Goal: Check status: Check status

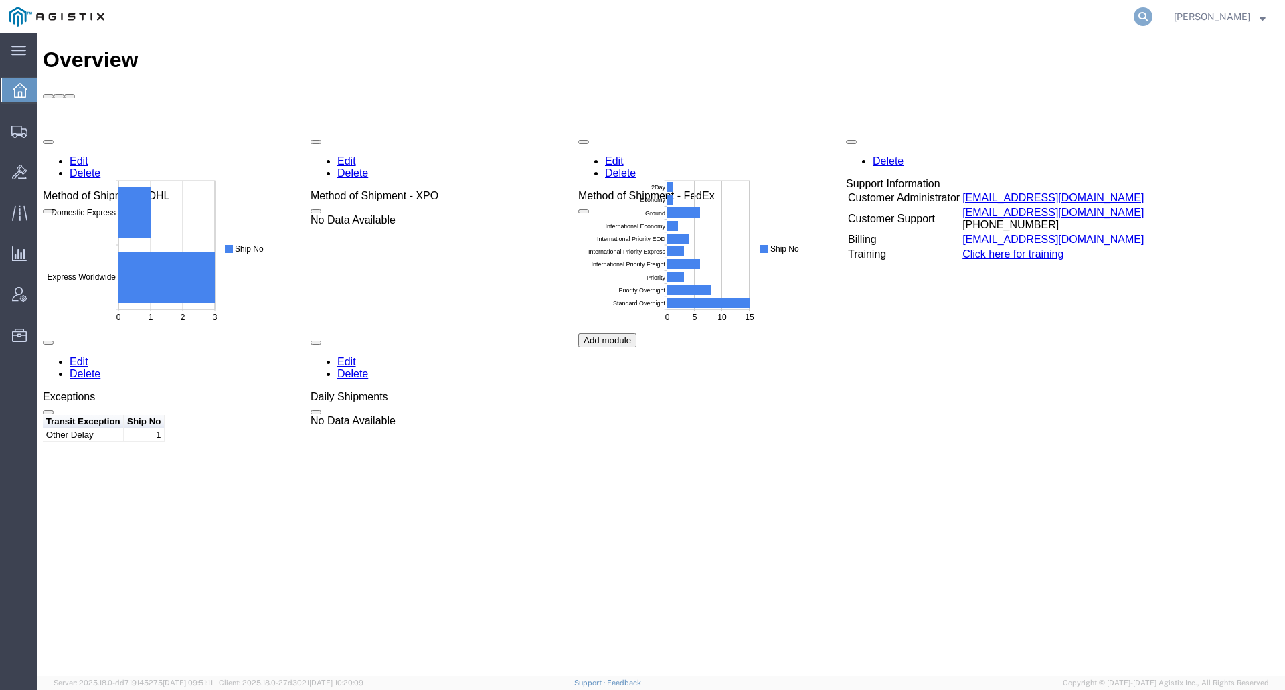
click at [1153, 13] on icon at bounding box center [1143, 16] width 19 height 19
click at [1072, 14] on input "search" at bounding box center [930, 17] width 407 height 32
paste input "56789531"
type input "56789531"
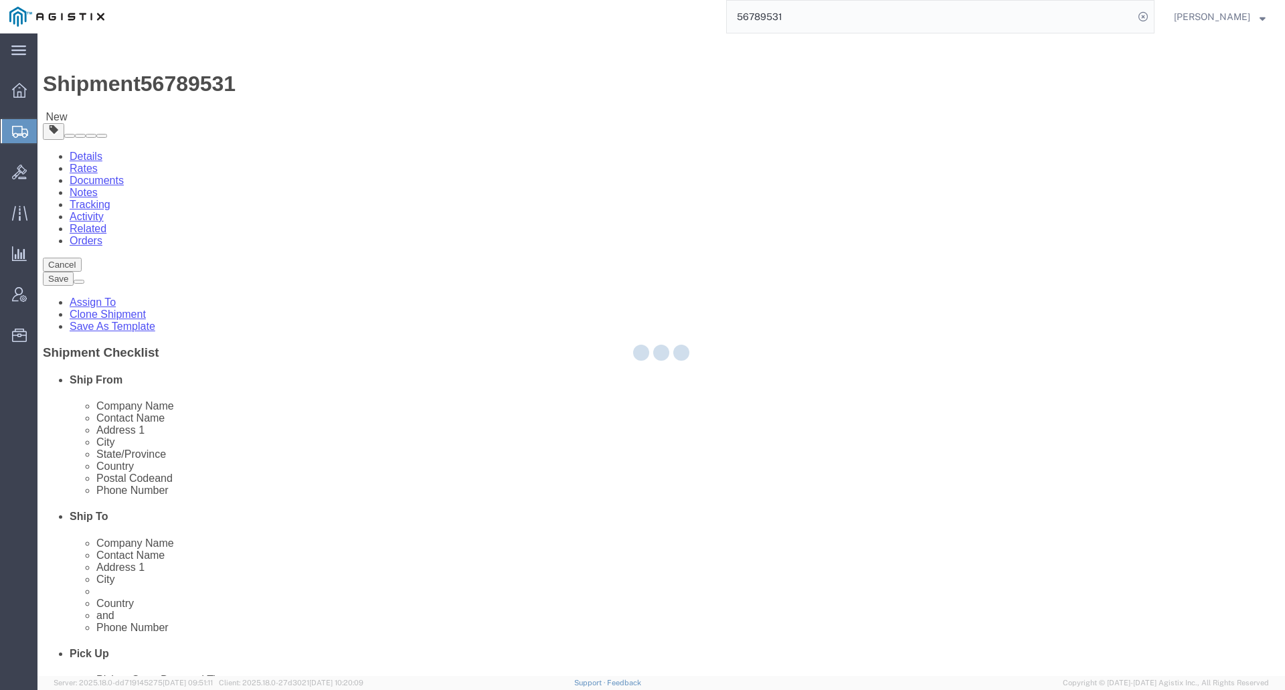
select select "69651"
select select "34238"
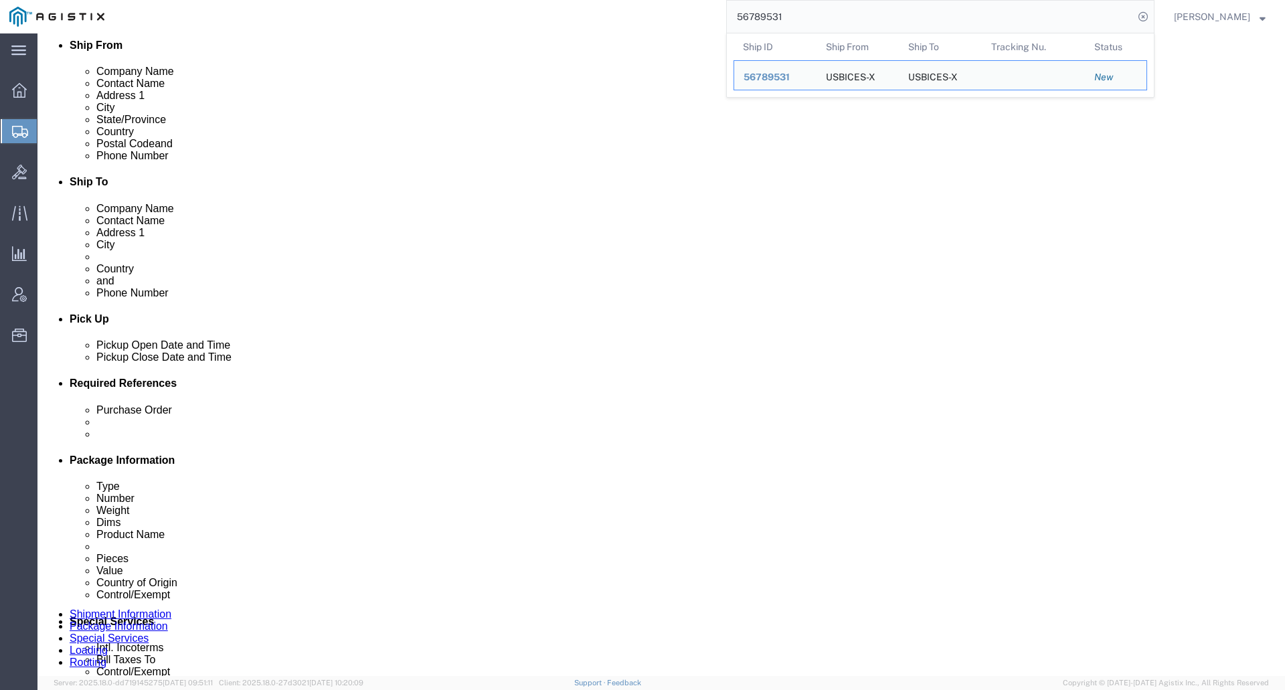
scroll to position [603, 0]
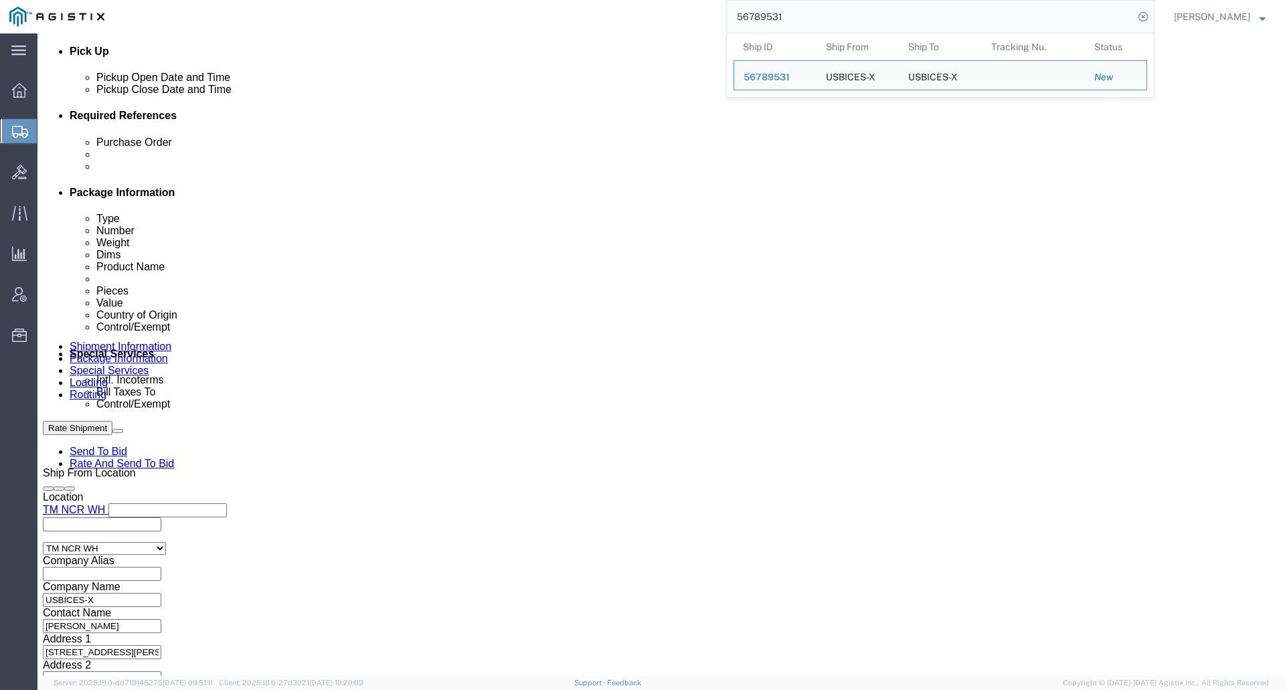
drag, startPoint x: 171, startPoint y: 101, endPoint x: 216, endPoint y: 84, distance: 48.1
click link "Package Information"
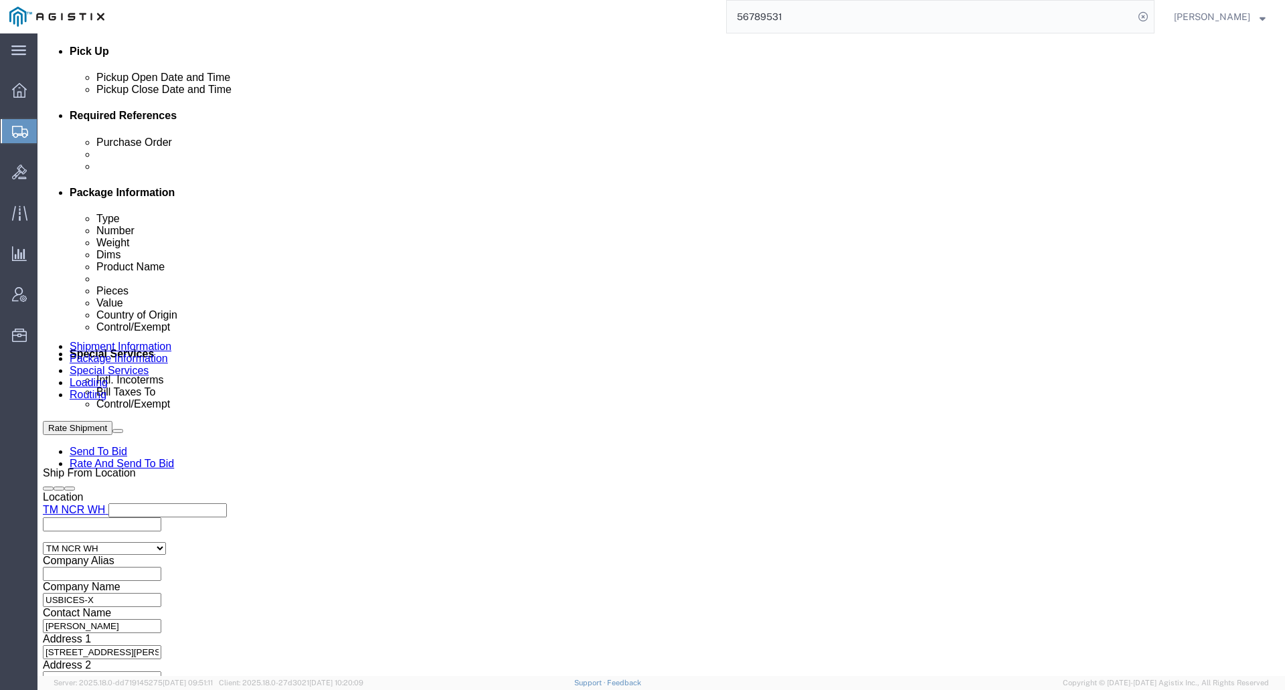
scroll to position [89, 0]
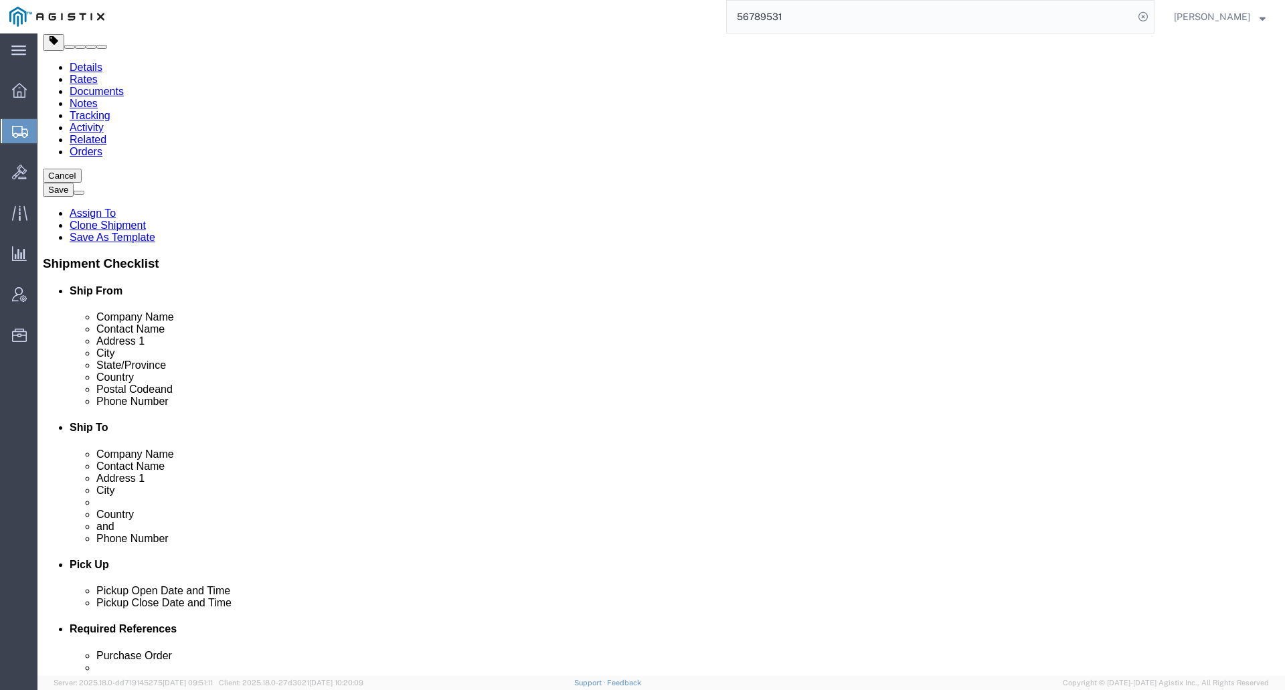
click dd "1.00 Each"
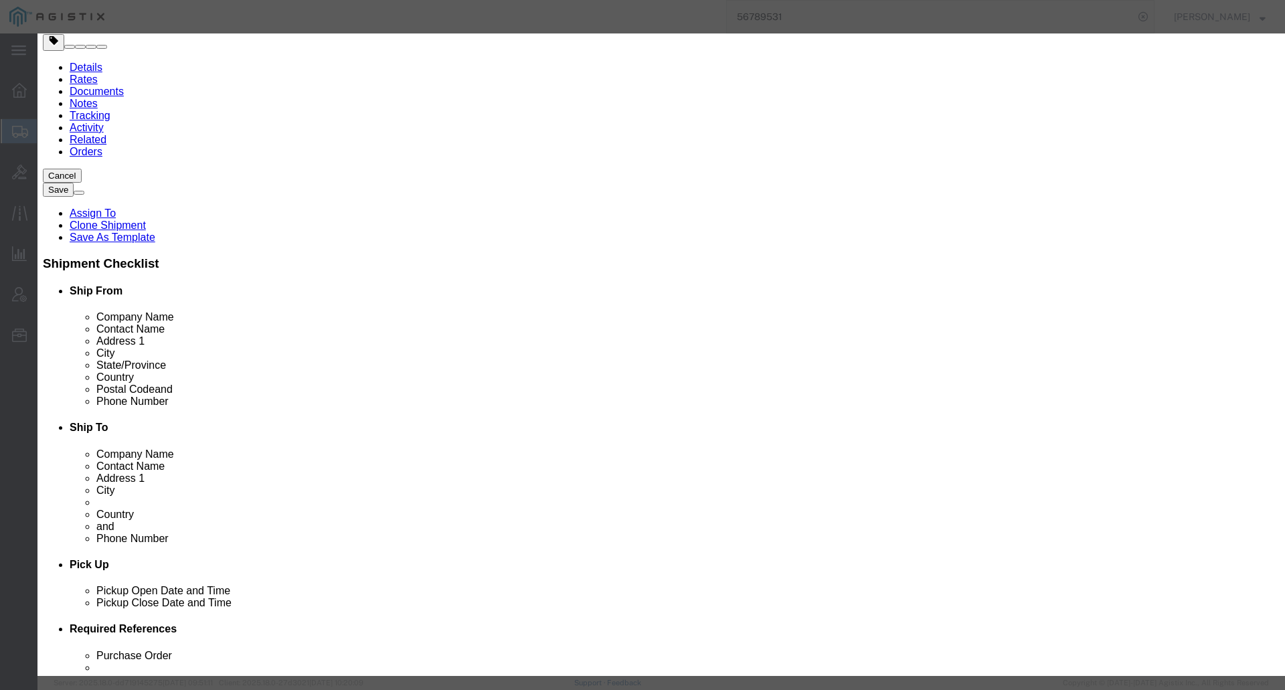
click button "Close"
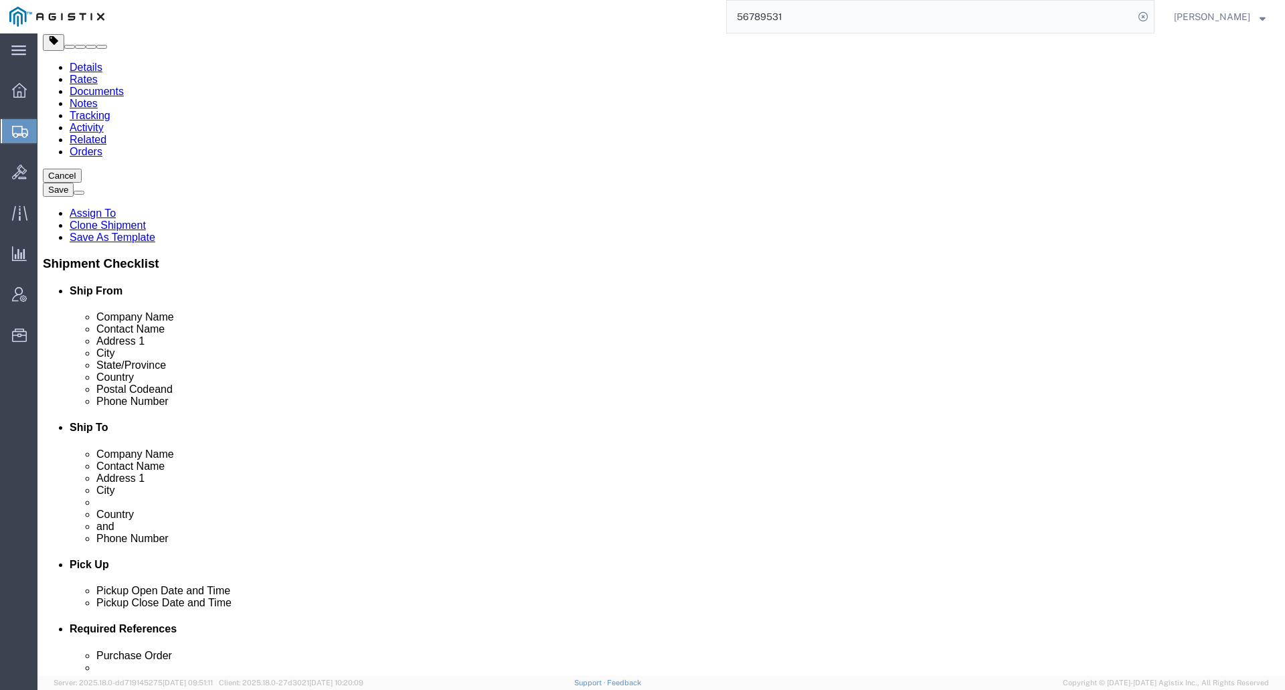
scroll to position [0, 0]
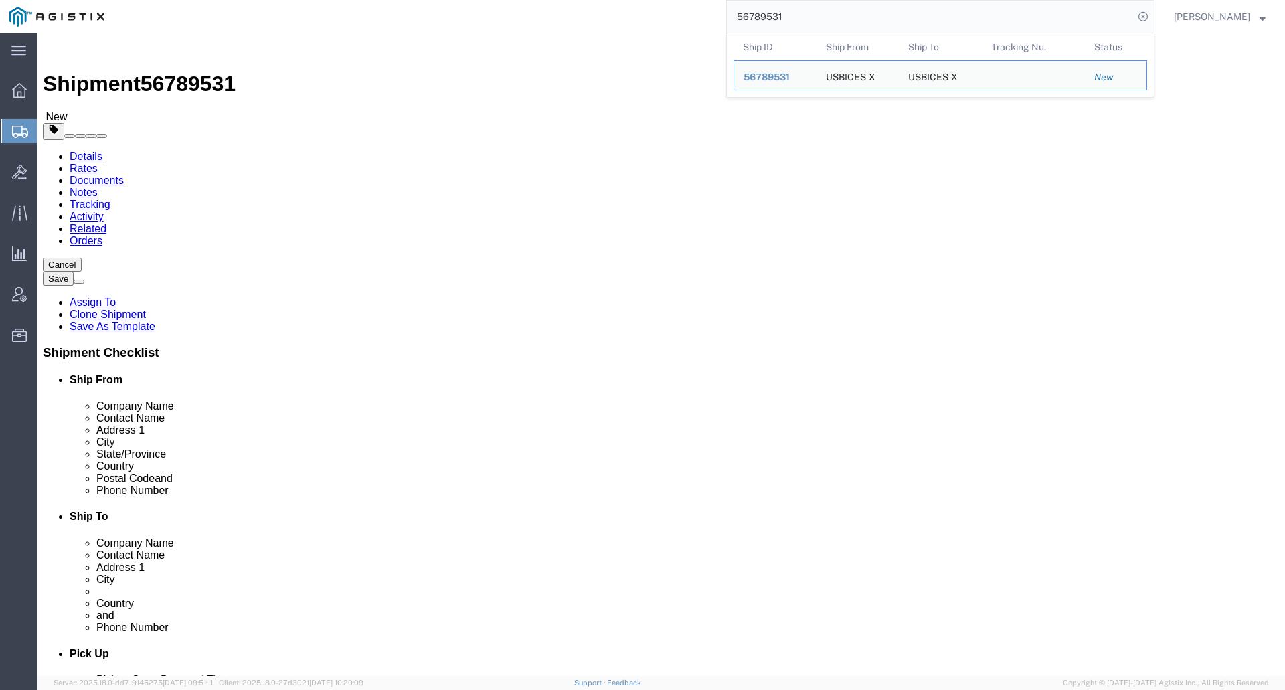
click at [838, 6] on input "56789531" at bounding box center [930, 17] width 407 height 32
paste input "5"
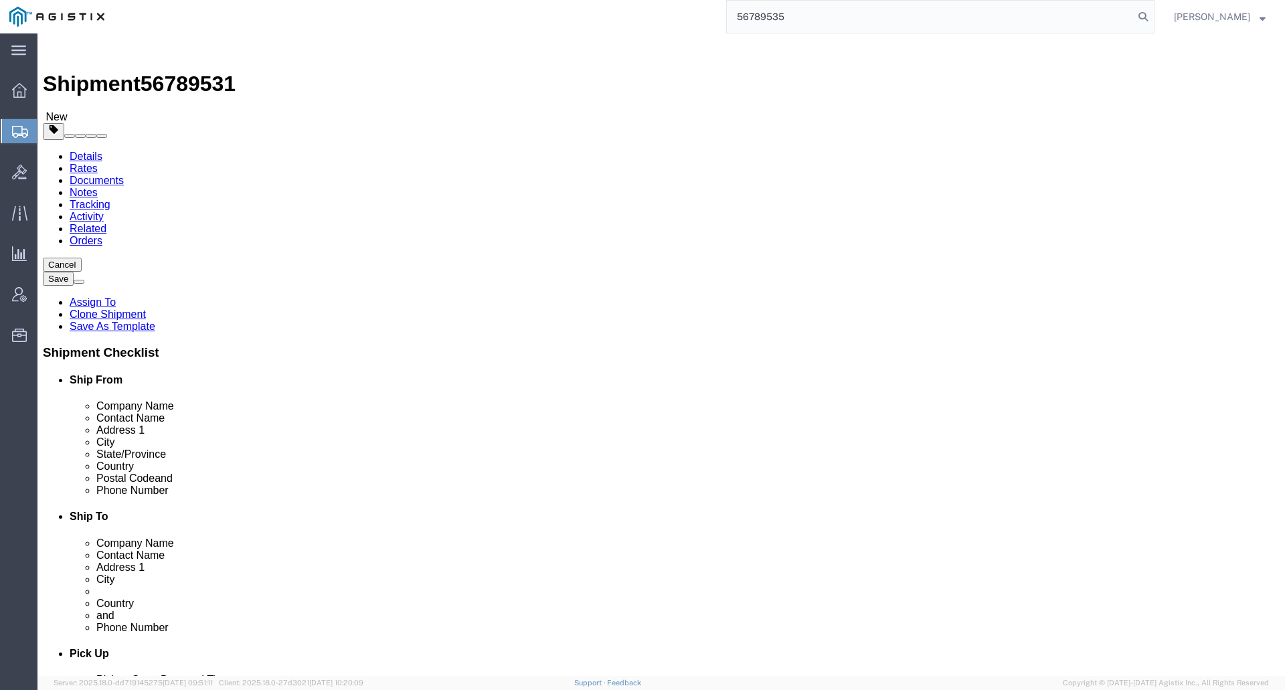
type input "56789535"
select select "69651"
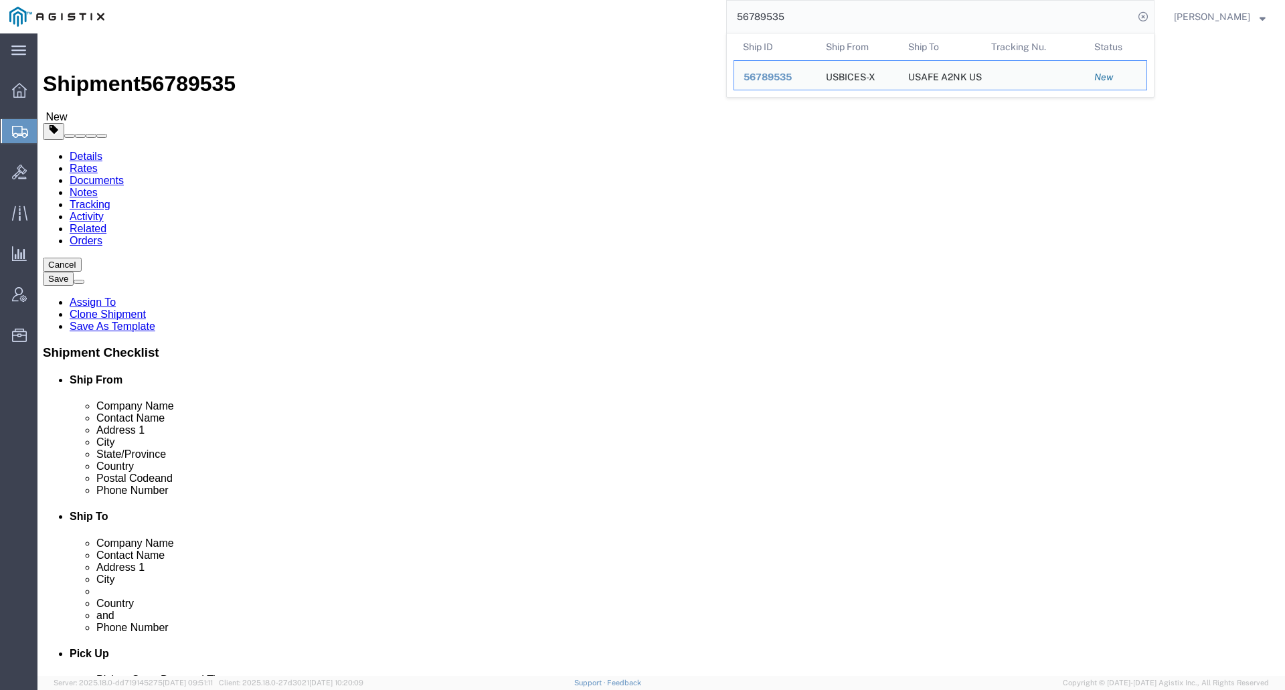
drag, startPoint x: 764, startPoint y: 276, endPoint x: 728, endPoint y: 274, distance: 35.5
click input "TSGT [PERSON_NAME]"
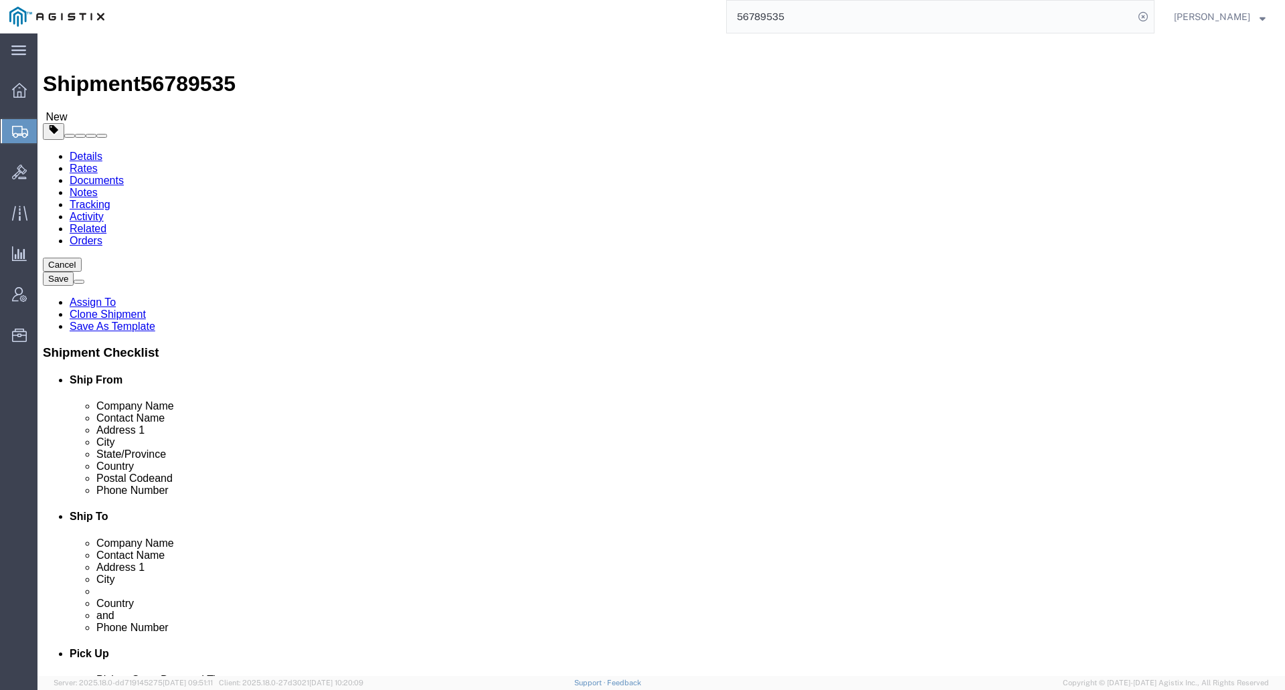
type input "TSGT [PERSON_NAME]"
click div "Ship To Location Location Select Select My Profile Location Master Location [GE…"
drag, startPoint x: 842, startPoint y: 249, endPoint x: 733, endPoint y: 254, distance: 109.3
click input "USAFE A2NK USBICES-X (EUCOM)"
type input "USAFE A2NK"
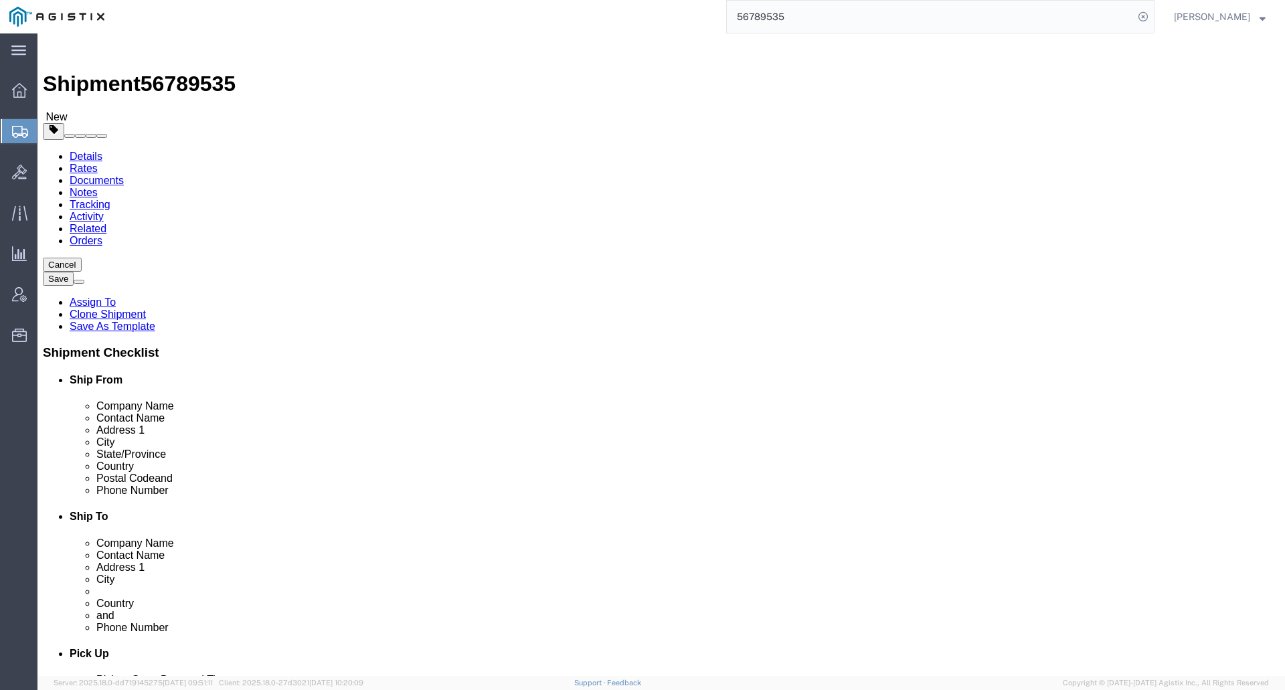
click input "HQ USAFE/A2N"
type input "HQ USAFE/A2NK"
click div "Ship To Location Location Select Select My Profile Location Master Location [GE…"
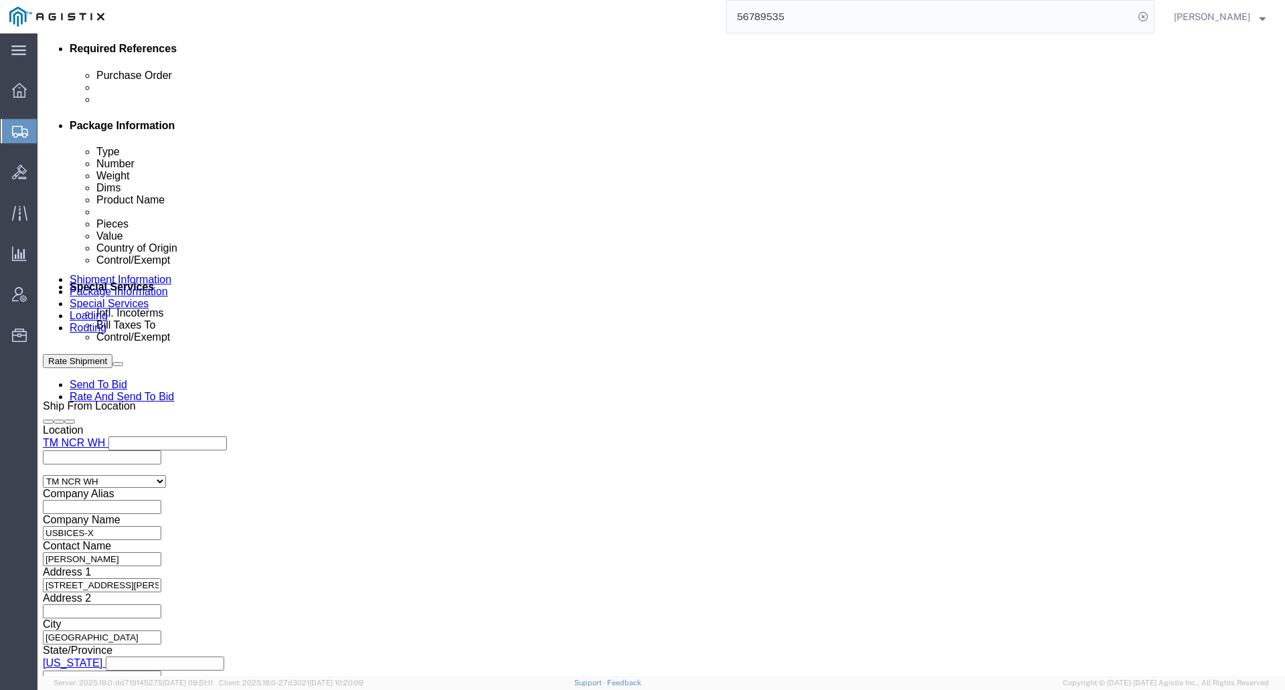
scroll to position [732, 0]
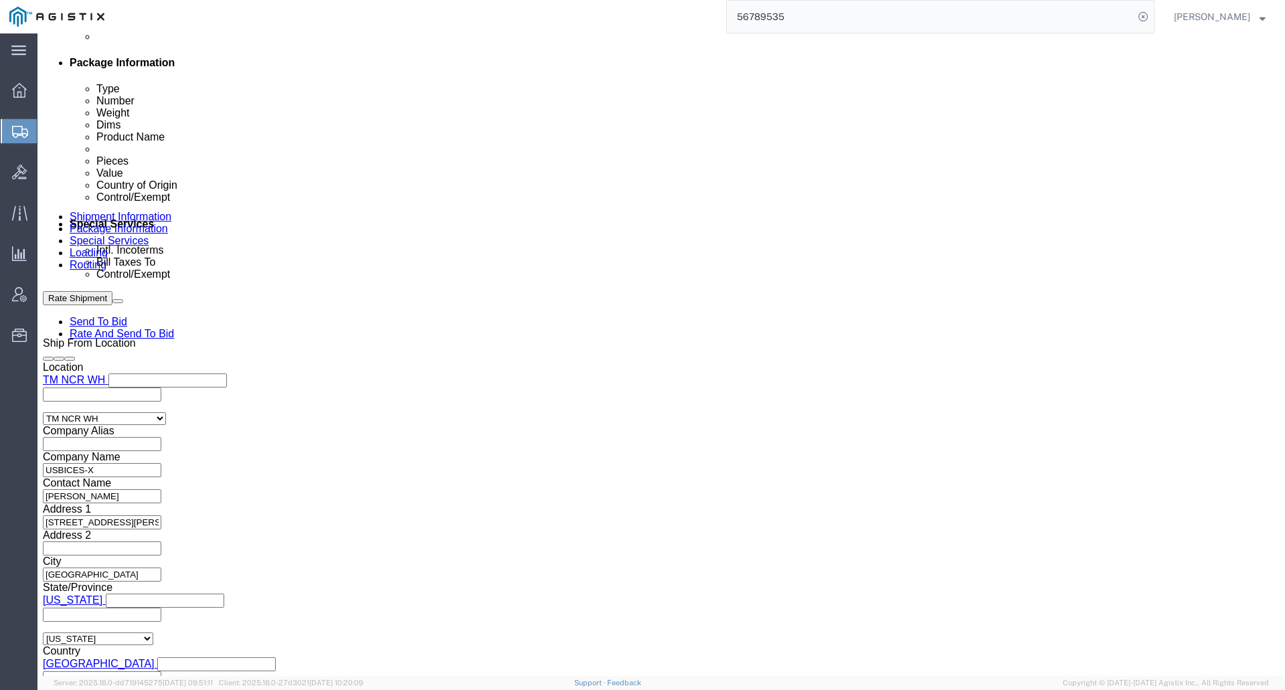
click button "Continue"
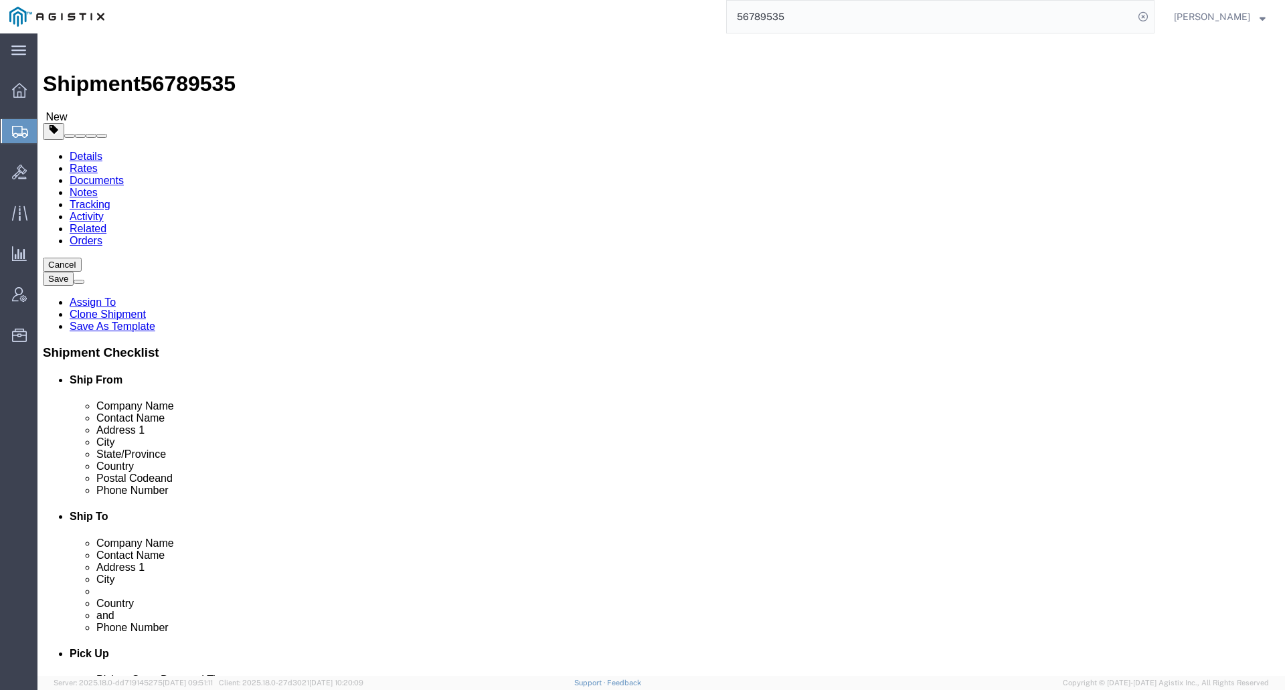
click dd "82.00 Each"
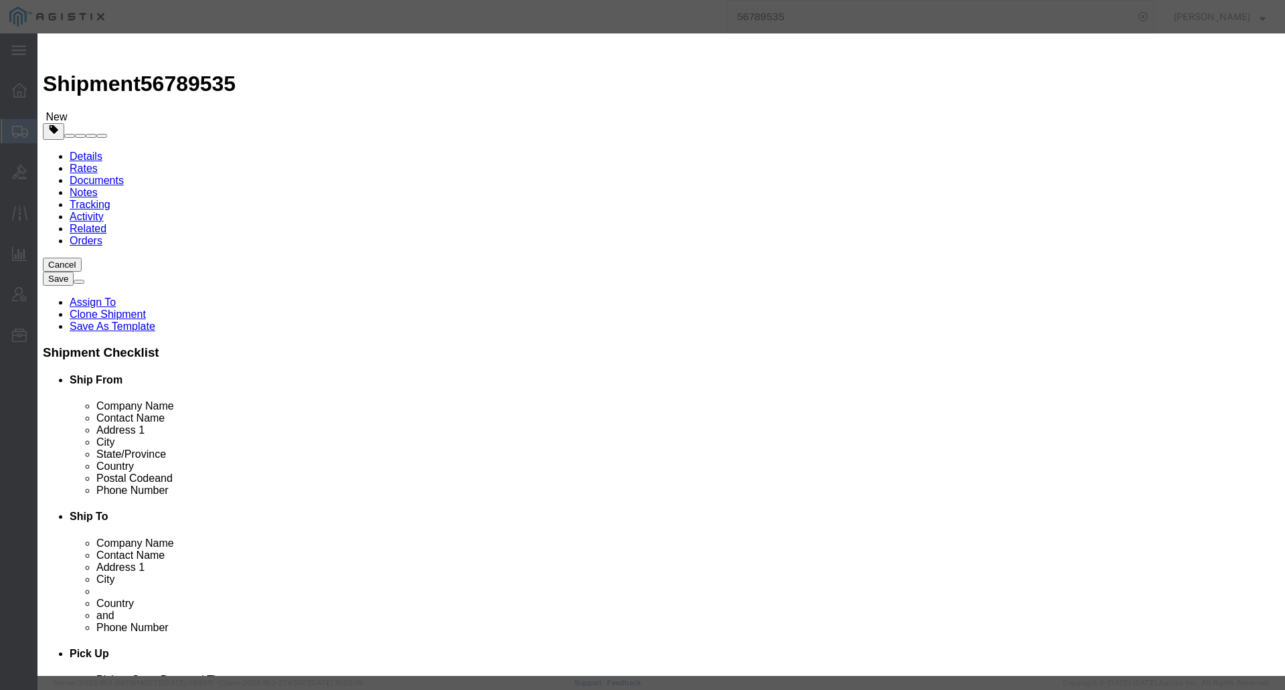
scroll to position [151, 0]
click button "Close"
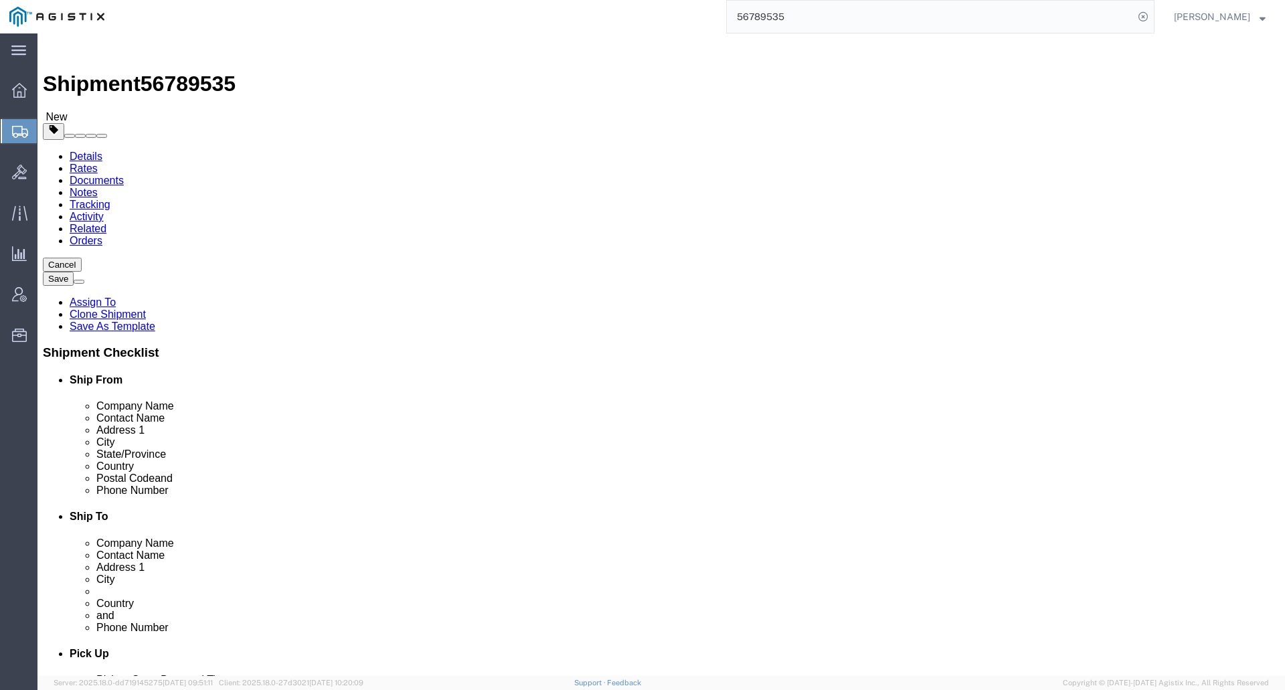
click icon
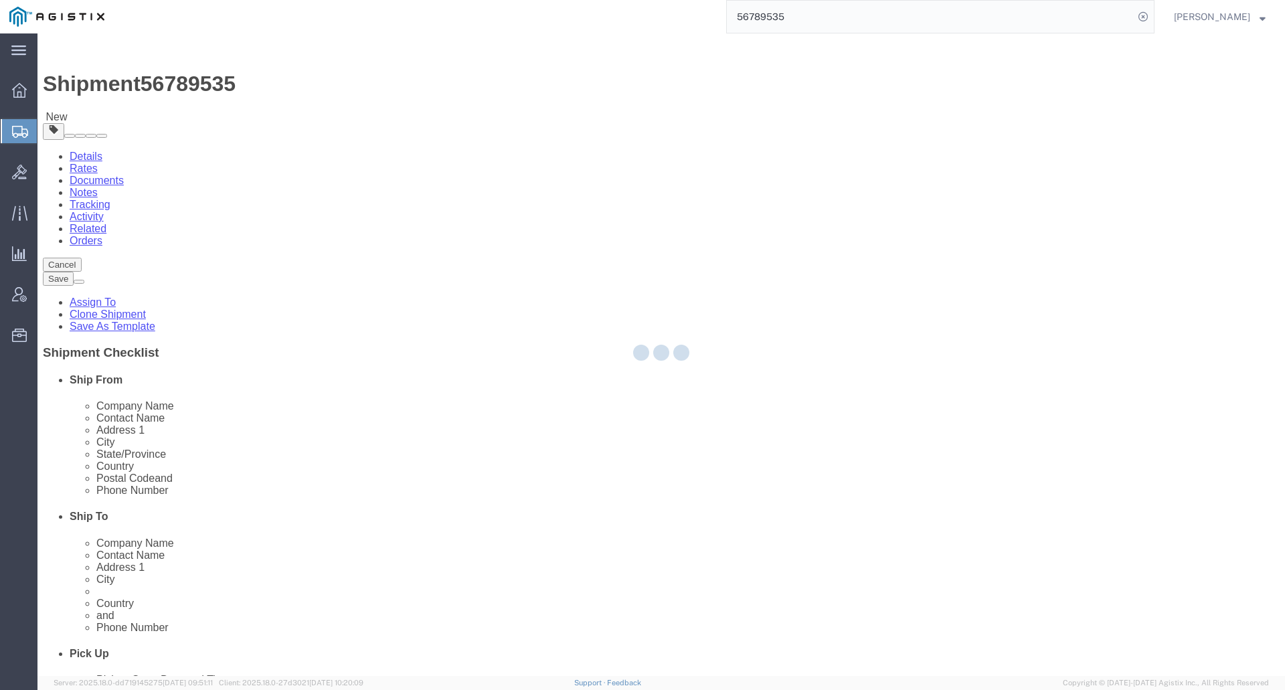
select select
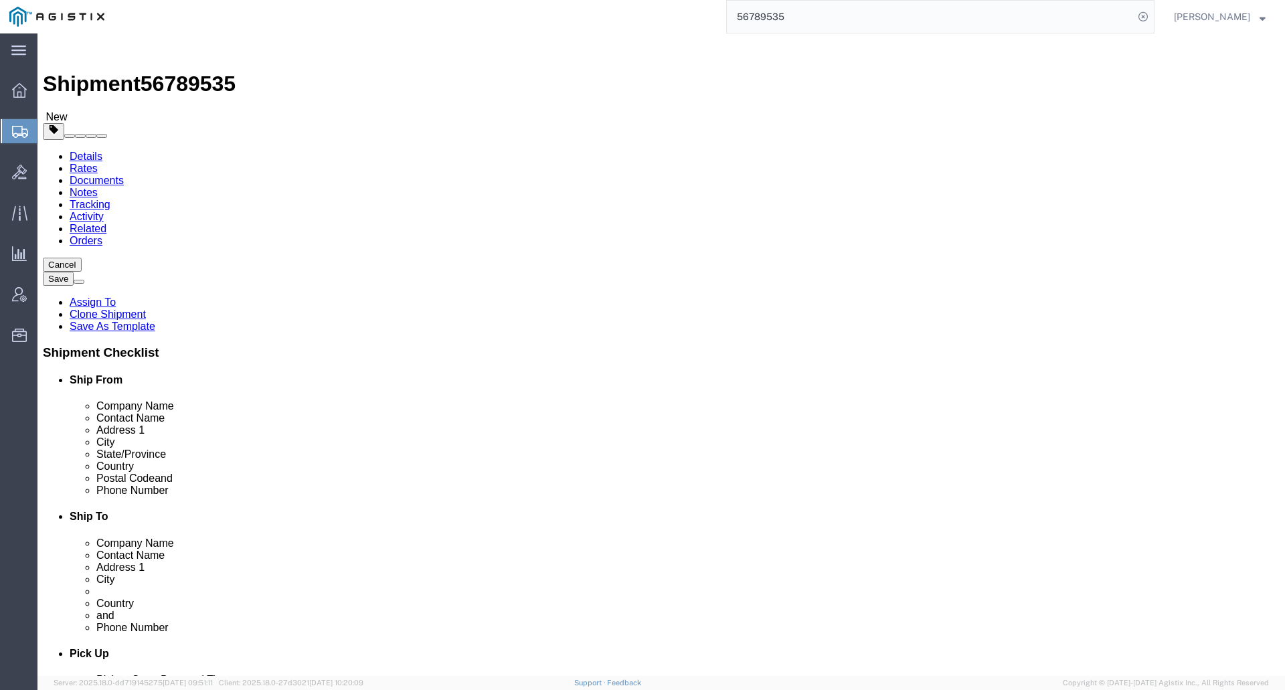
click at [809, 15] on input "56789535" at bounding box center [930, 17] width 407 height 32
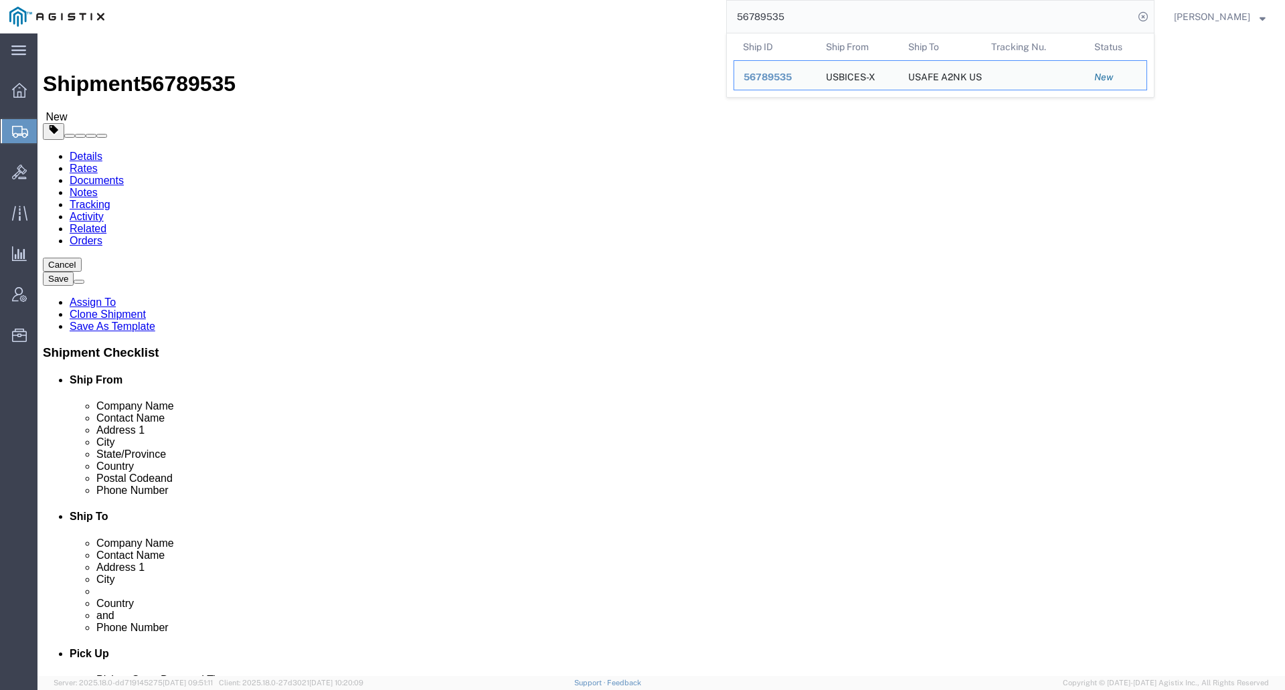
click at [809, 15] on input "56789535" at bounding box center [930, 17] width 407 height 32
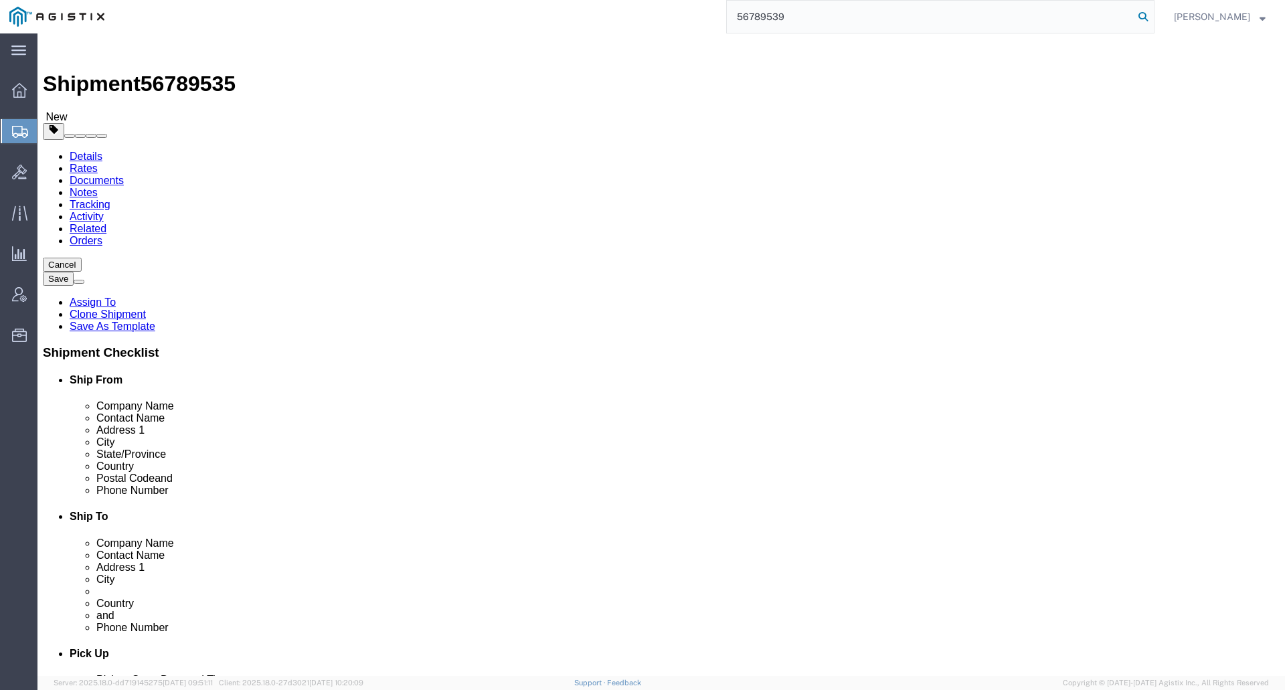
type input "56789539"
click at [1153, 19] on icon at bounding box center [1143, 16] width 19 height 19
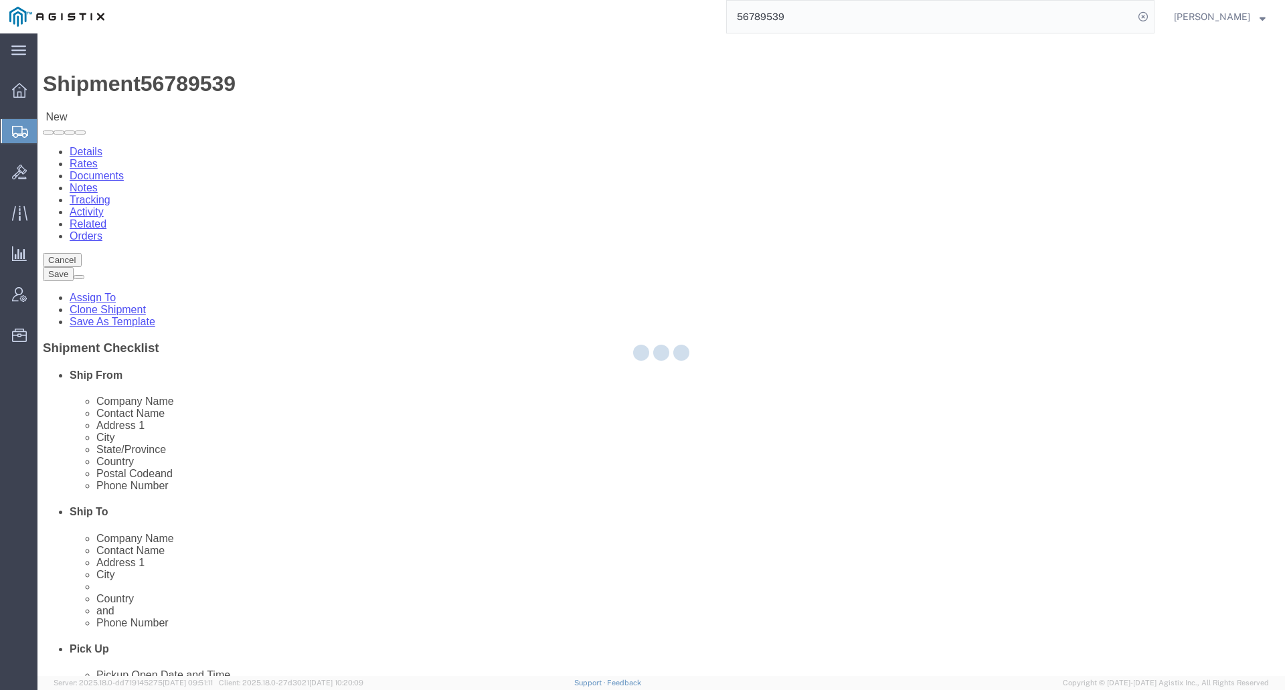
select select "69651"
select select "34240"
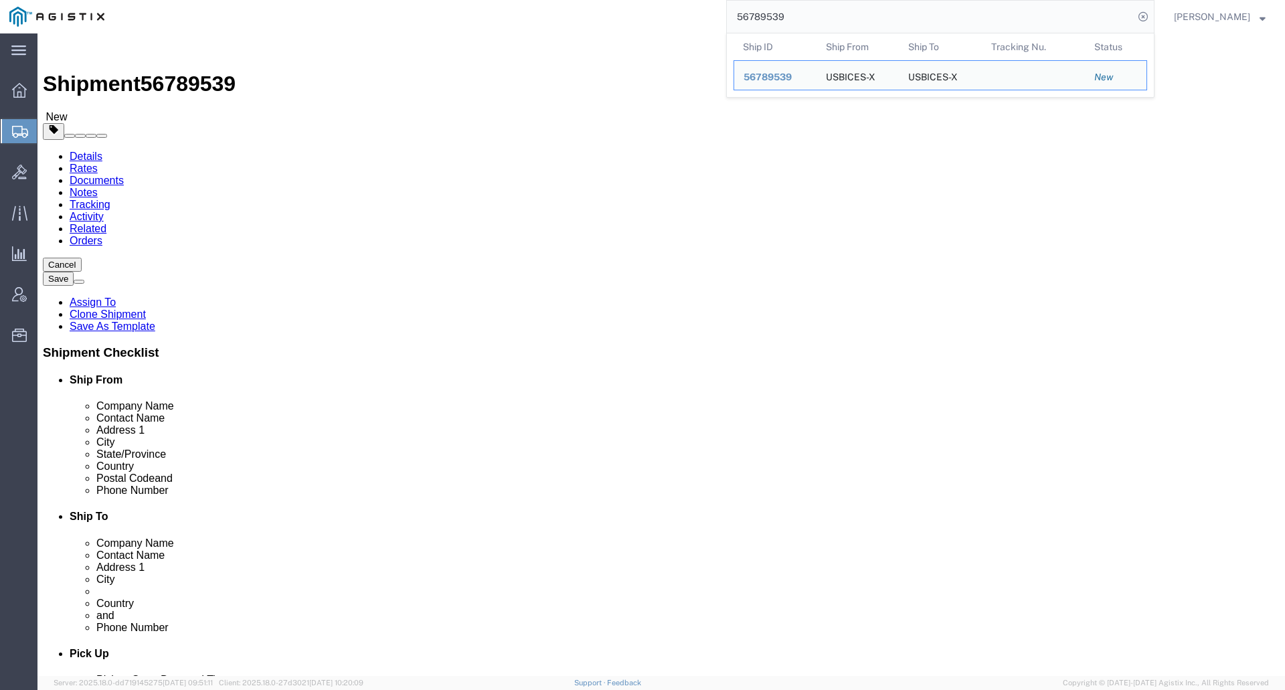
click link "Package Information"
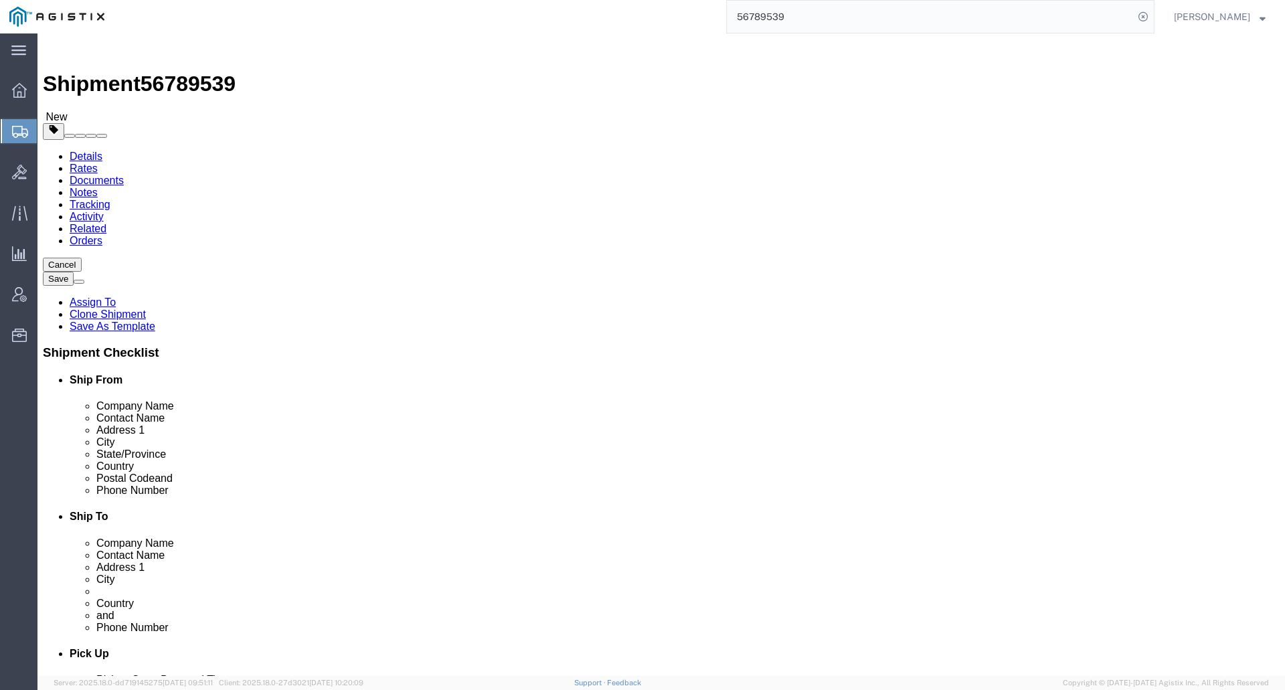
click div "Pieces: 1.00 Each Total value: 9816.28 USD"
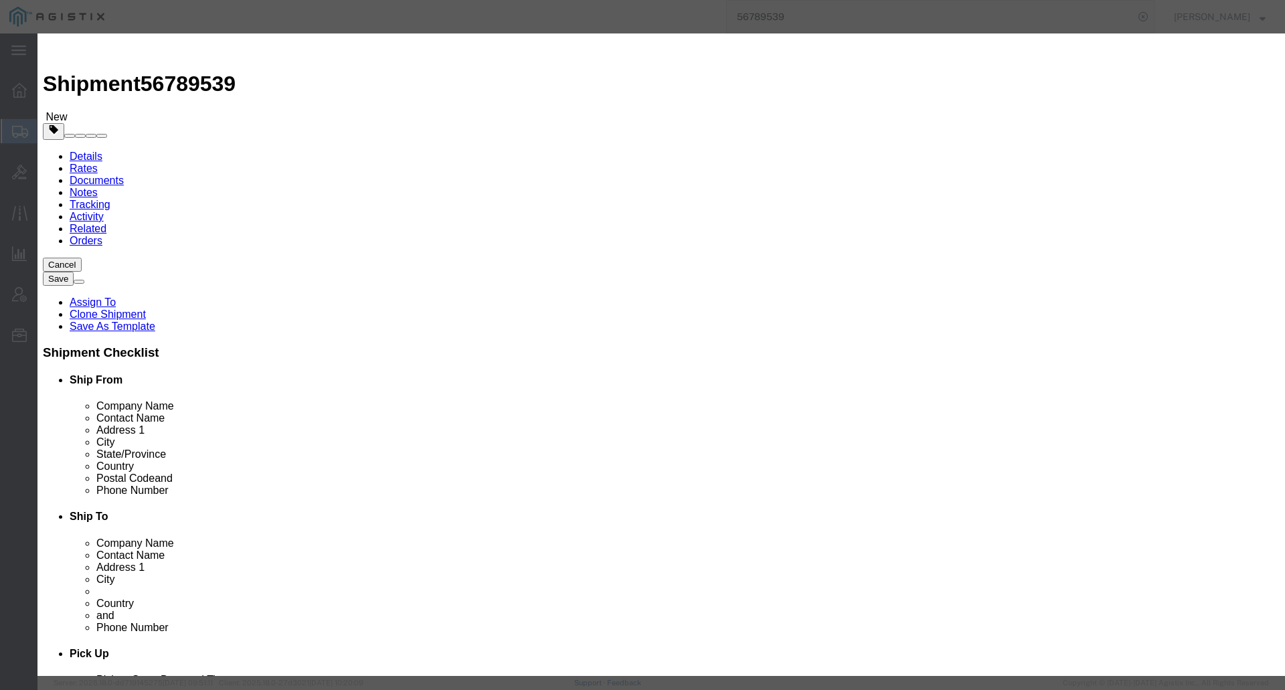
click input "SFLM293230DW"
type input "FLM293230DW"
click button "Save & Close"
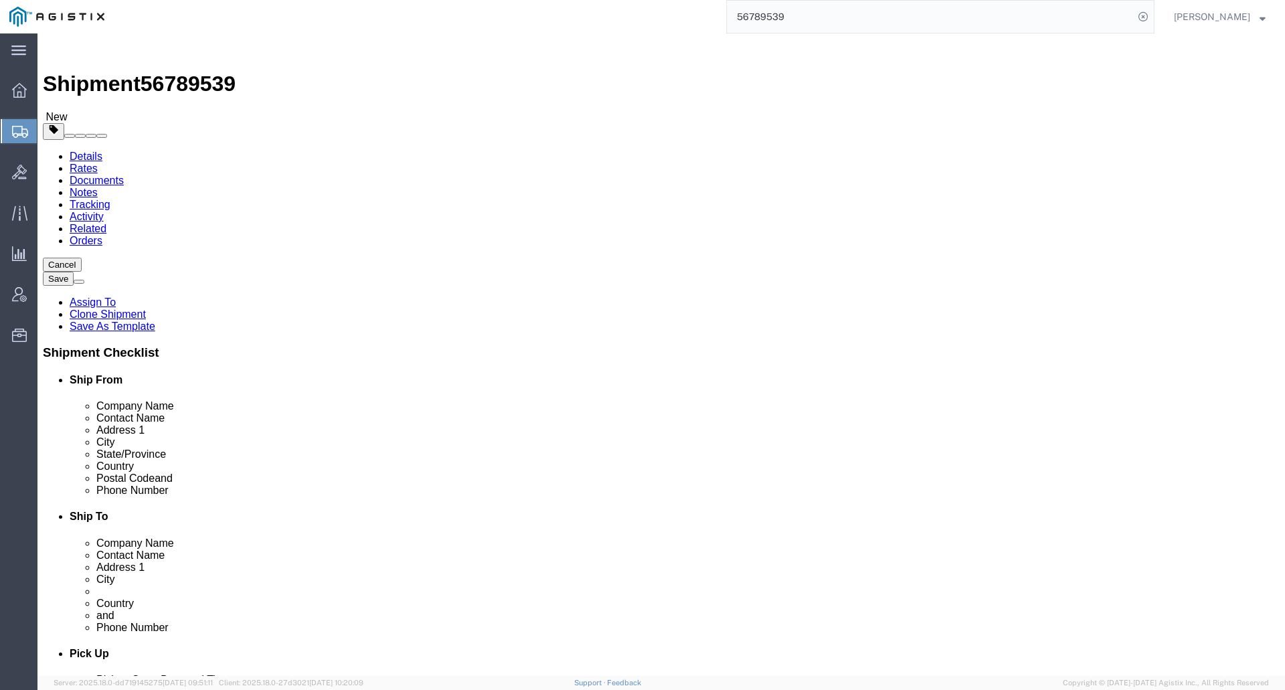
click div "Previous Continue"
click at [832, 27] on input "56789539" at bounding box center [930, 17] width 407 height 32
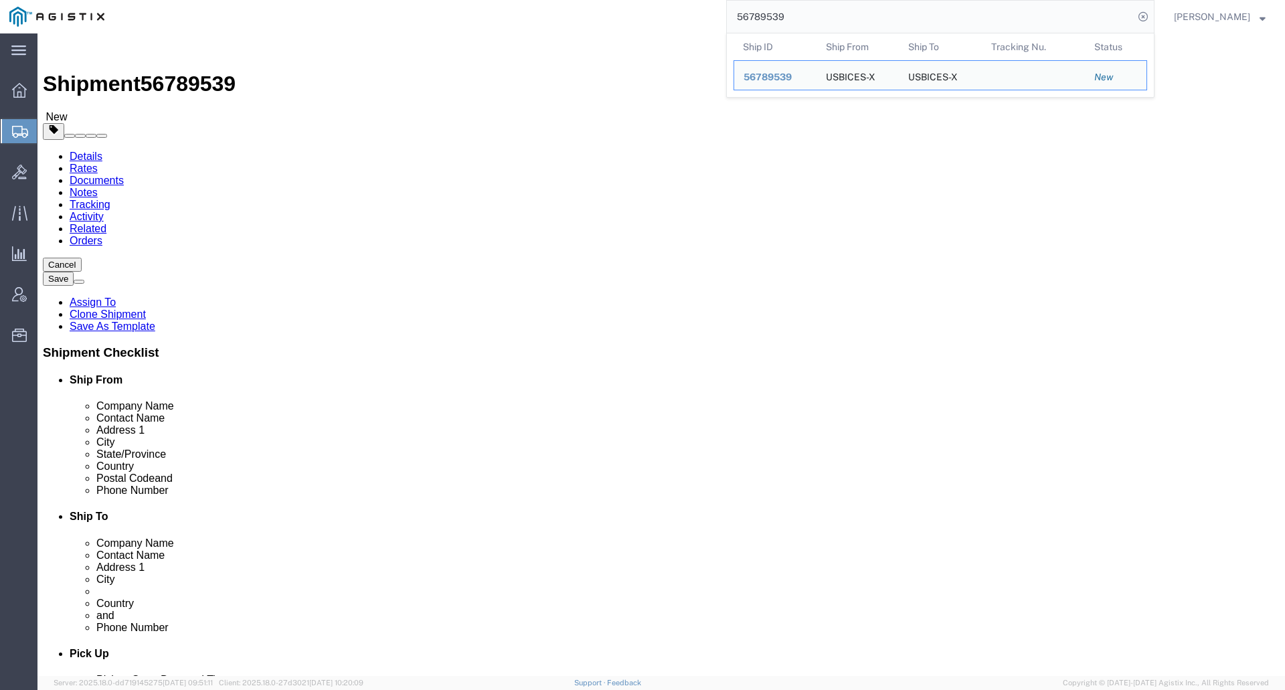
click at [832, 26] on input "56789539" at bounding box center [930, 17] width 407 height 32
paste input "74"
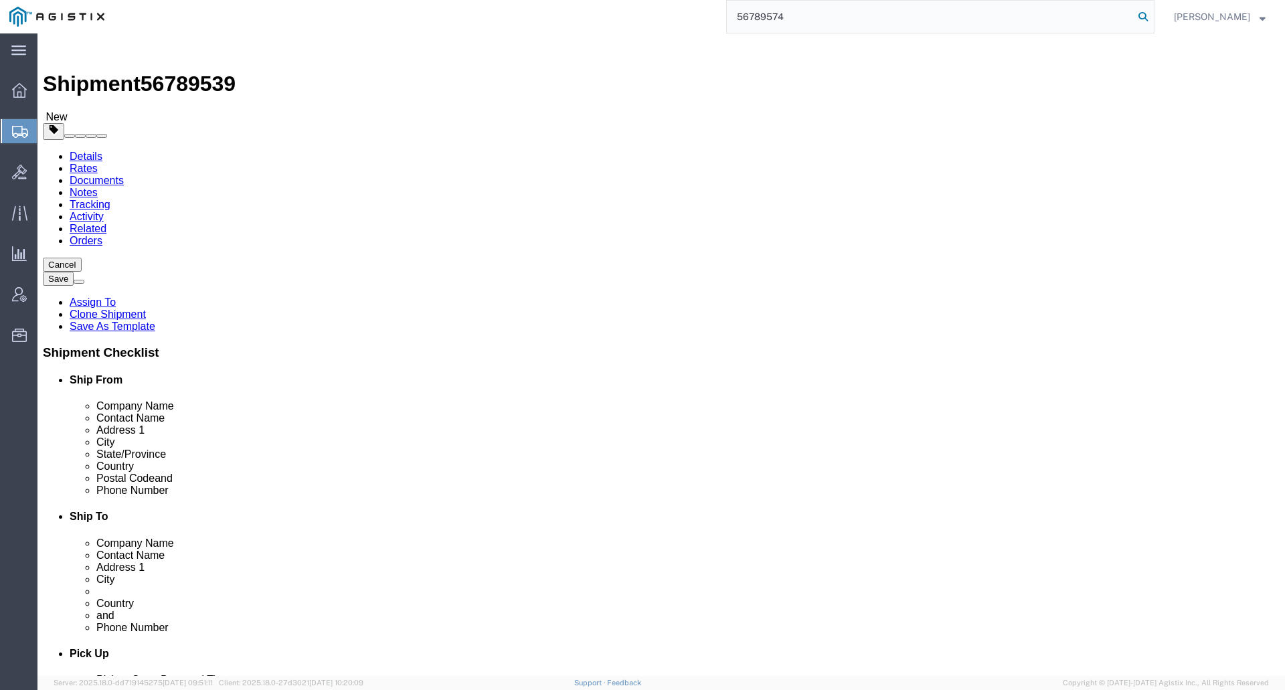
type input "56789574"
click at [1148, 17] on icon at bounding box center [1143, 16] width 19 height 19
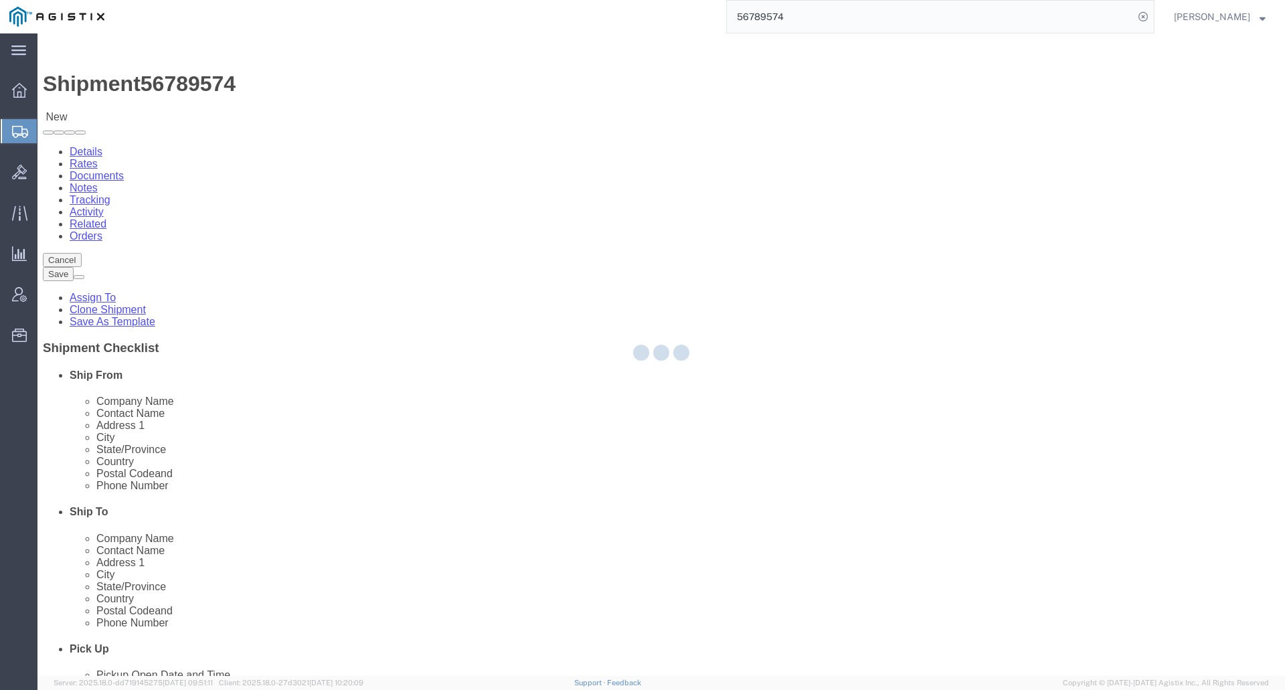
select select "69651"
select select "34237"
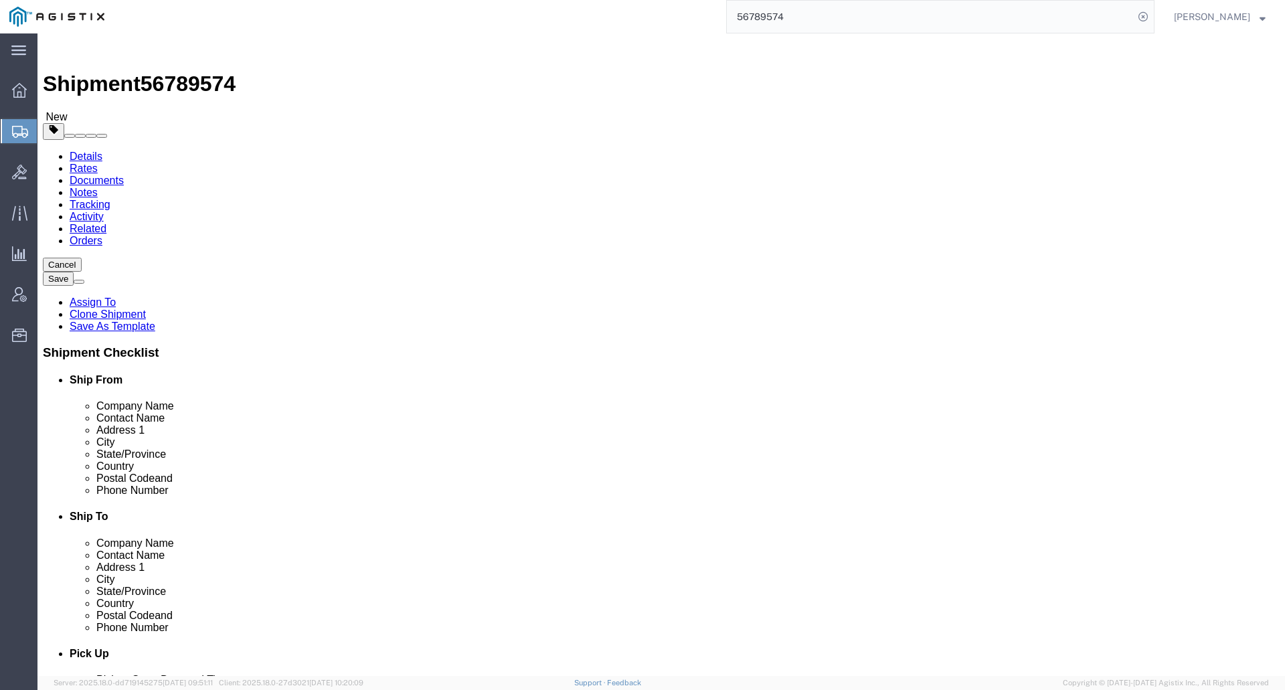
click link "Package Information"
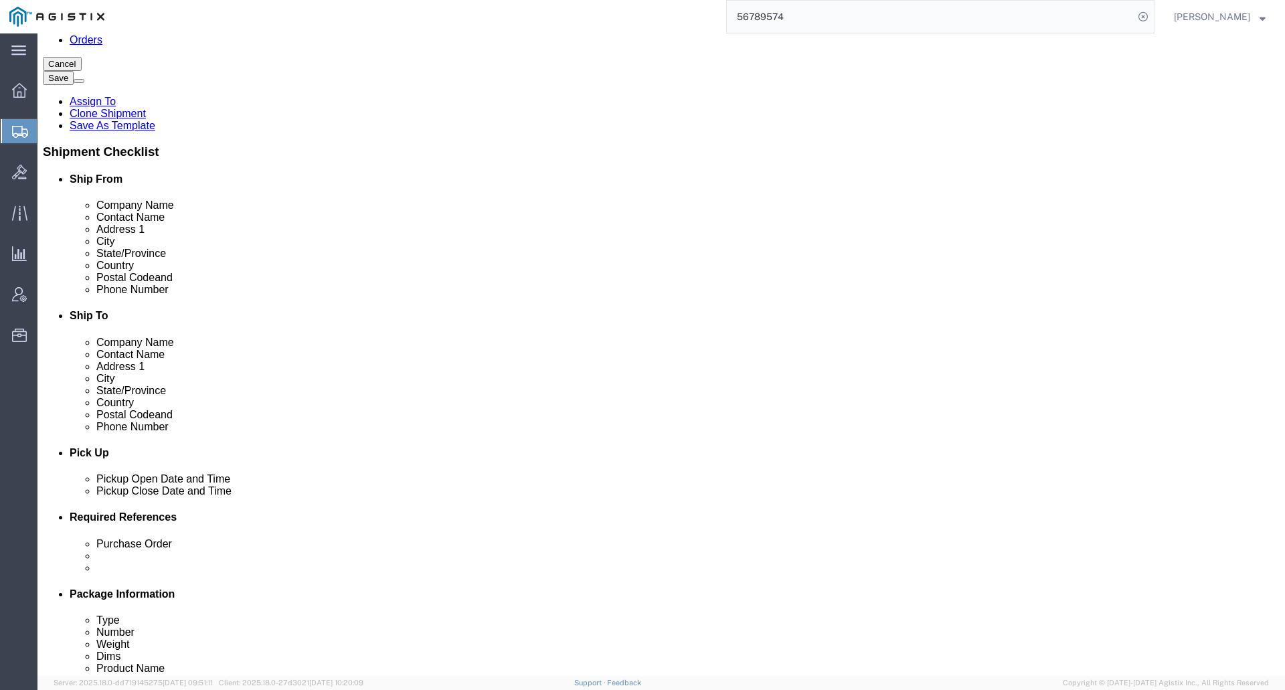
scroll to position [134, 0]
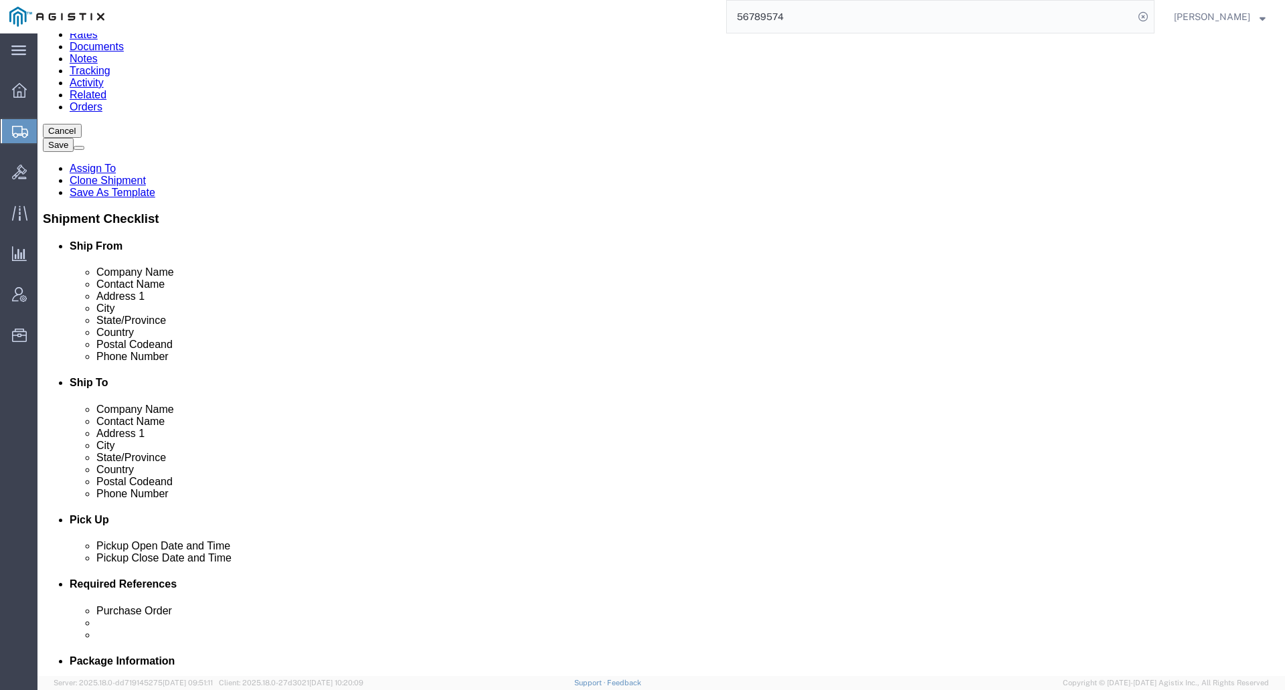
click div "Pieces: 1.00 Each Total value:"
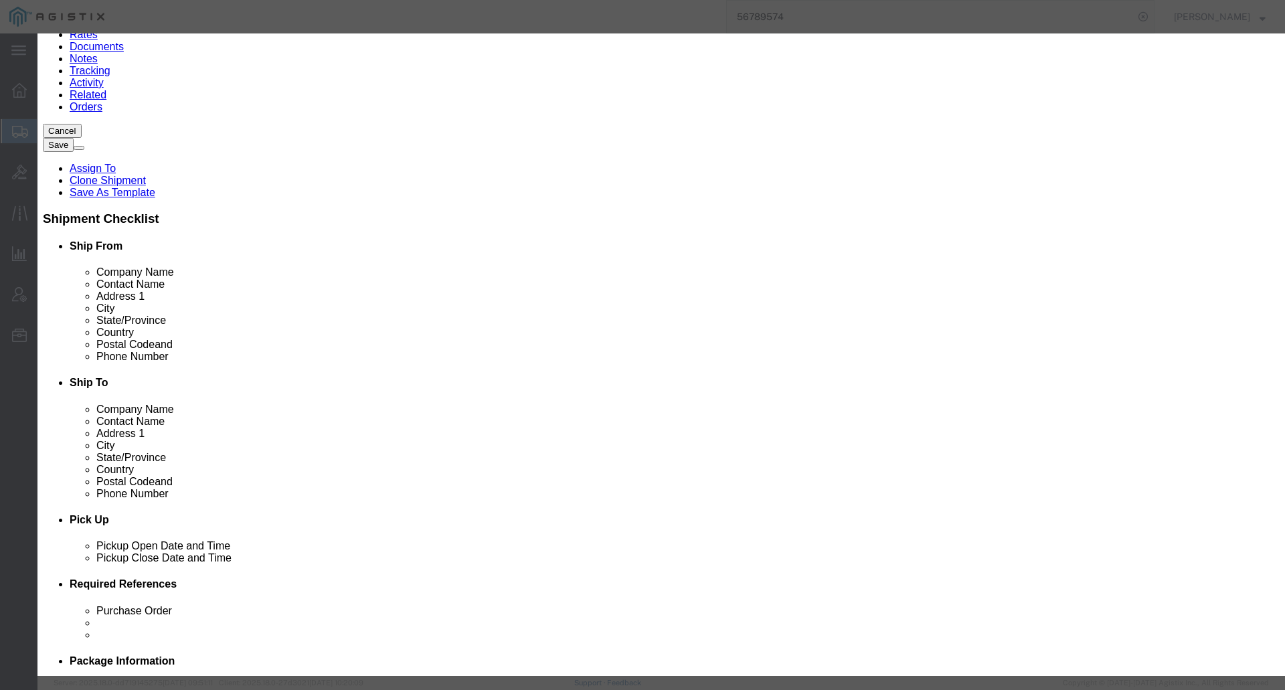
click button "Close"
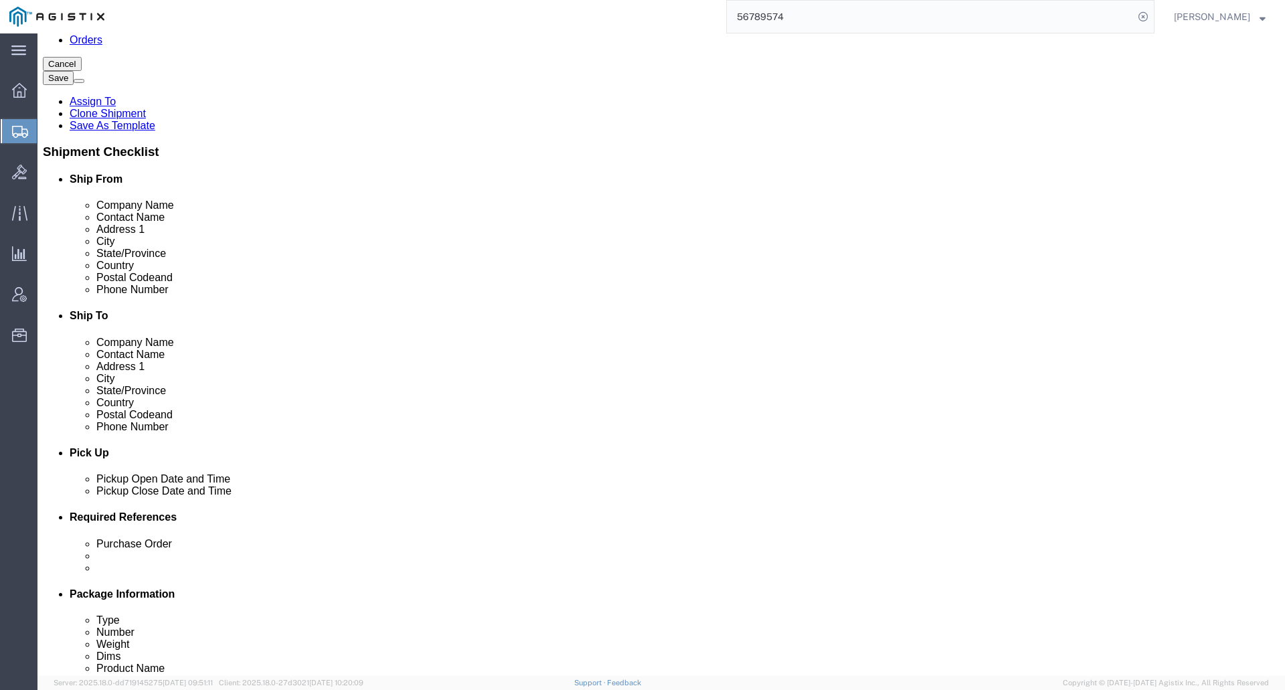
scroll to position [282, 0]
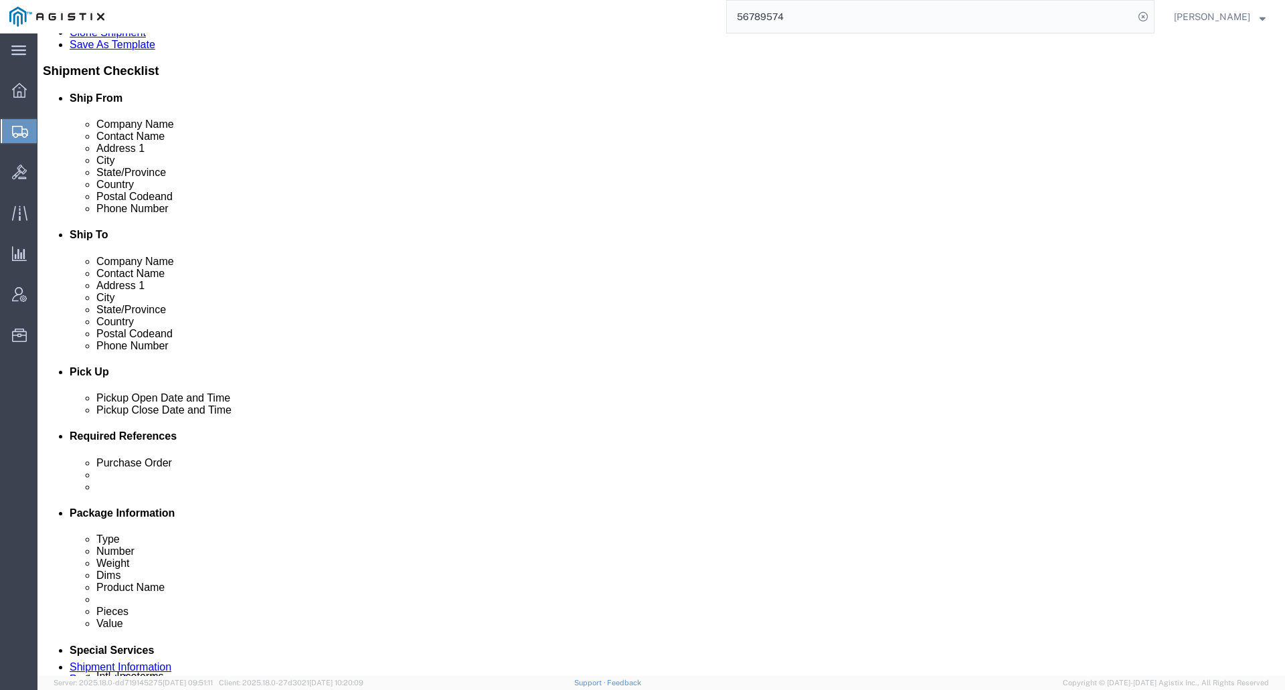
click at [847, 17] on input "56789574" at bounding box center [930, 17] width 407 height 32
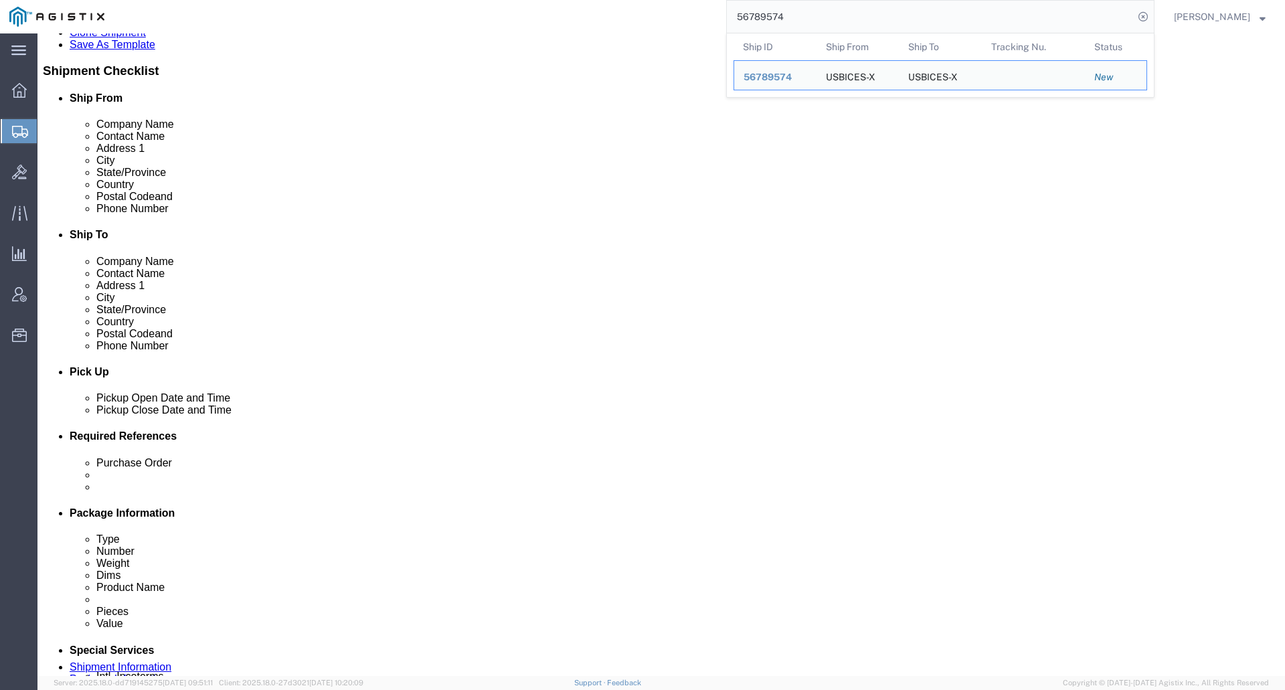
click at [847, 17] on input "56789574" at bounding box center [930, 17] width 407 height 32
paste input "6"
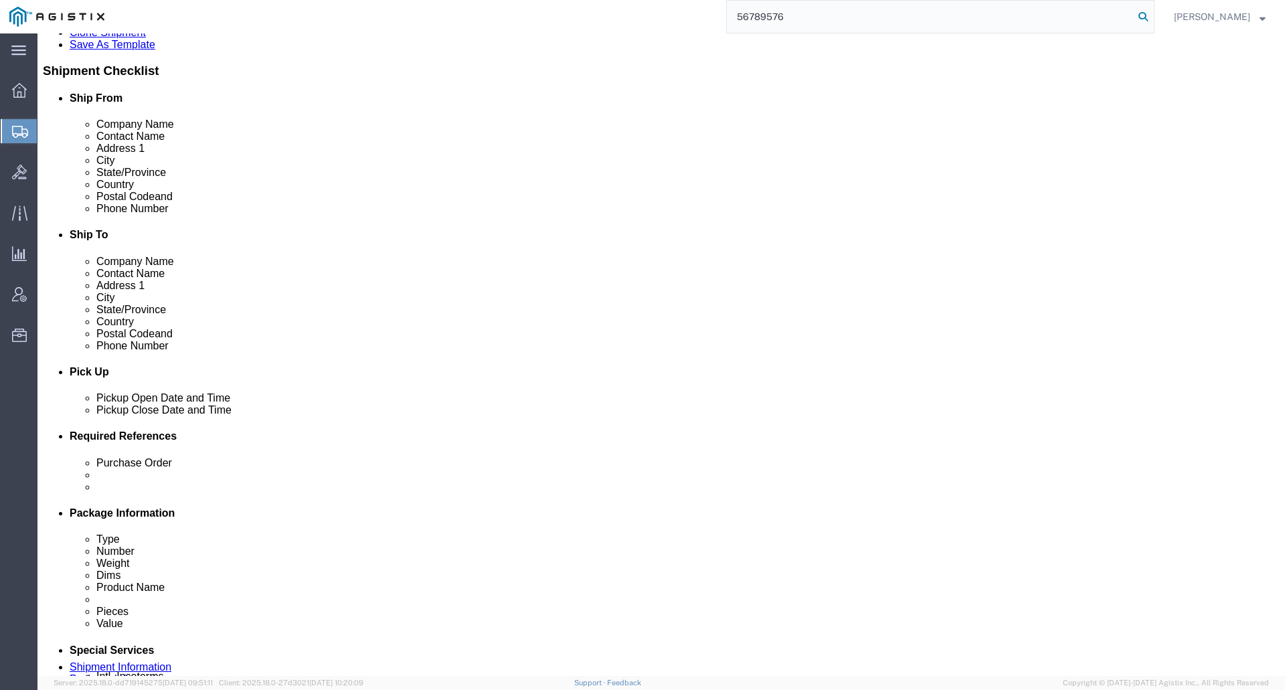
type input "56789576"
click at [1153, 16] on icon at bounding box center [1143, 16] width 19 height 19
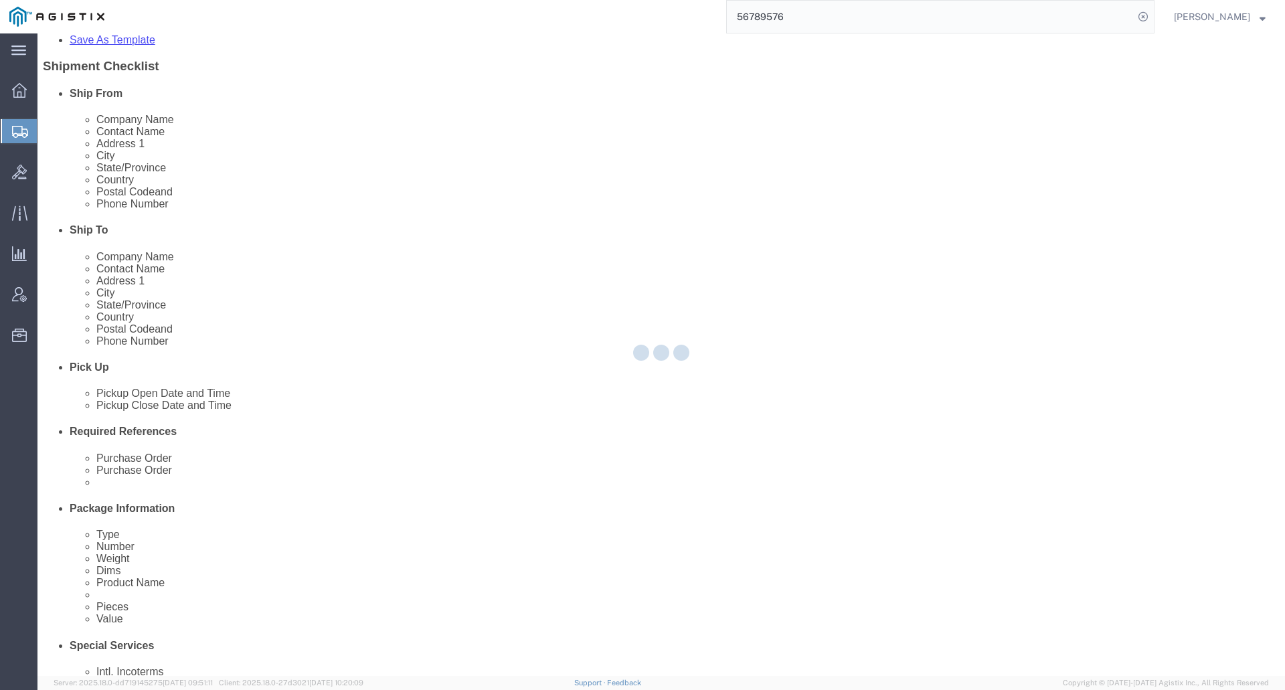
select select "69651"
select select "34243"
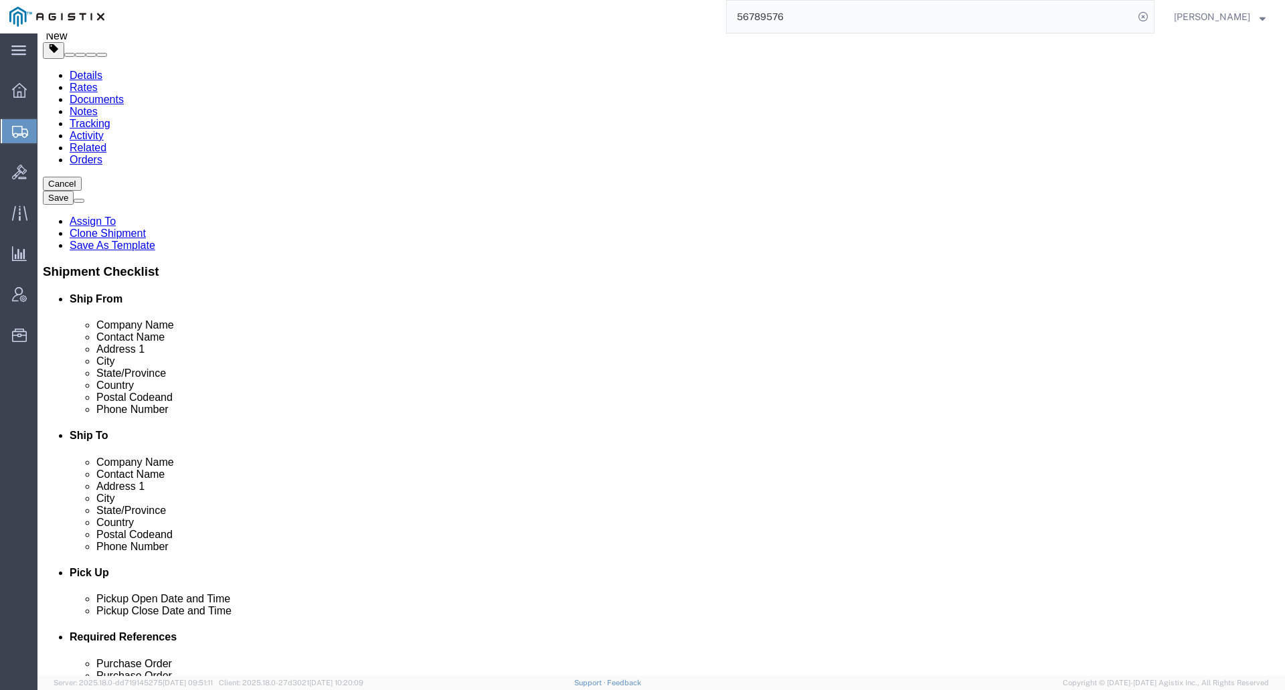
scroll to position [14, 0]
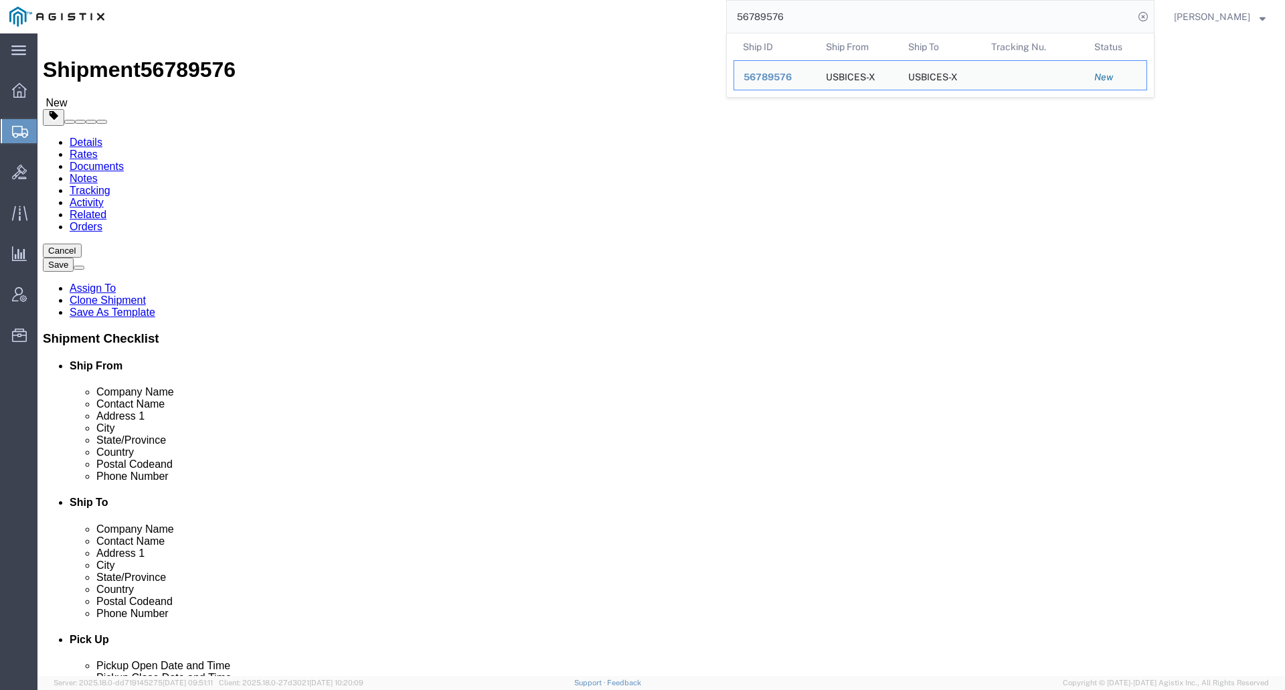
click icon
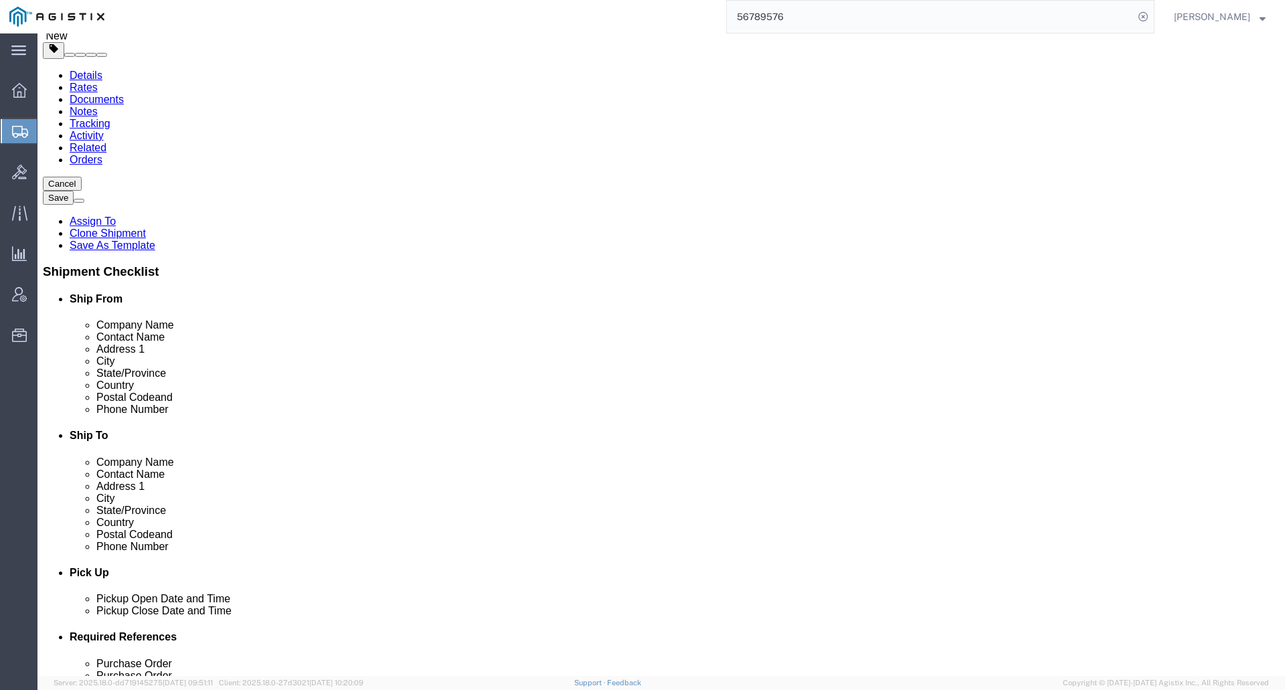
scroll to position [148, 0]
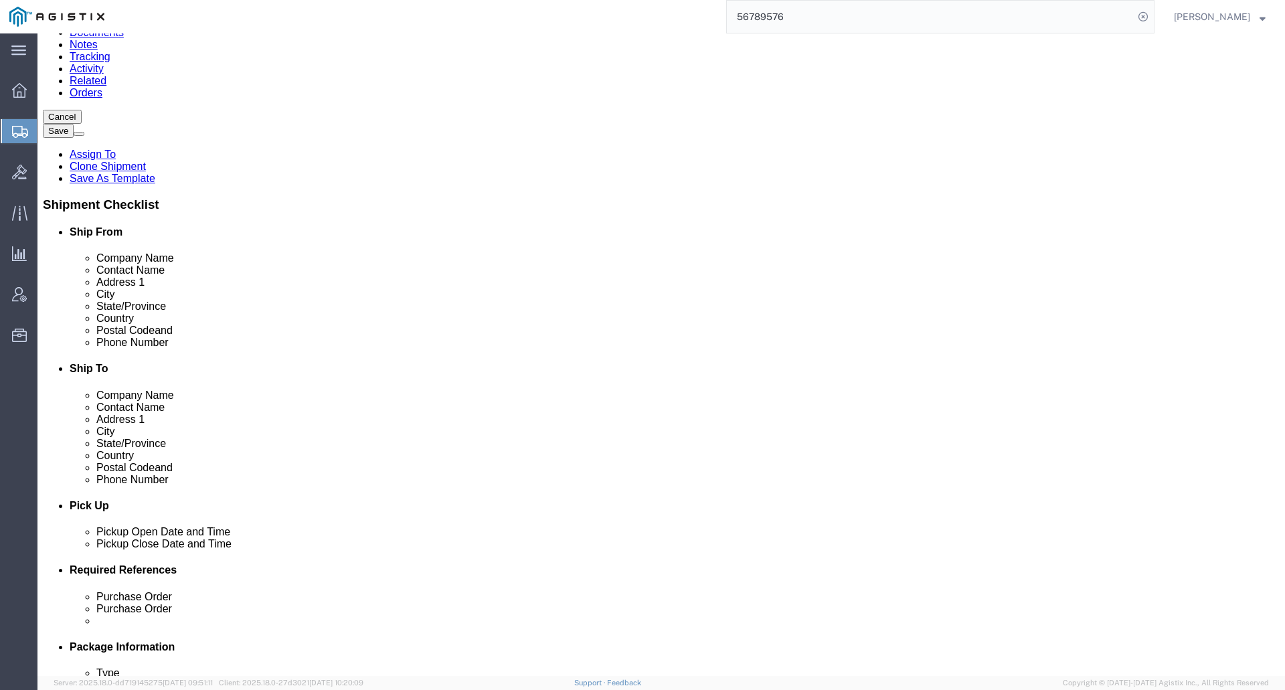
click dd
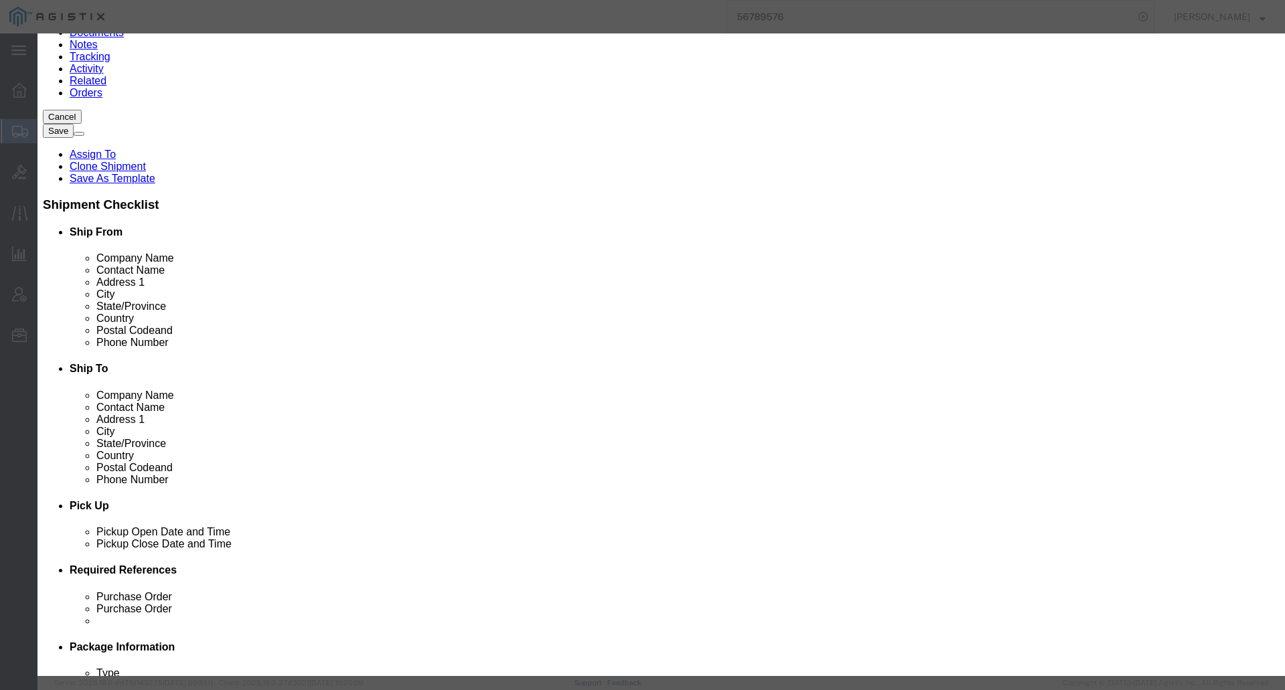
click icon "button"
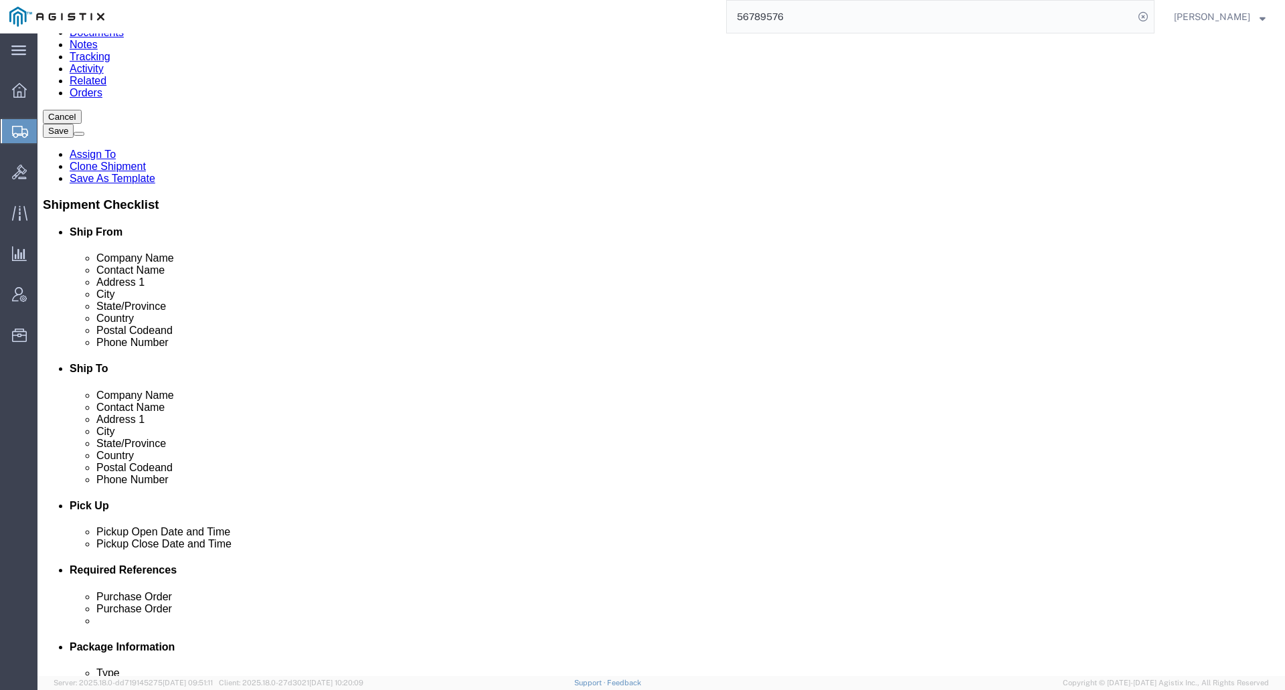
click at [815, 15] on input "56789576" at bounding box center [930, 17] width 407 height 32
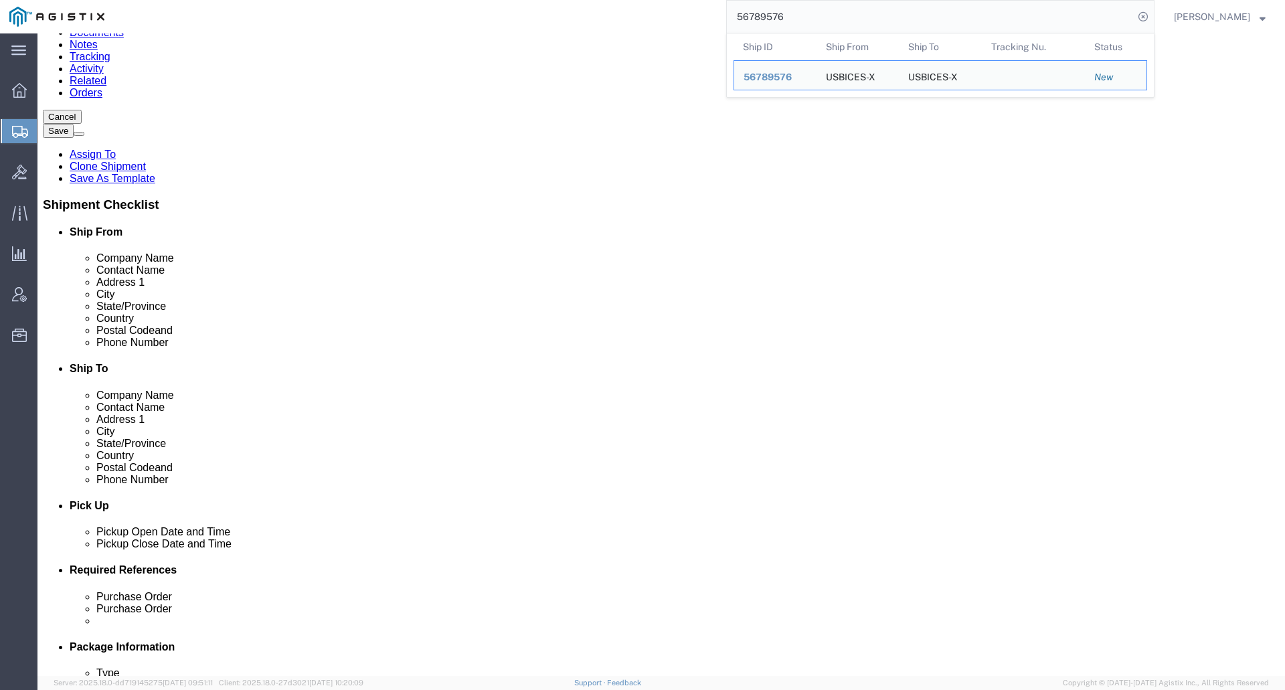
click at [815, 15] on input "56789576" at bounding box center [930, 17] width 407 height 32
paste input "8"
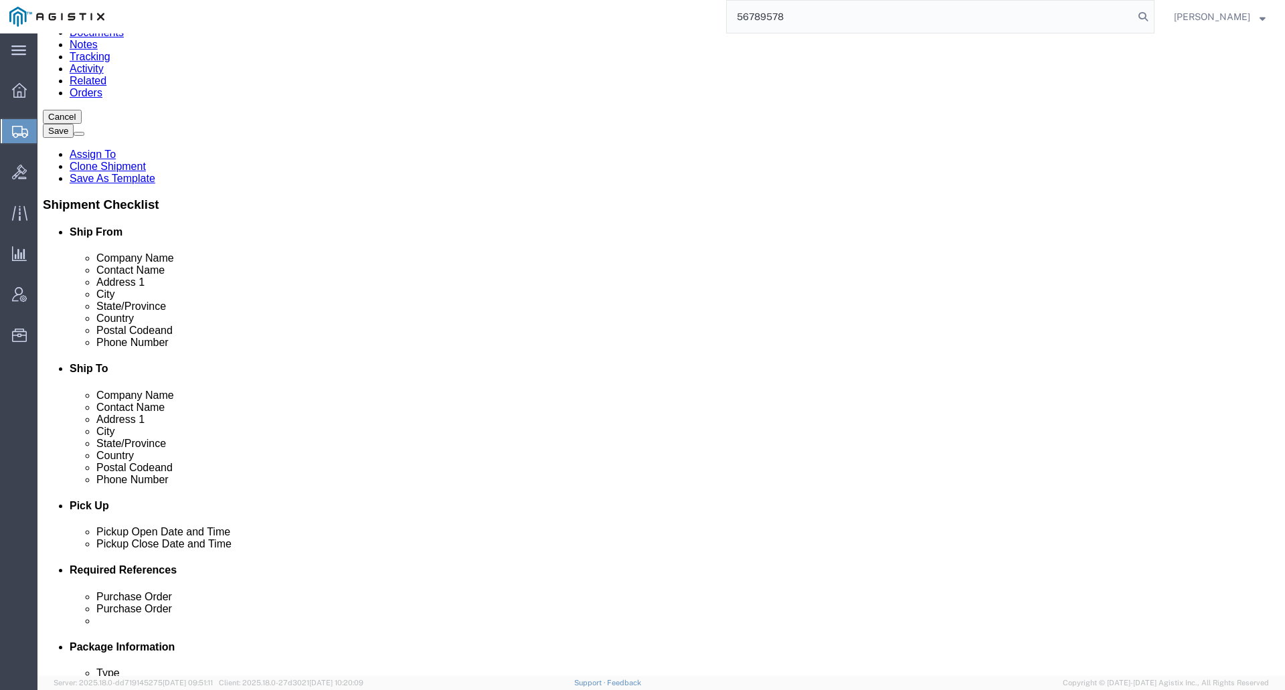
type input "56789578"
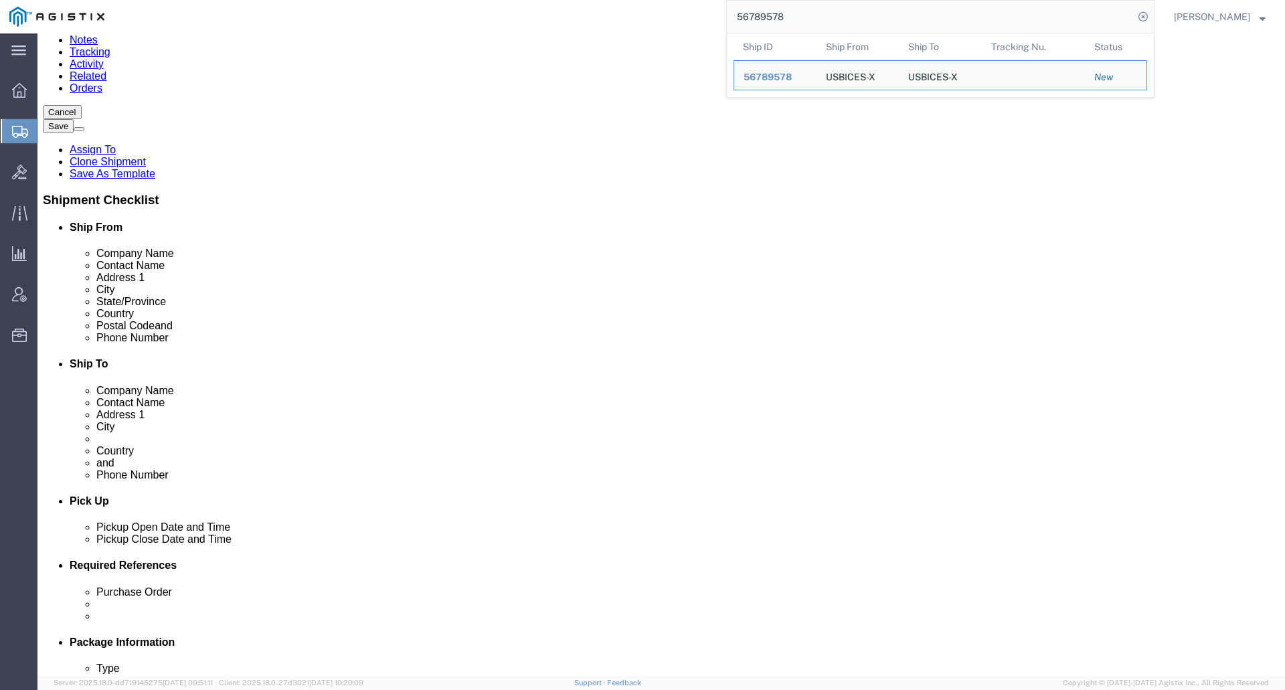
select select "69651"
select select "34240"
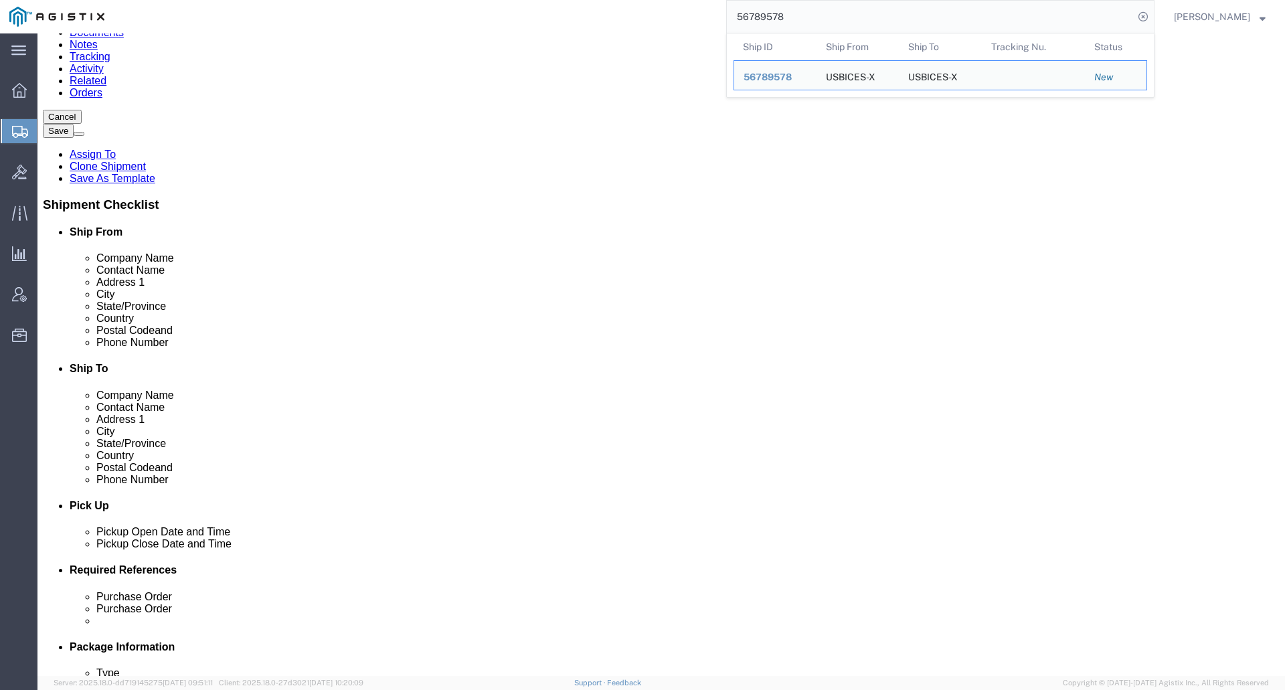
select select "69651"
select select "34243"
click at [807, 17] on input "56789578" at bounding box center [930, 17] width 407 height 32
click at [792, 74] on span "56789578" at bounding box center [768, 77] width 48 height 11
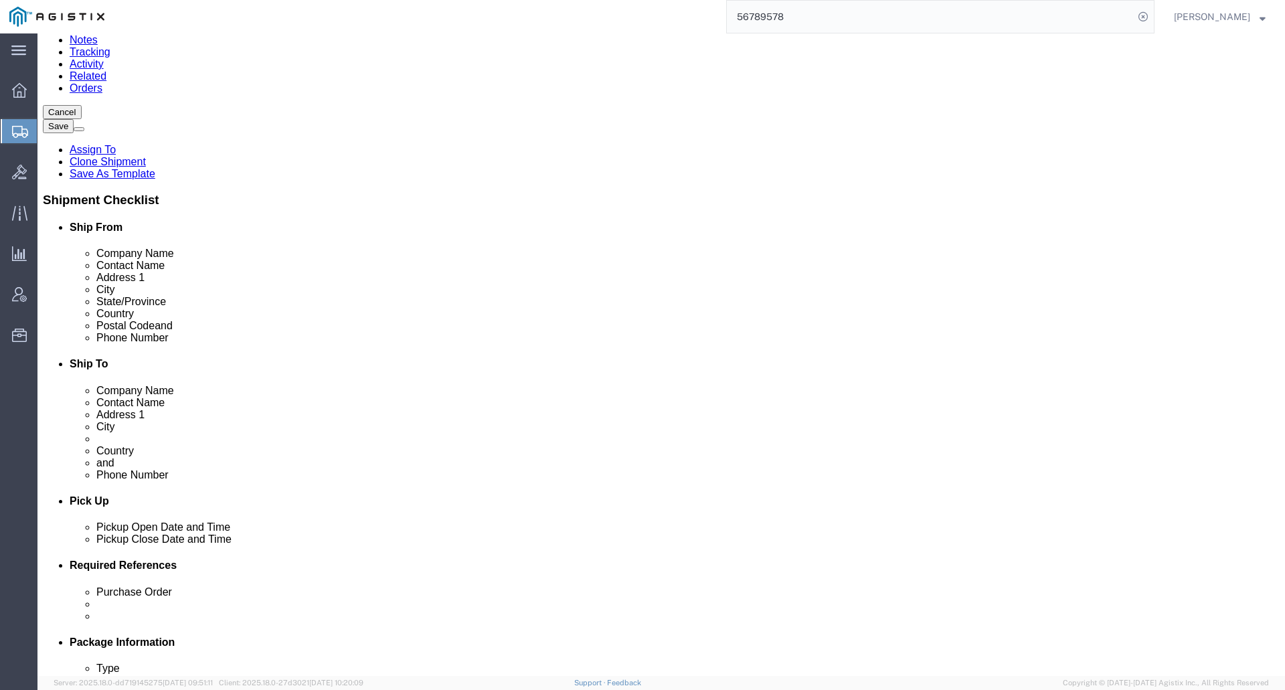
select select "69651"
select select "34240"
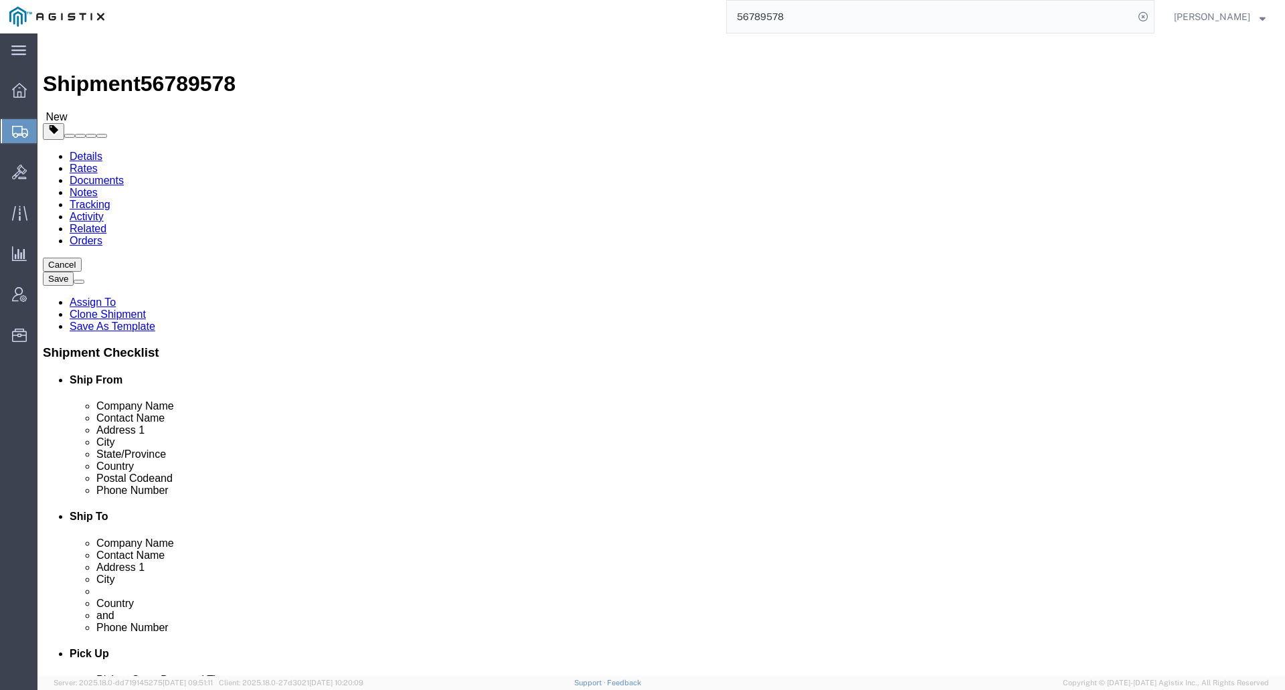
click icon
click dd "39631.54 USD"
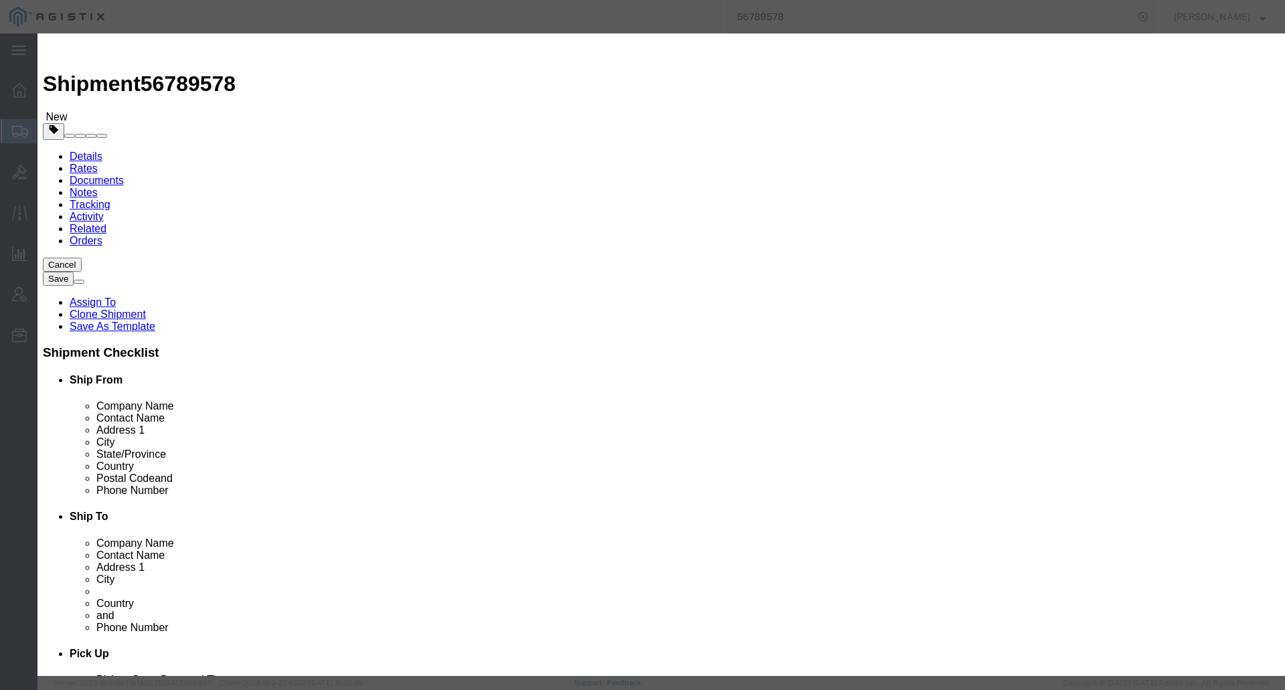
click textarea
type textarea "Asset Tag: 146686"
click input "text"
type input "GB36XB4"
click button "Save & Close"
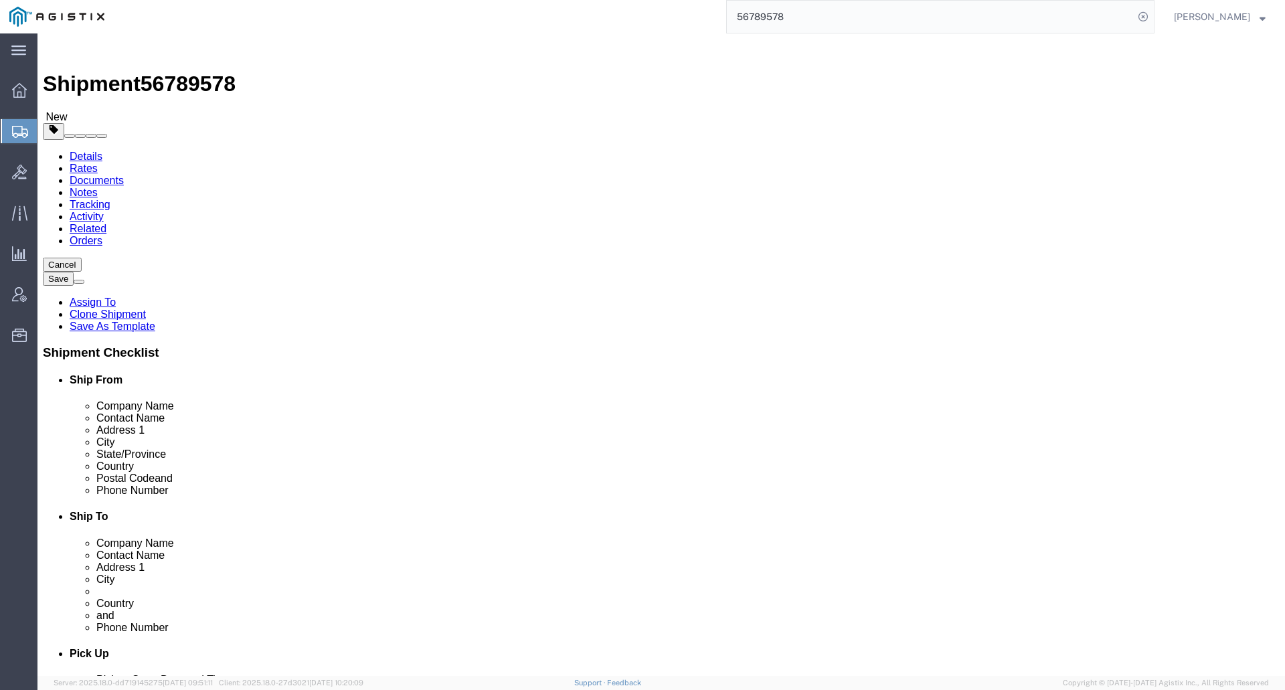
click at [829, 17] on input "56789578" at bounding box center [930, 17] width 407 height 32
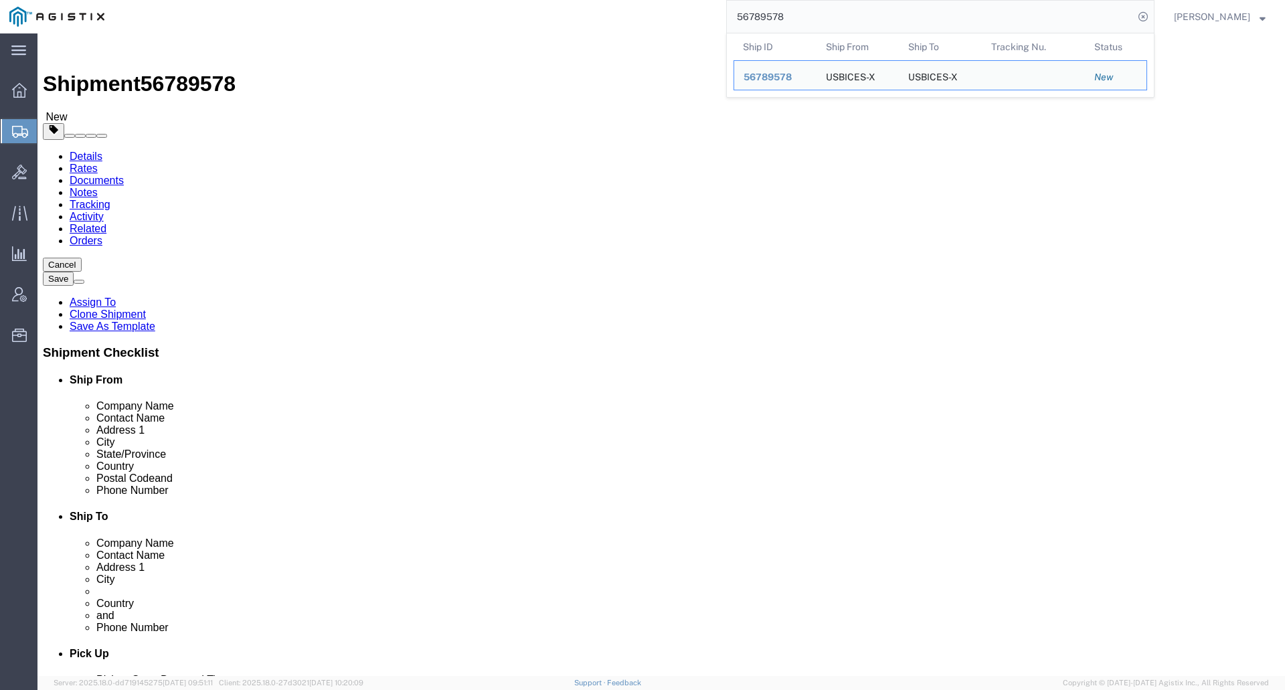
click at [829, 17] on input "56789578" at bounding box center [930, 17] width 407 height 32
paste input "81"
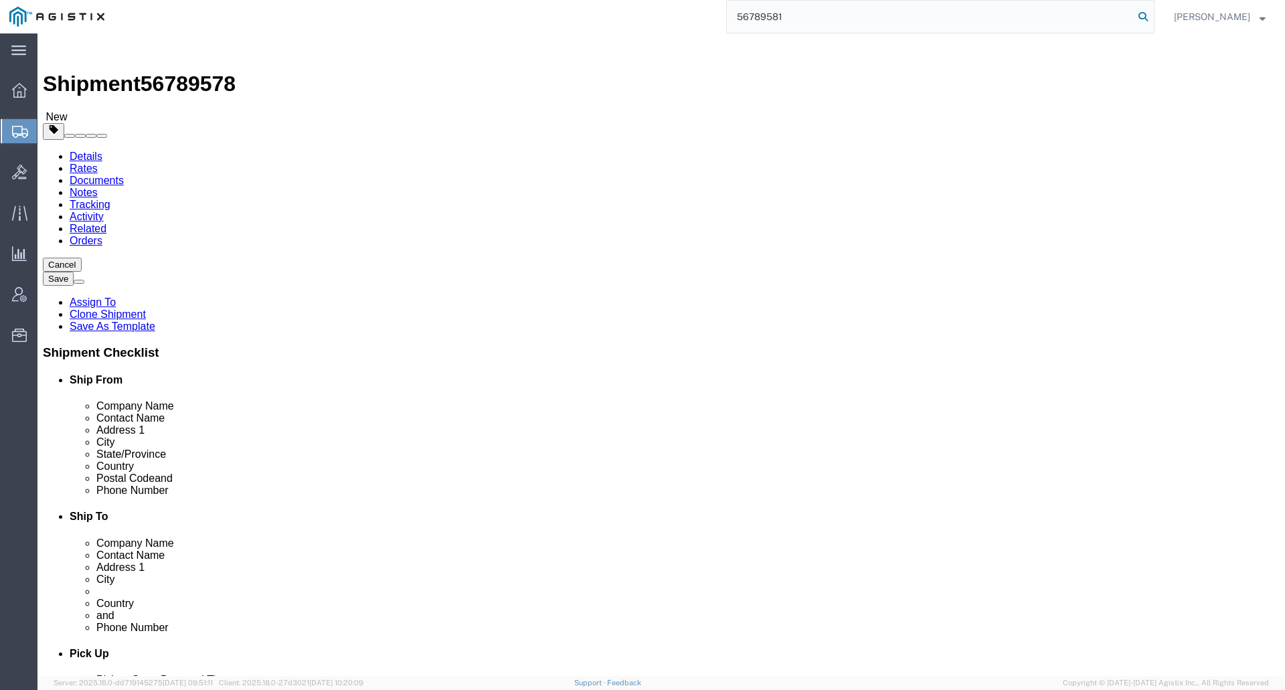
type input "56789581"
click at [1153, 15] on icon at bounding box center [1143, 16] width 19 height 19
select select "69651"
select select "34239"
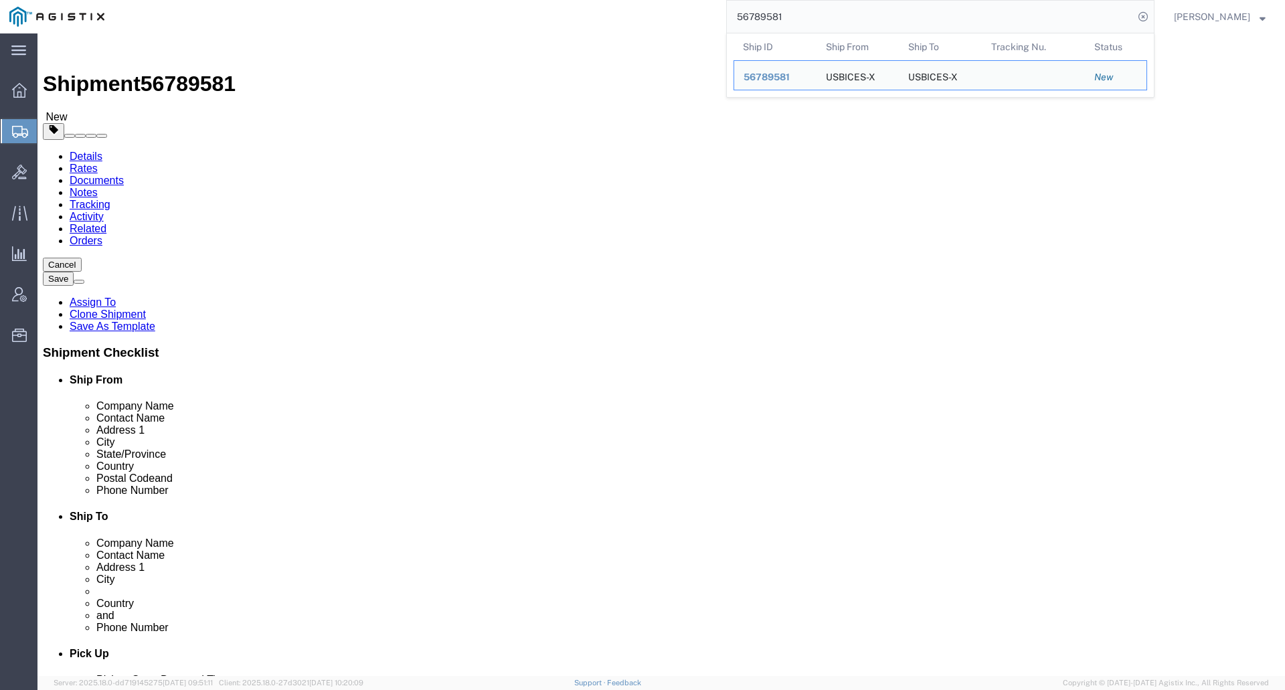
click icon
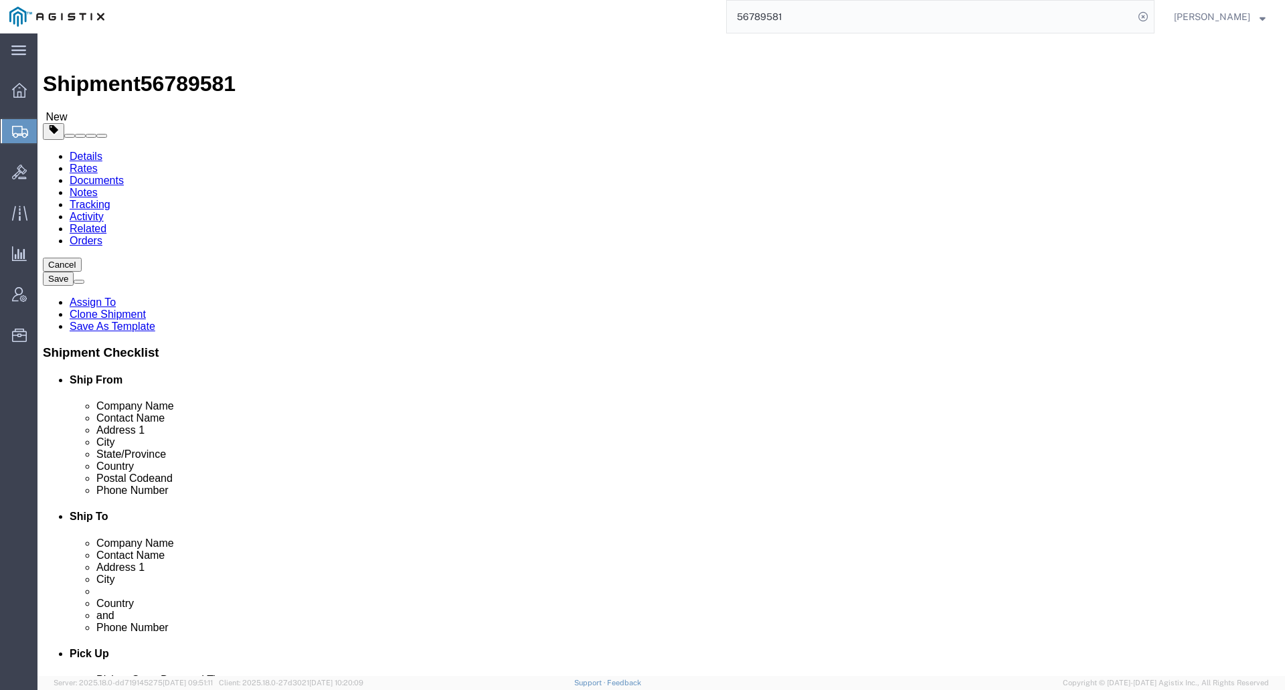
scroll to position [134, 0]
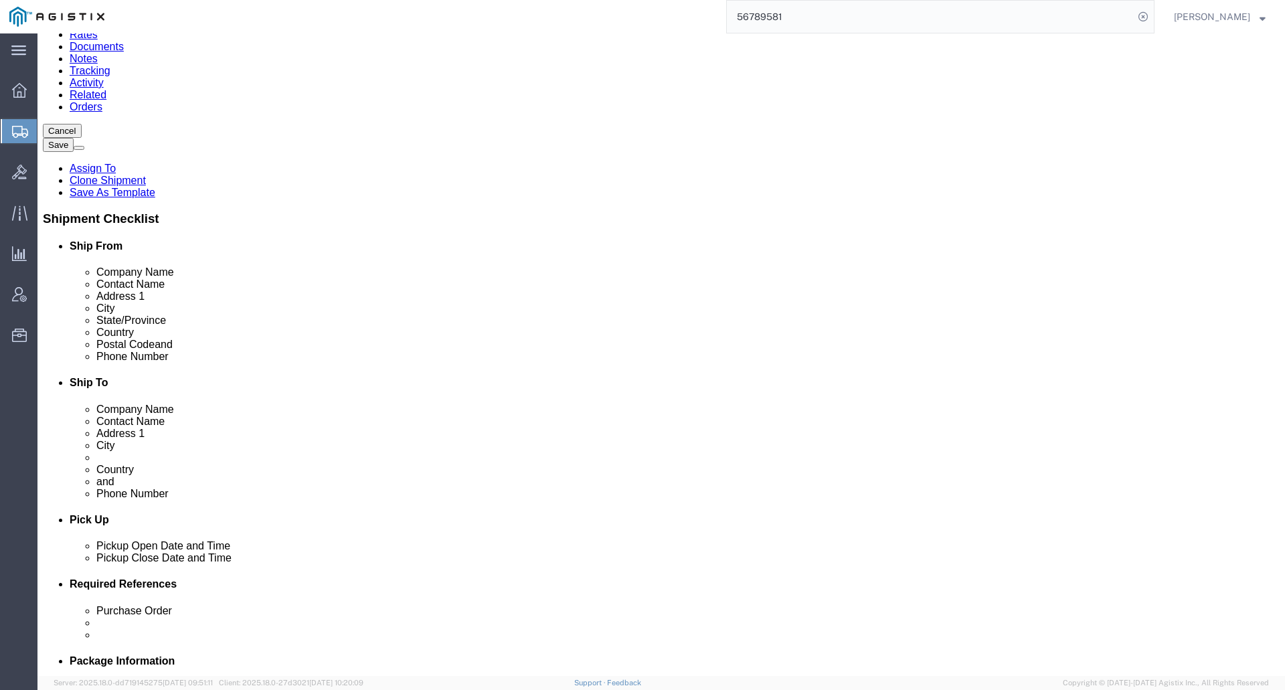
click dd "22845.12 USD"
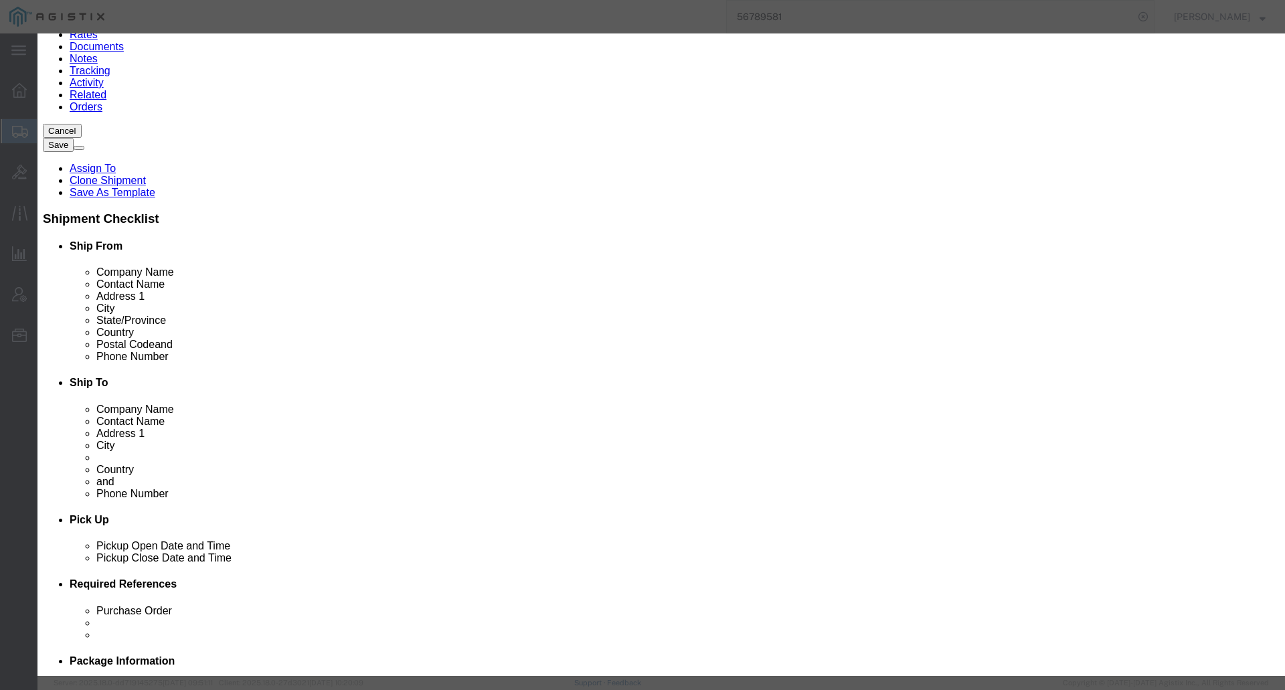
click button
click textarea
type textarea "Asset Tag: 146351"
click input "text"
type input "FLM29160FQA"
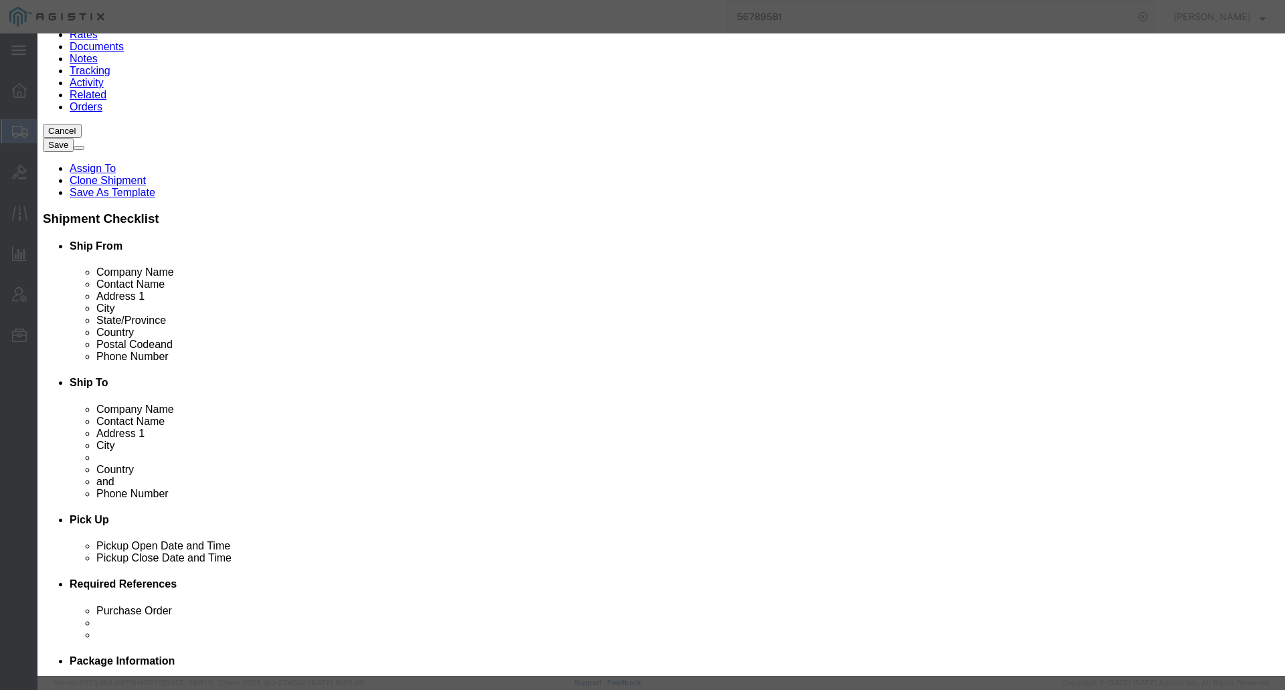
click button "Save & Close"
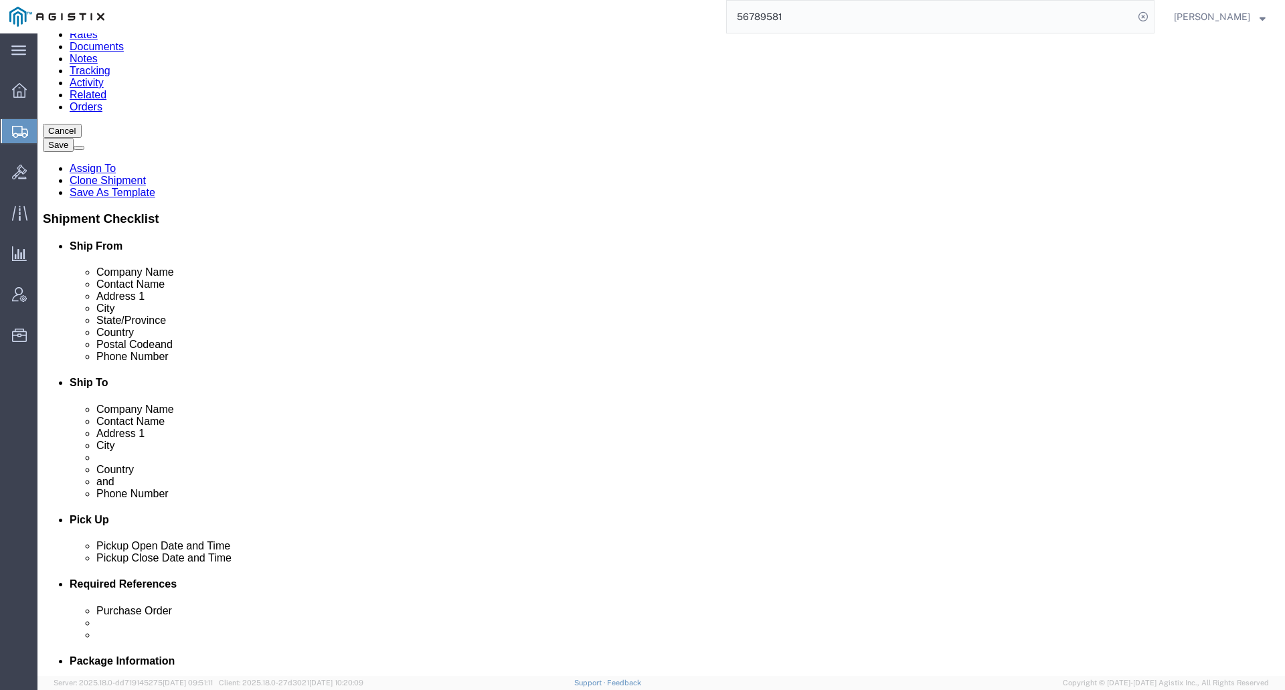
click dd "15156.74 USD"
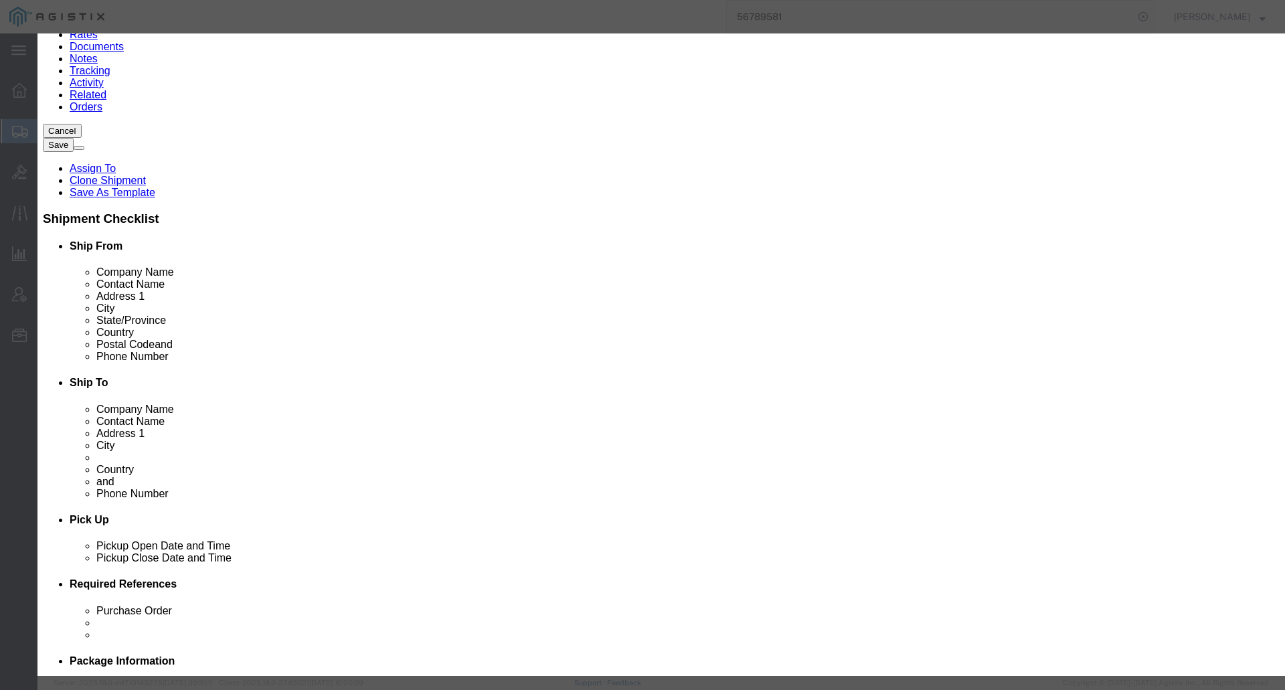
click textarea
type textarea "Asset Tag: 146353"
click input "text"
type input "FJC2910129N"
click button "Save & Close"
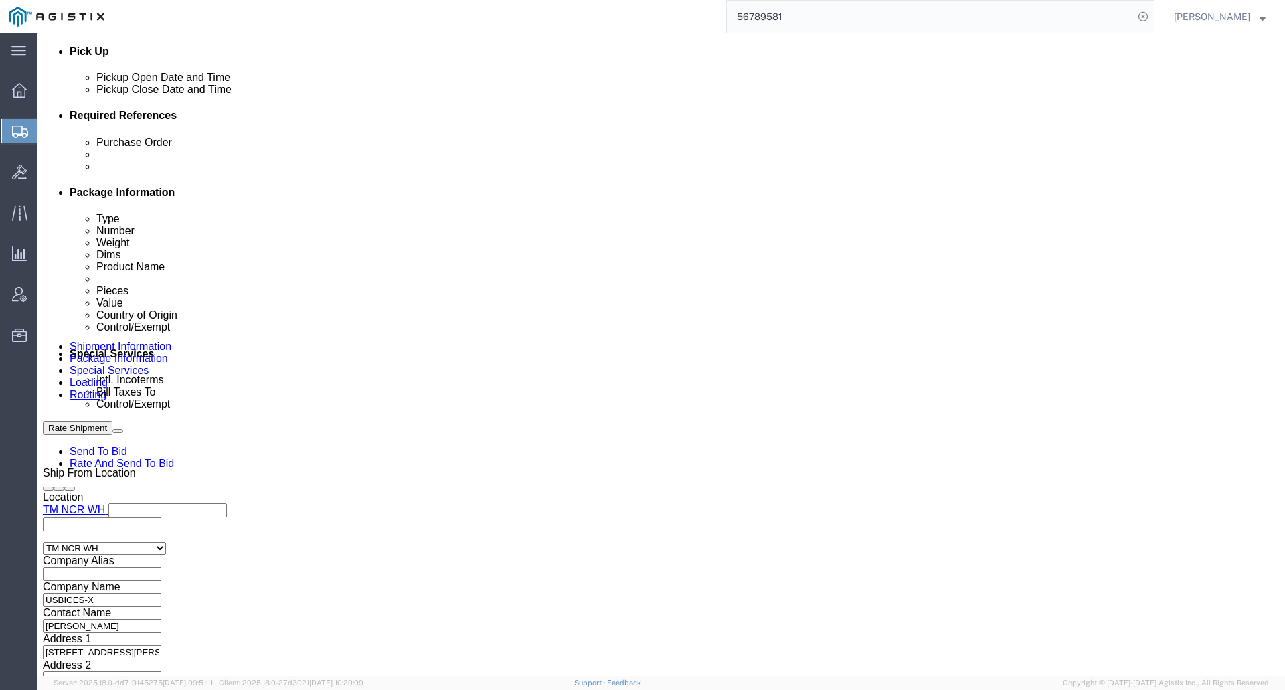
scroll to position [669, 0]
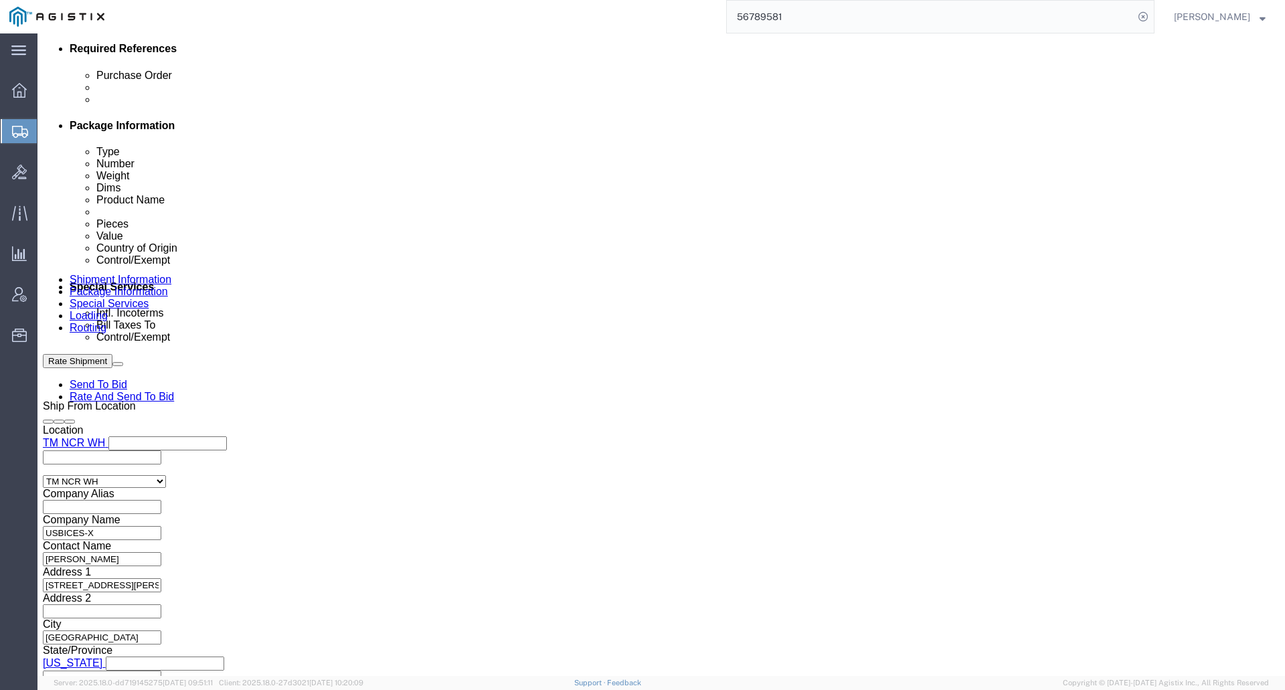
click dd "1625.00 USD"
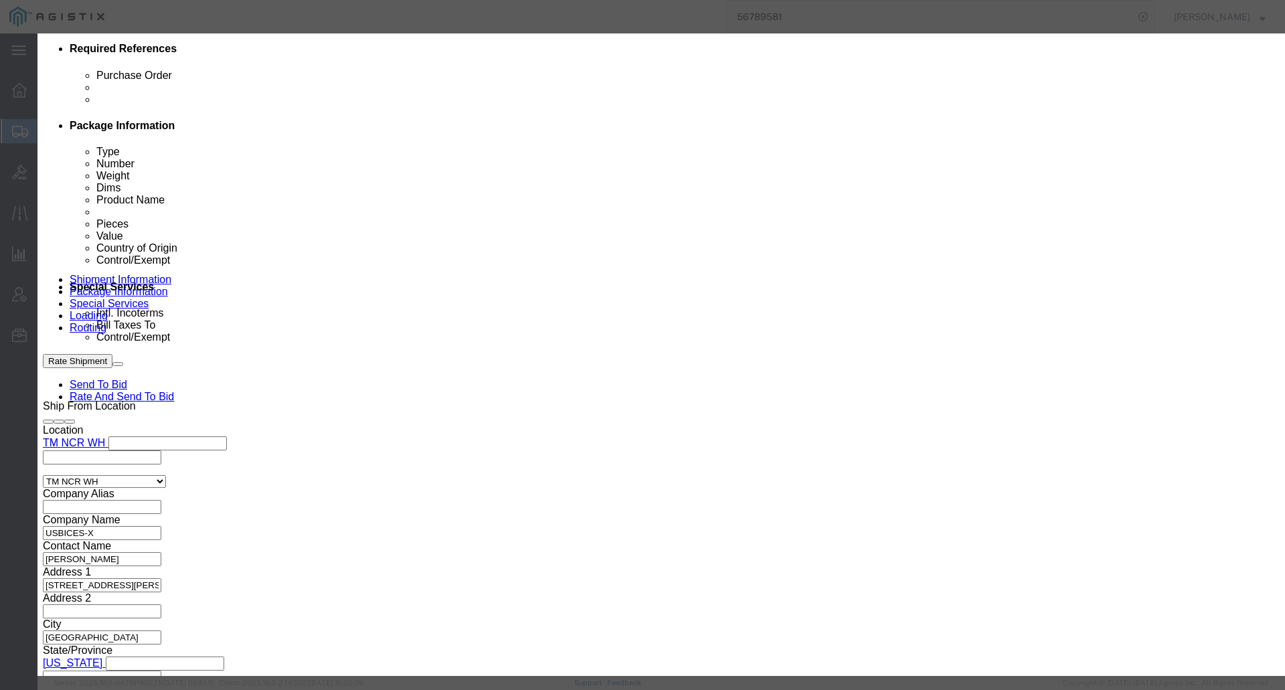
click input "text"
type input "FDO0290813ZL"
click button "Save & Close"
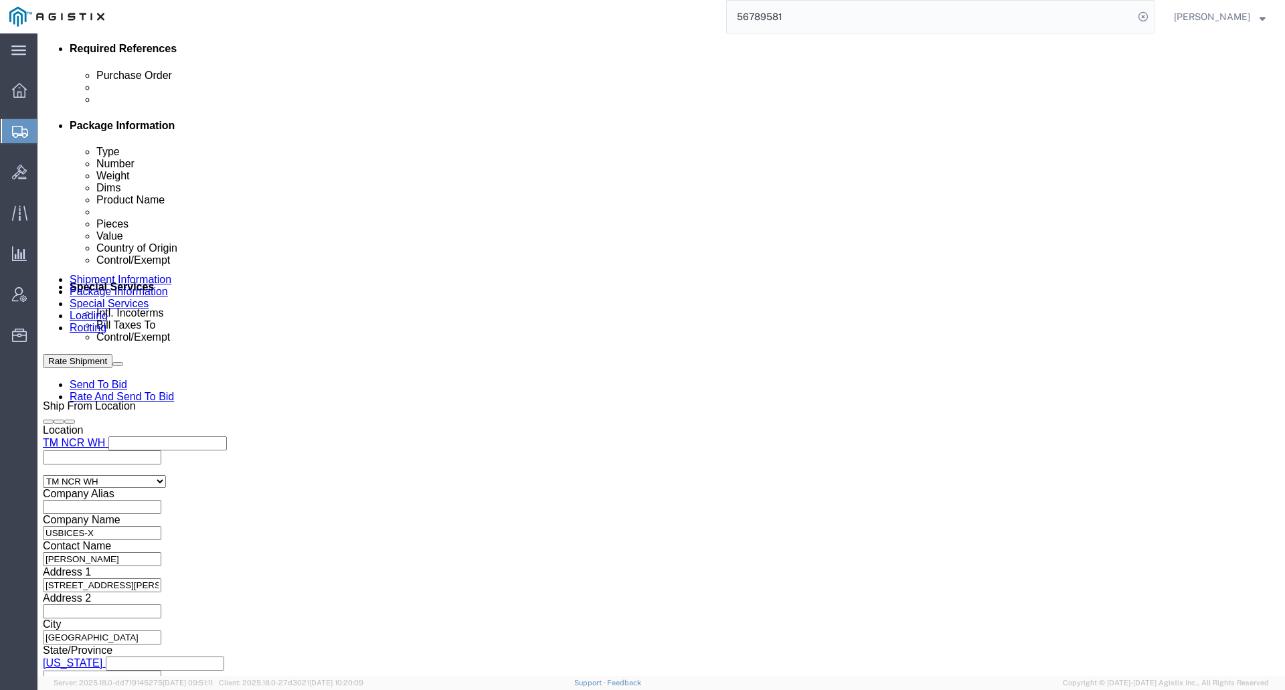
click dd "1.00 Each"
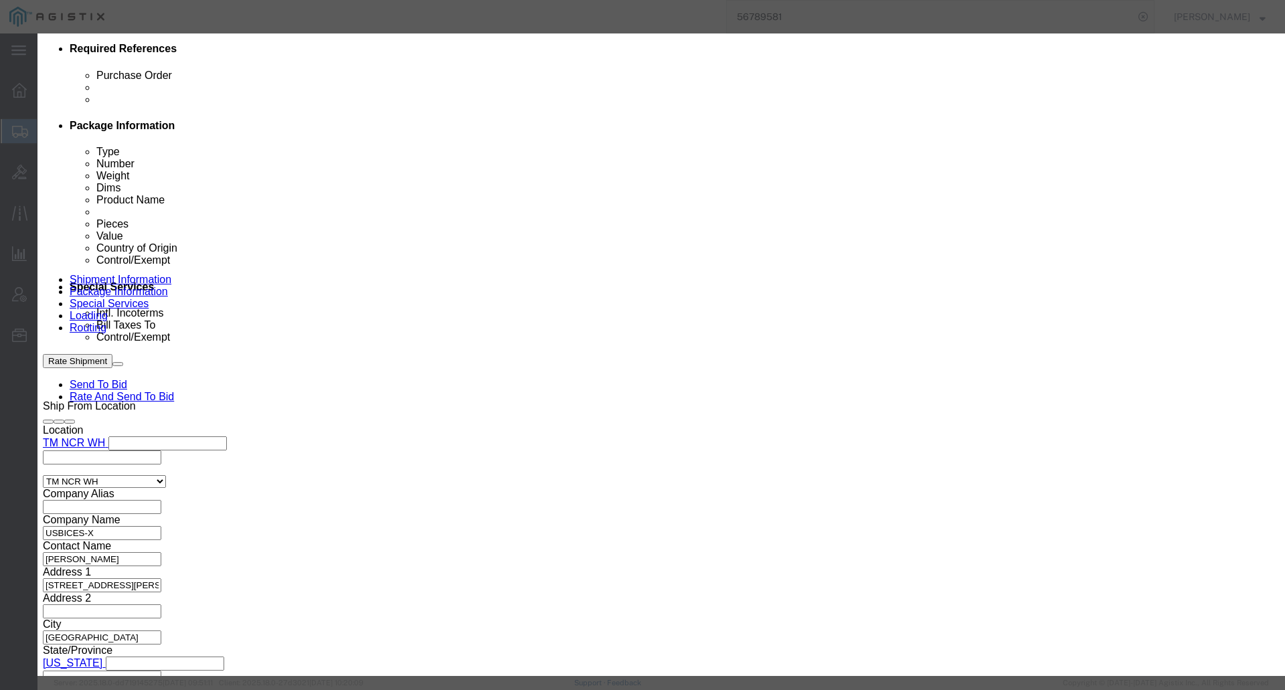
click button
drag, startPoint x: 962, startPoint y: 569, endPoint x: 928, endPoint y: 564, distance: 34.5
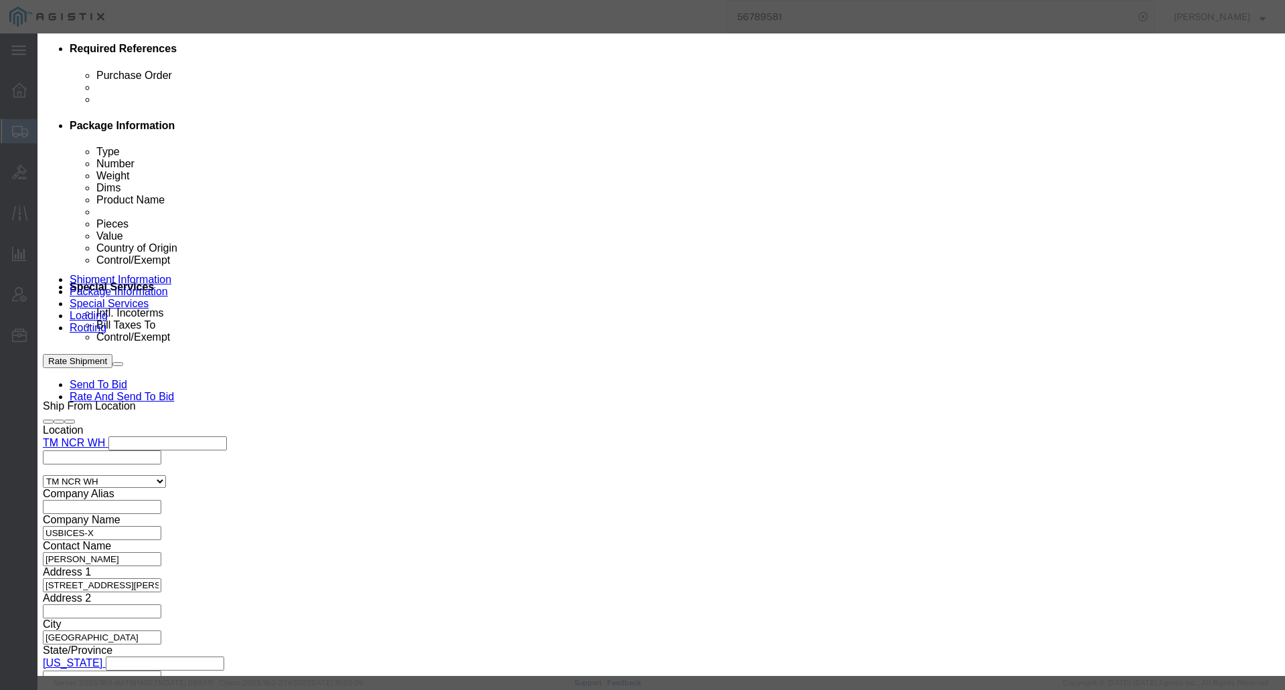
click button "Close"
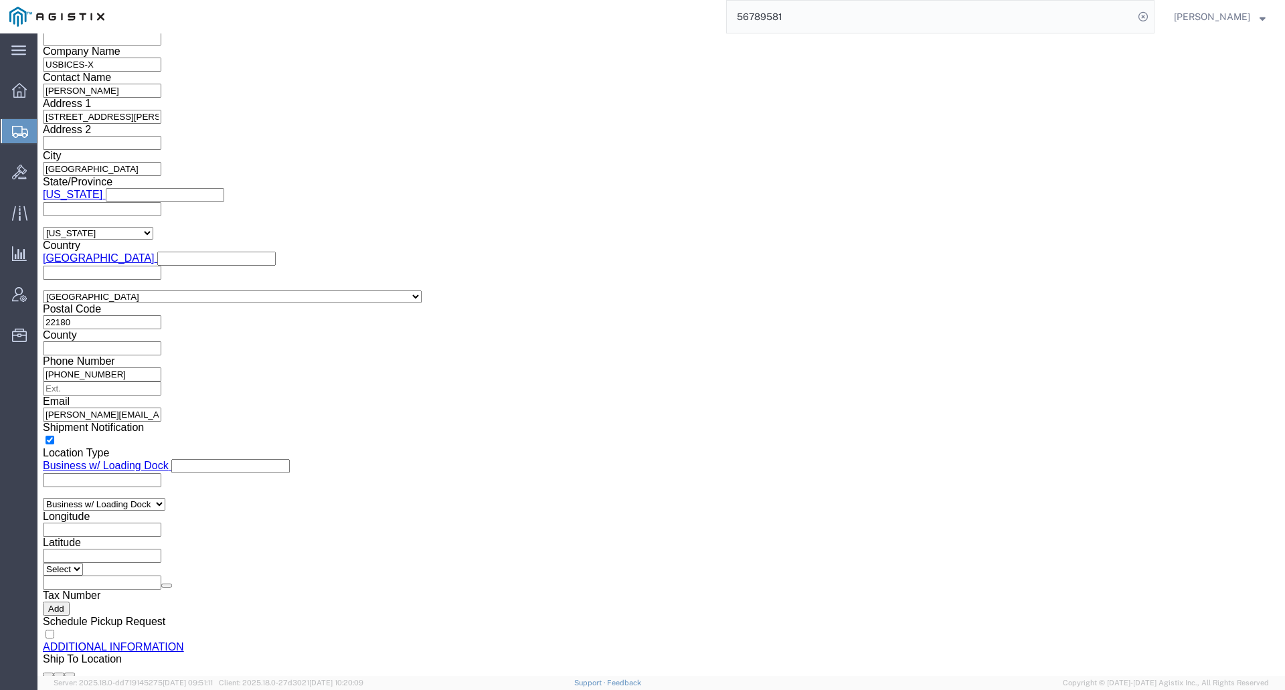
scroll to position [1272, 0]
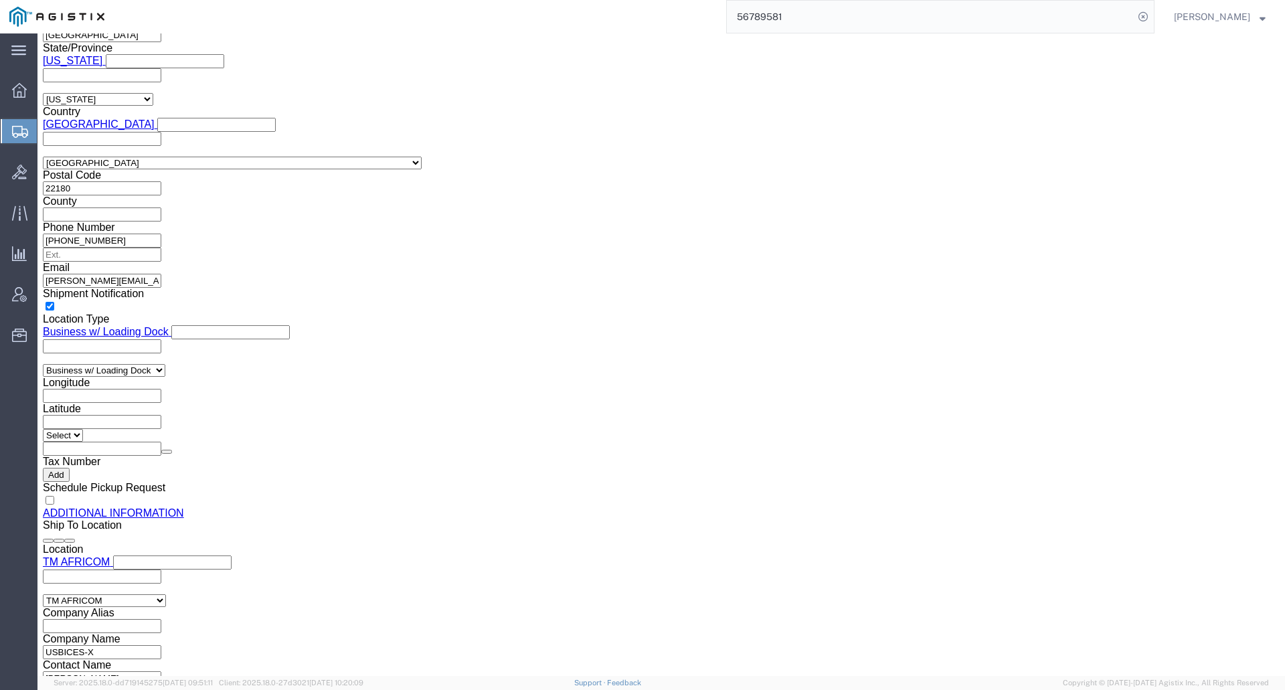
click dd "534.86 USD"
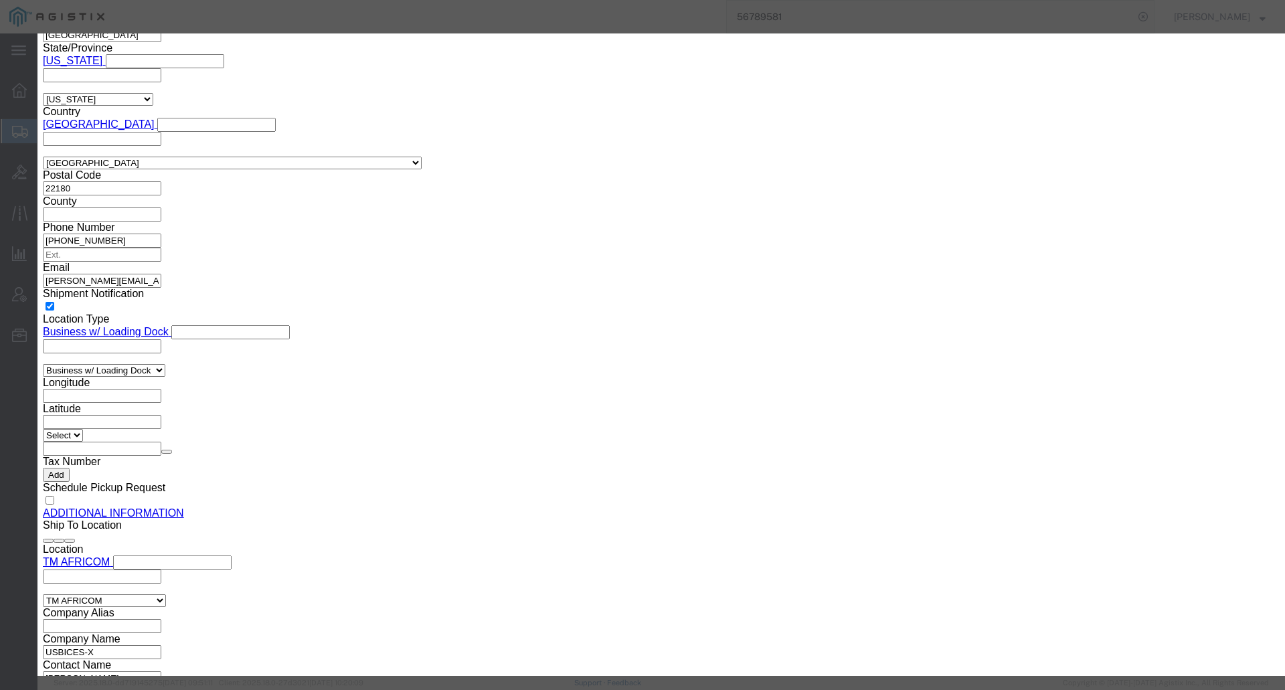
click button
click button "button"
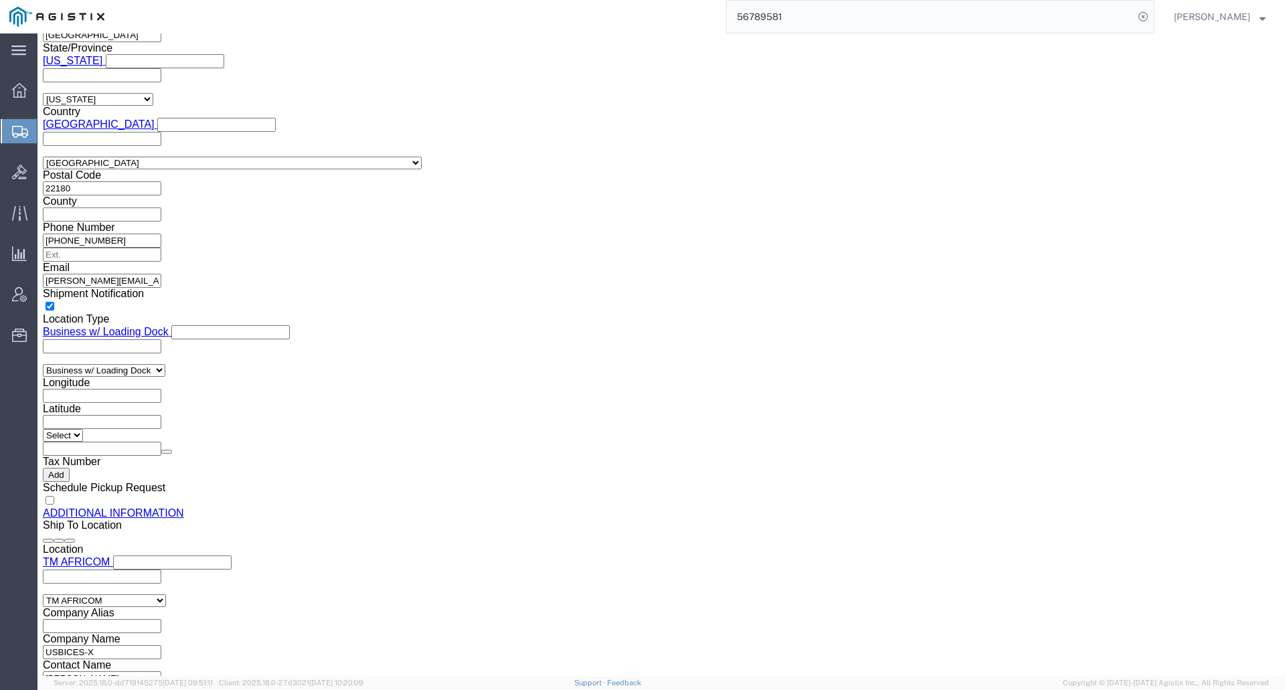
scroll to position [1406, 0]
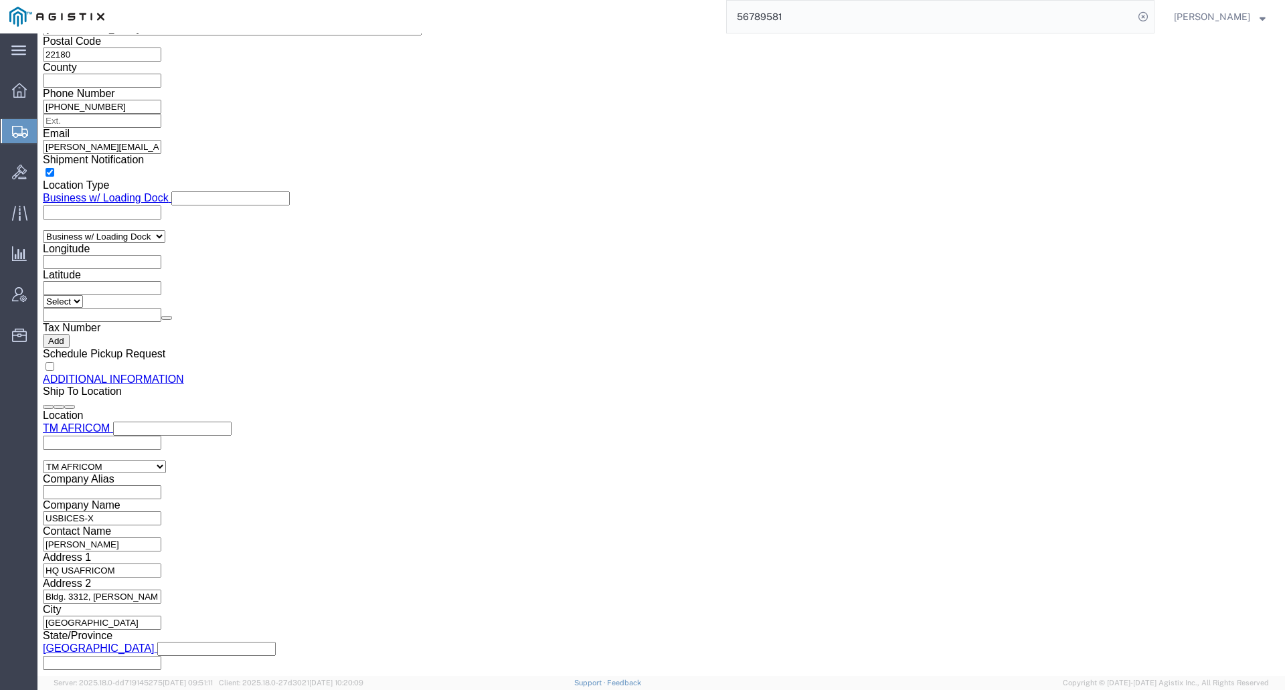
click dd "7604.27 USD"
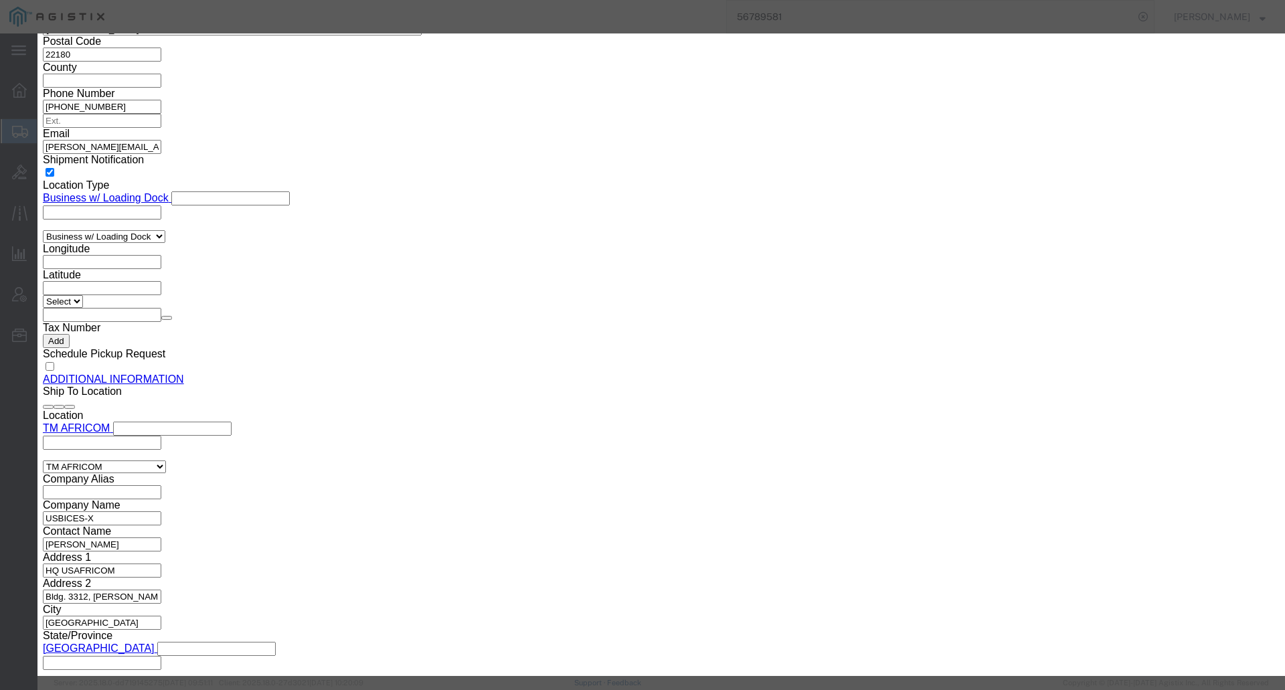
click textarea
type textarea "Asset Tag: 146352"
click input "text"
type input "FLM291810RP"
click button "Save & Close"
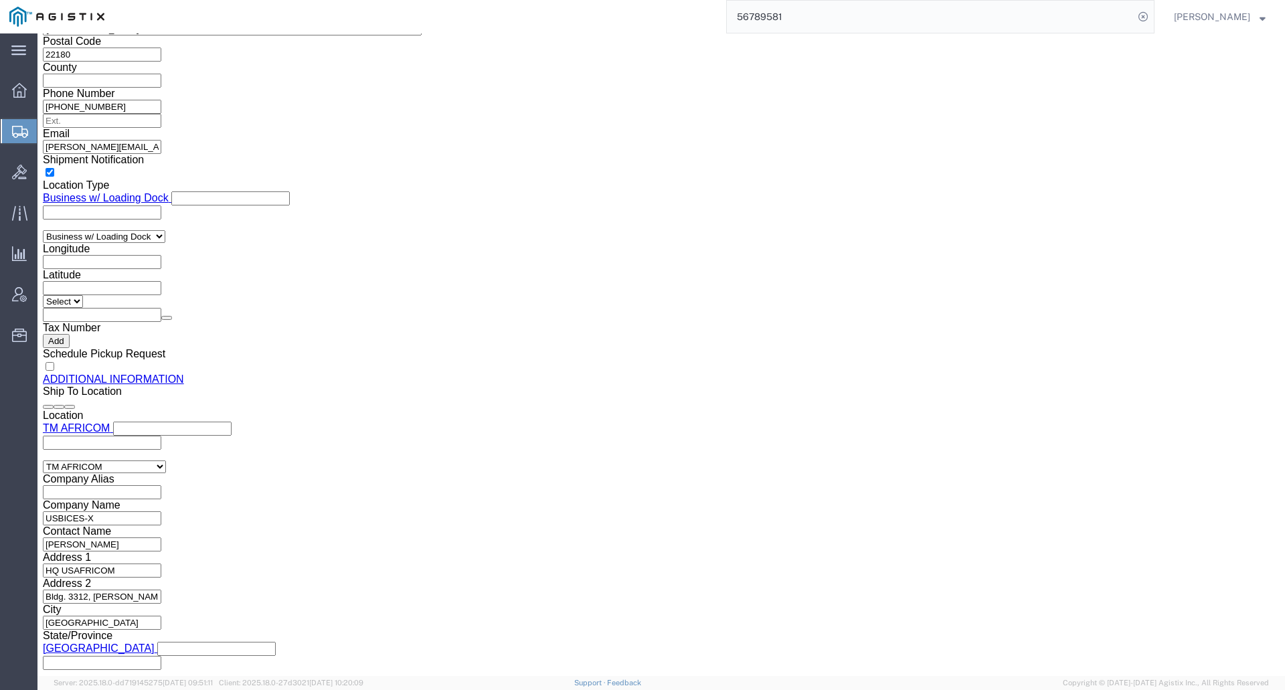
click div "Previous Continue"
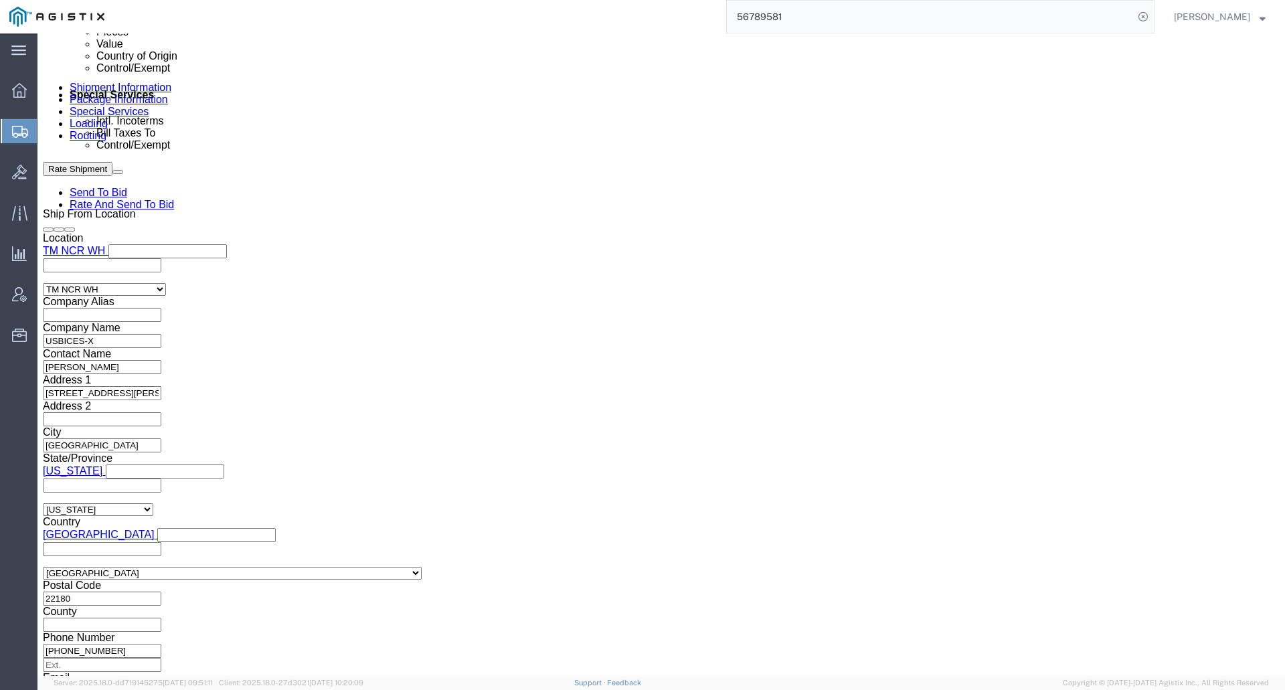
scroll to position [594, 0]
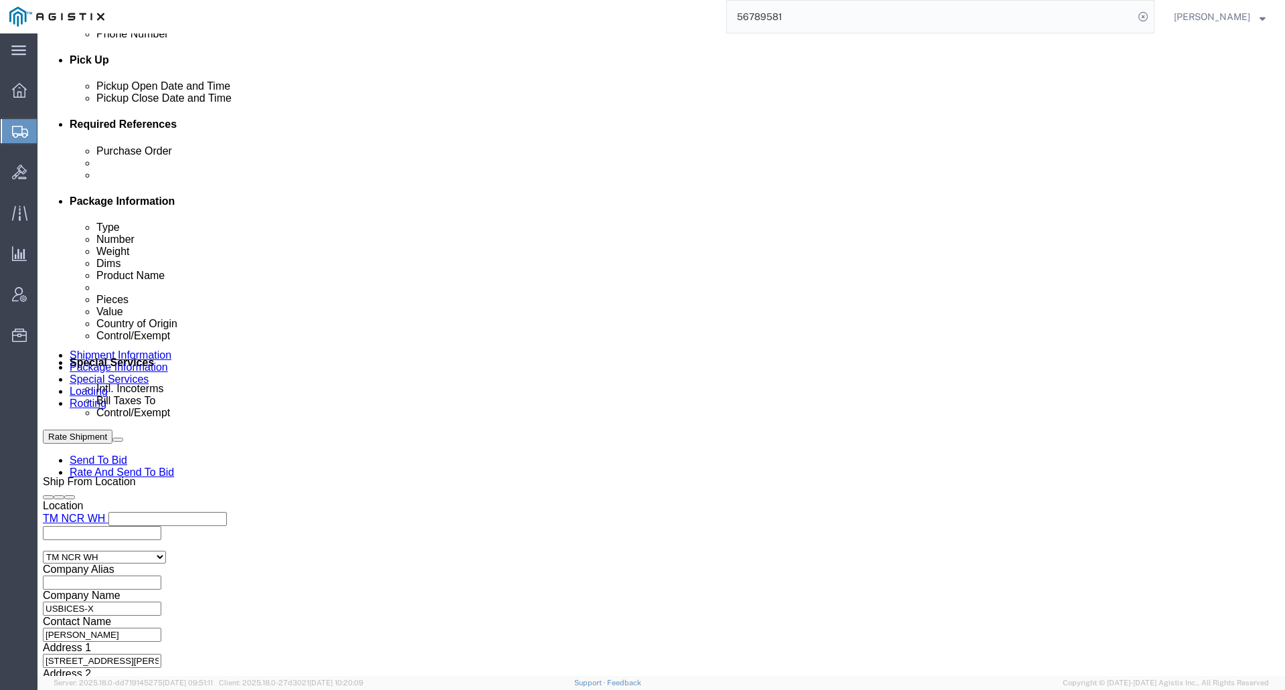
click at [797, 21] on input "56789581" at bounding box center [930, 17] width 407 height 32
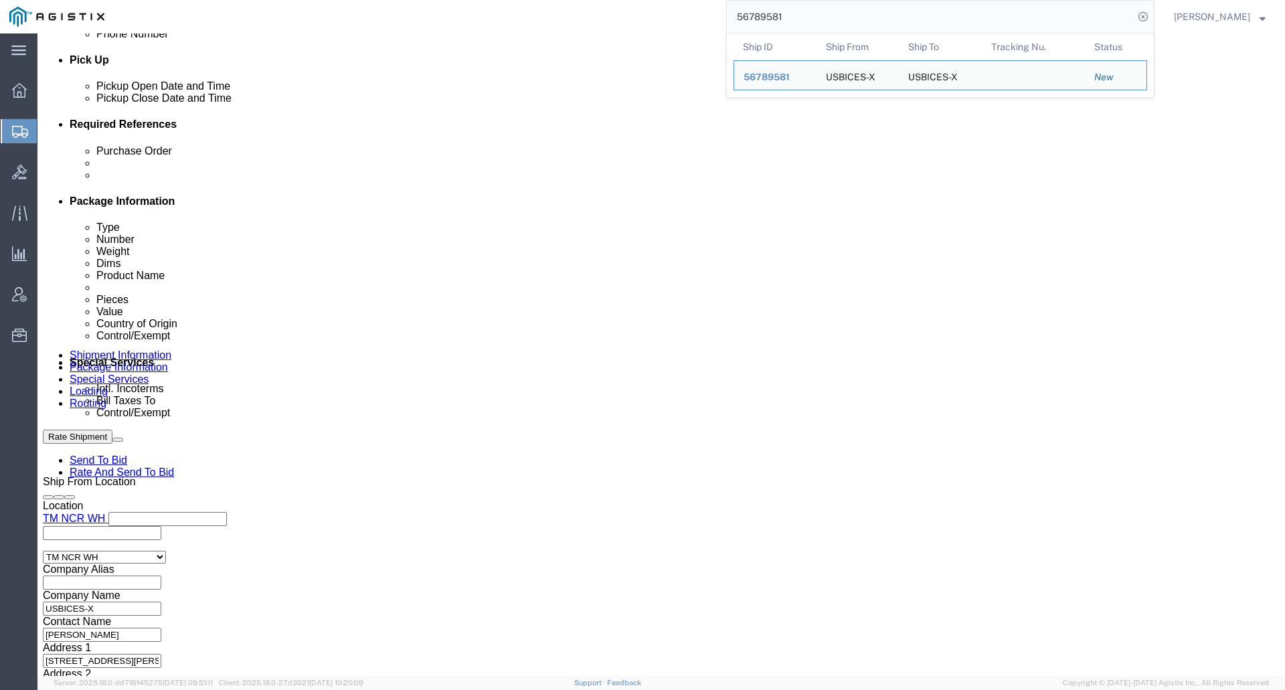
click at [797, 21] on input "56789581" at bounding box center [930, 17] width 407 height 32
paste input "655"
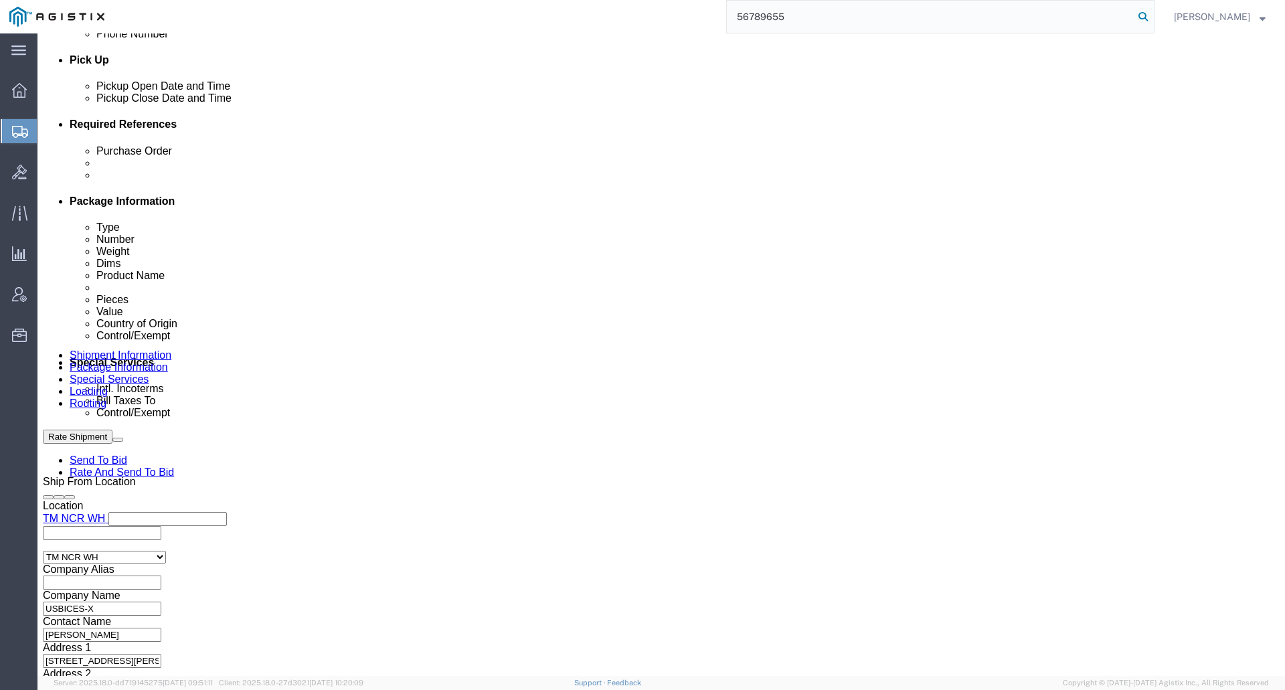
type input "56789655"
click at [1152, 17] on icon at bounding box center [1143, 16] width 19 height 19
select select "69651"
select select "34240"
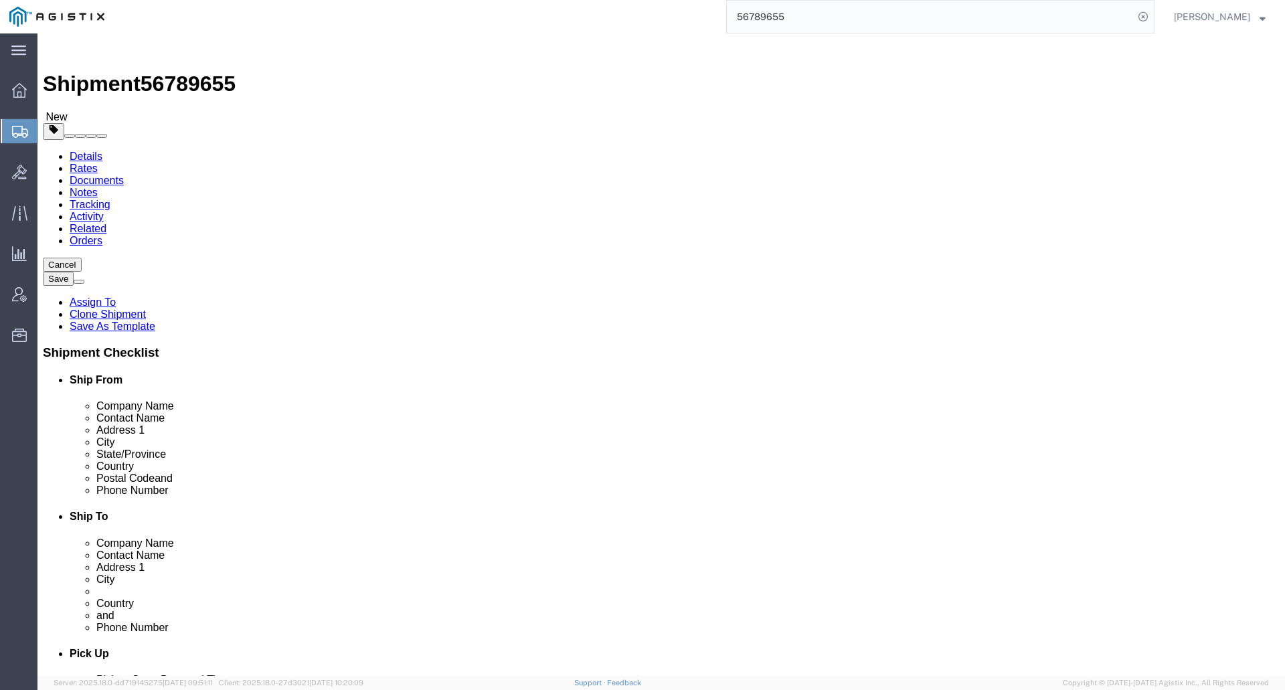
click icon
click dd "125.69 USD"
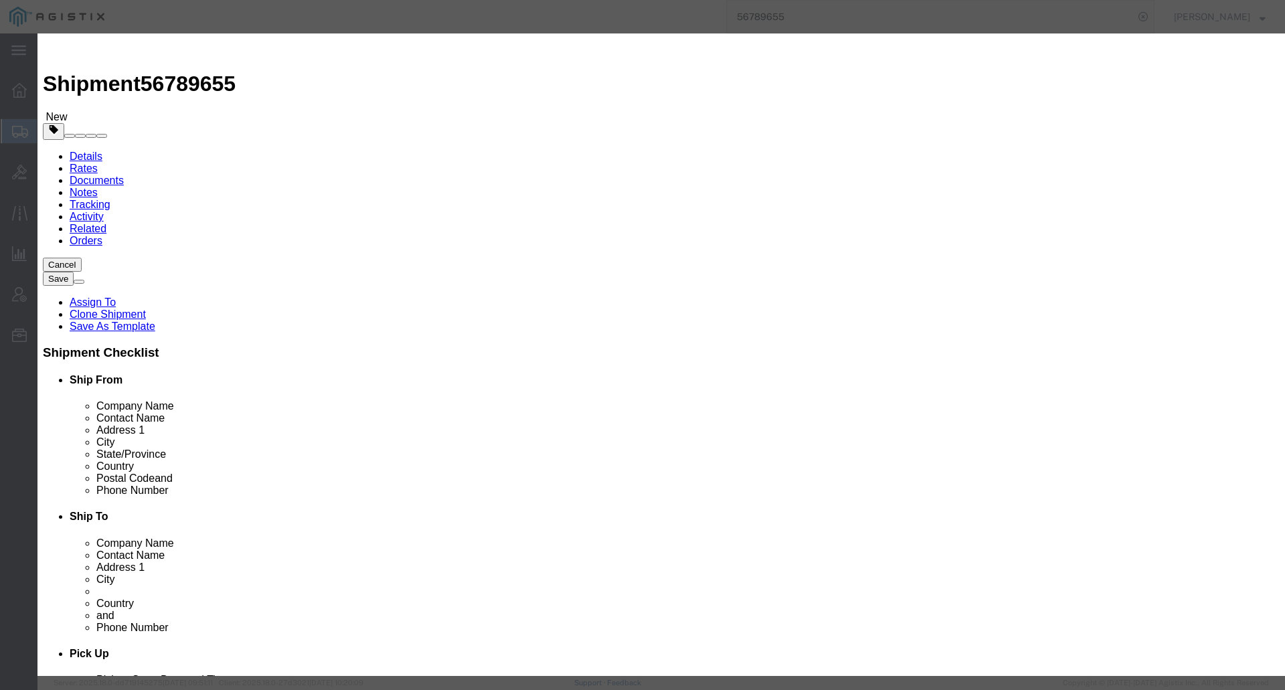
click button "Close"
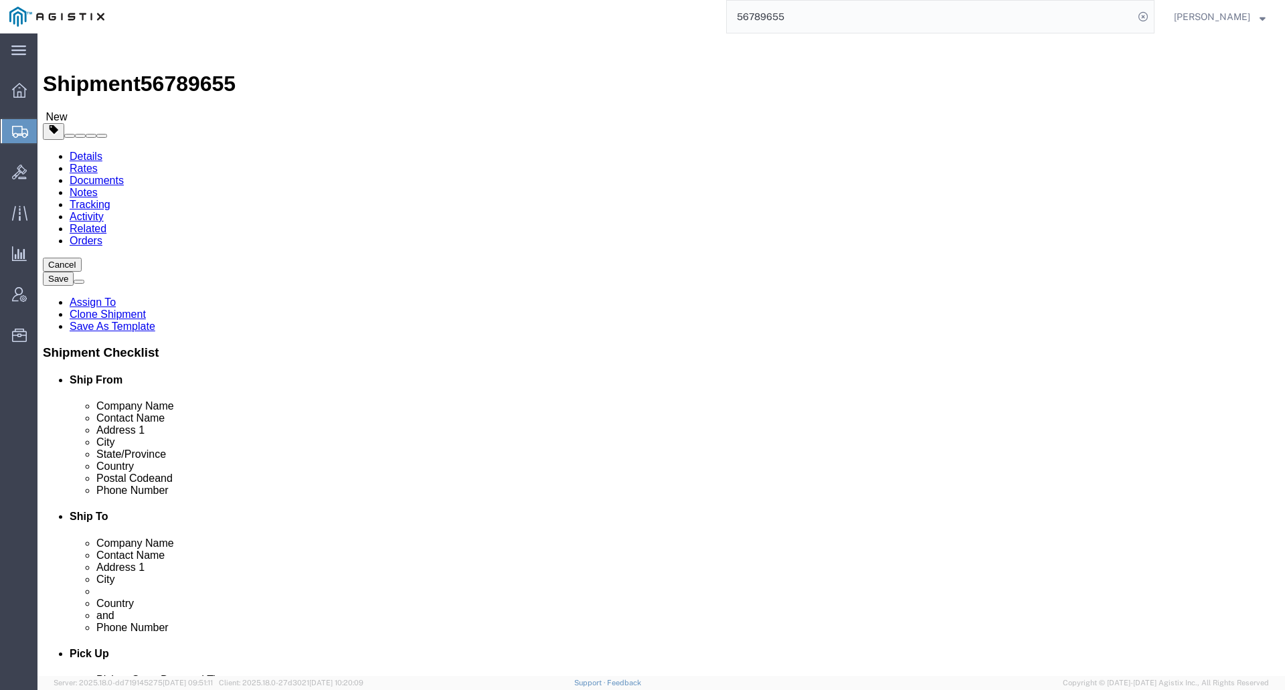
click icon
click at [854, 5] on input "56789655" at bounding box center [930, 17] width 407 height 32
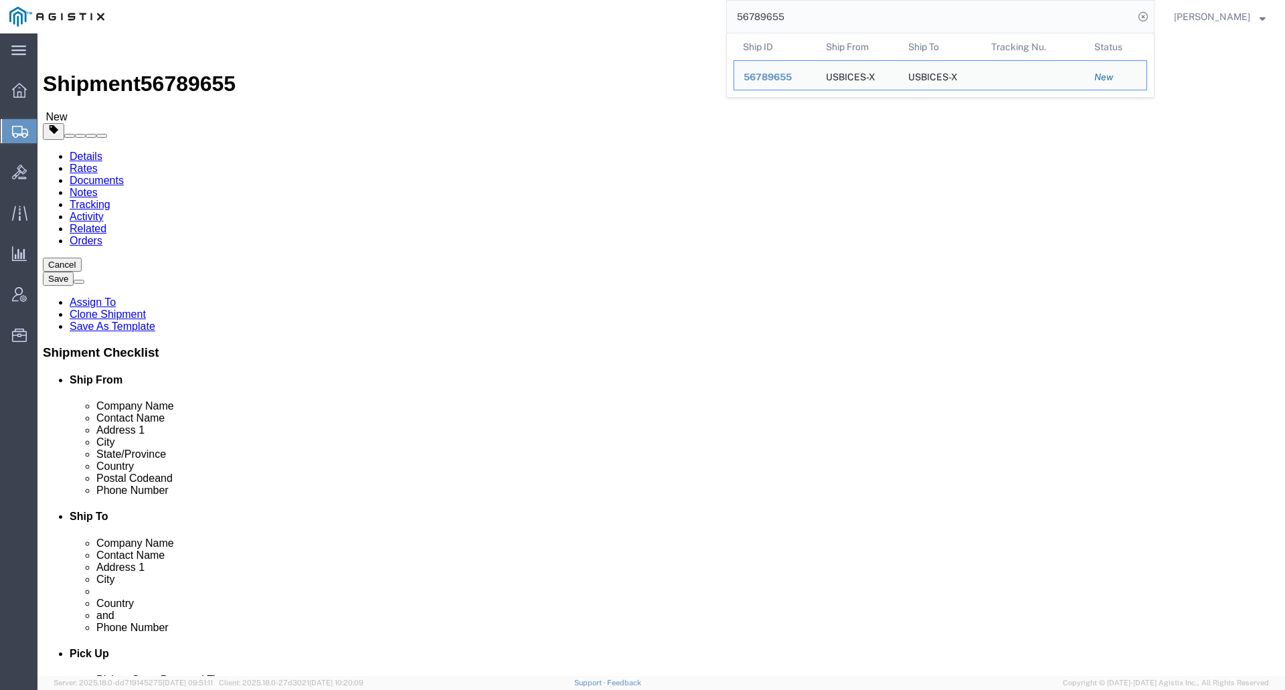
click at [844, 13] on input "56789655" at bounding box center [930, 17] width 407 height 32
paste input "563"
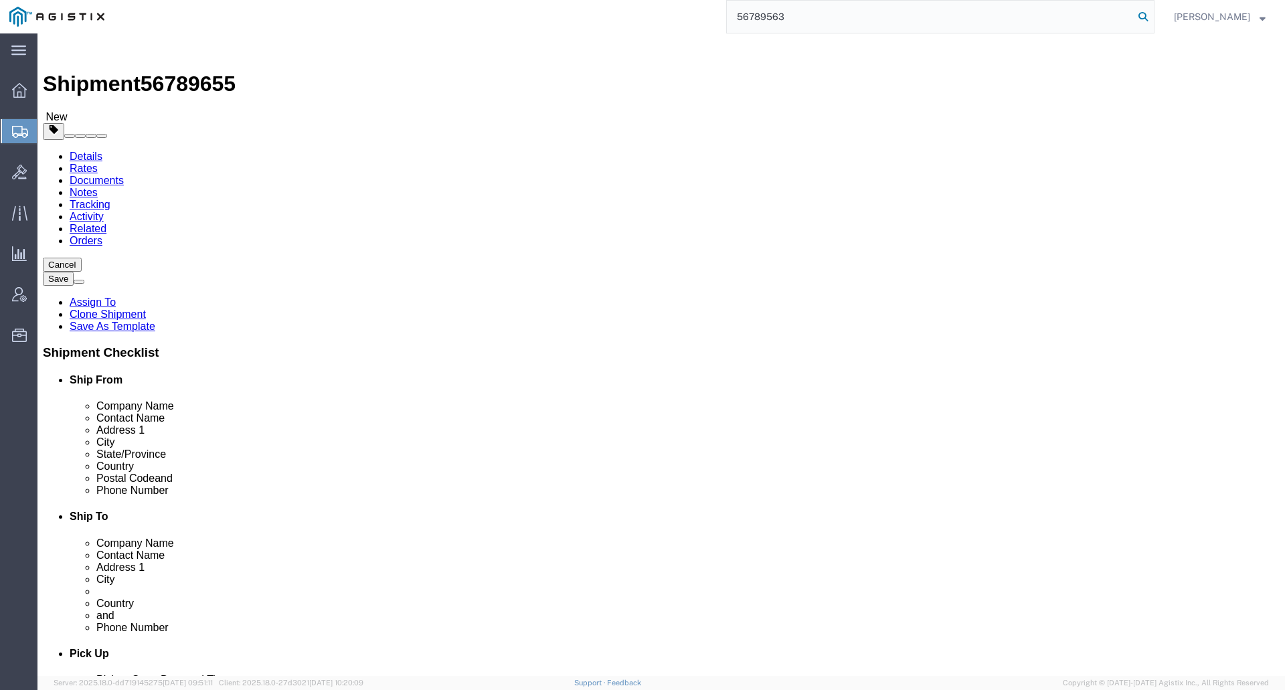
type input "56789563"
click at [1150, 16] on icon at bounding box center [1143, 16] width 19 height 19
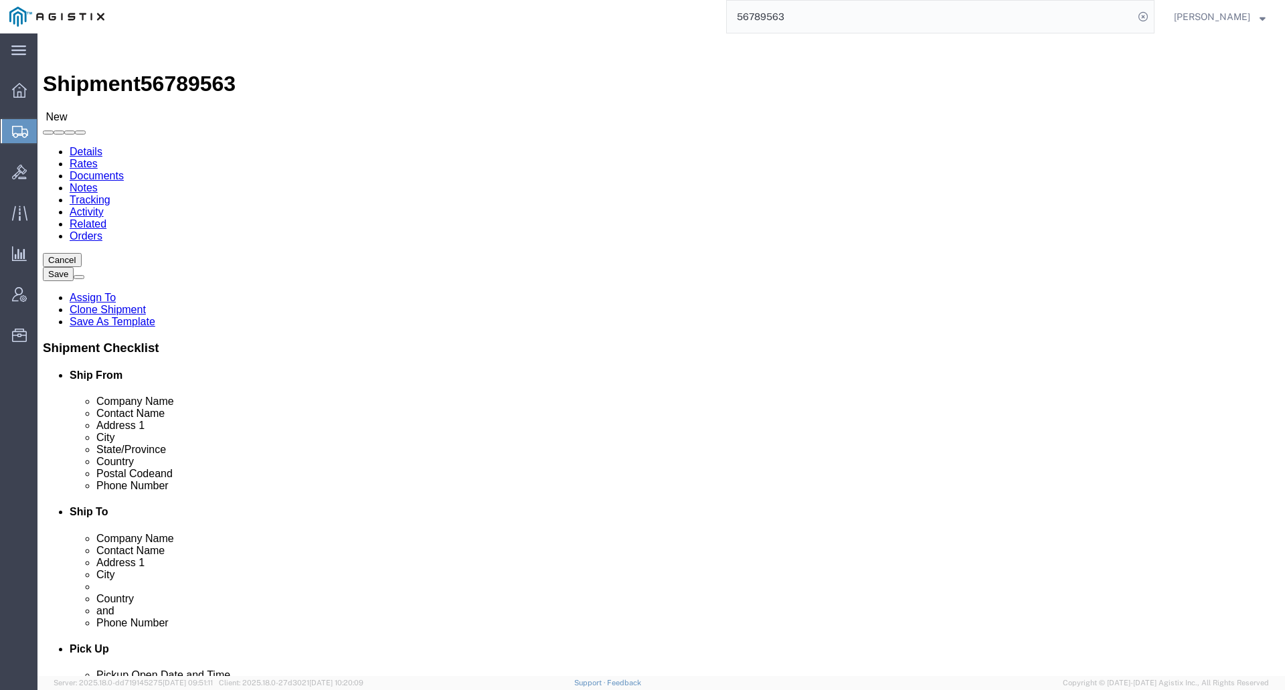
select select "69651"
select select "59114"
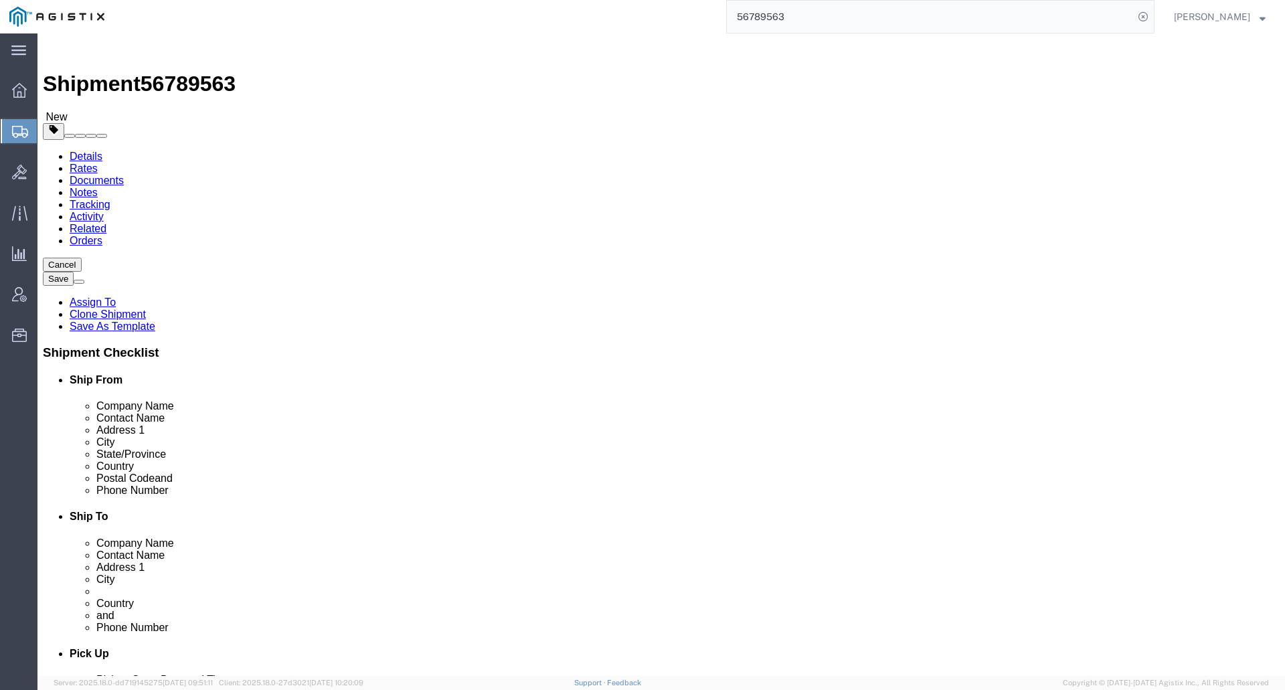
click link "Package Information"
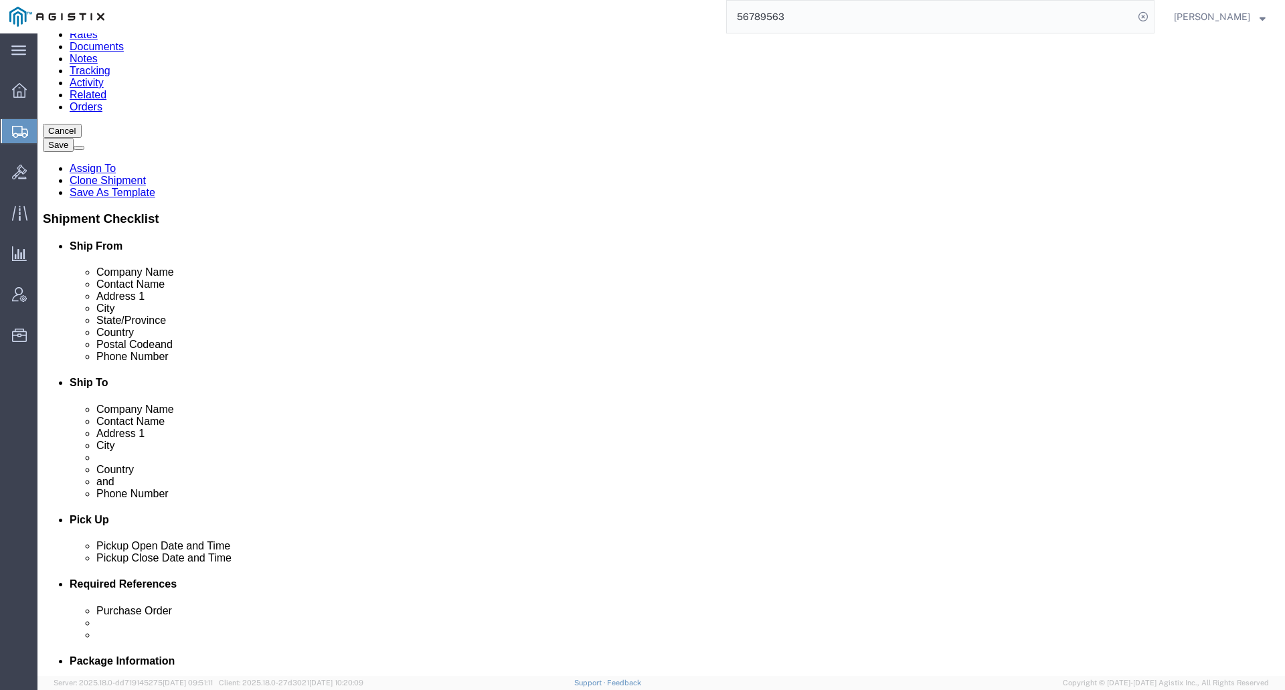
click dd "1.00 Each"
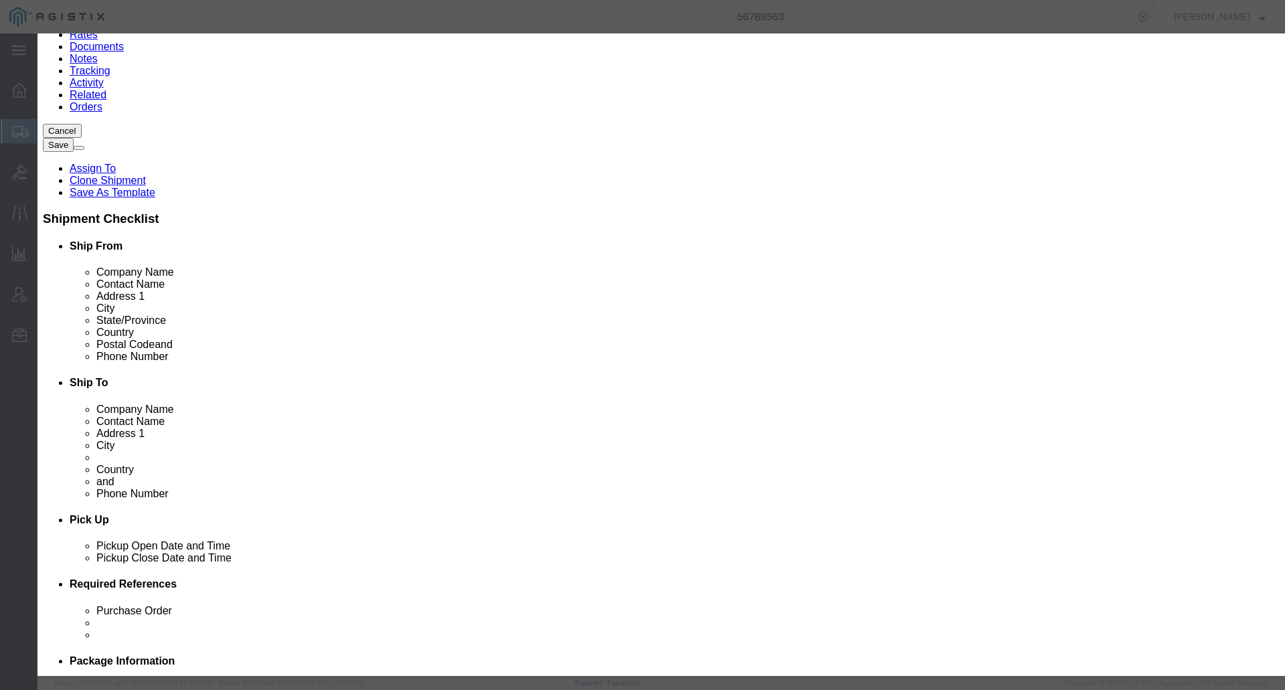
click button
click button "Close"
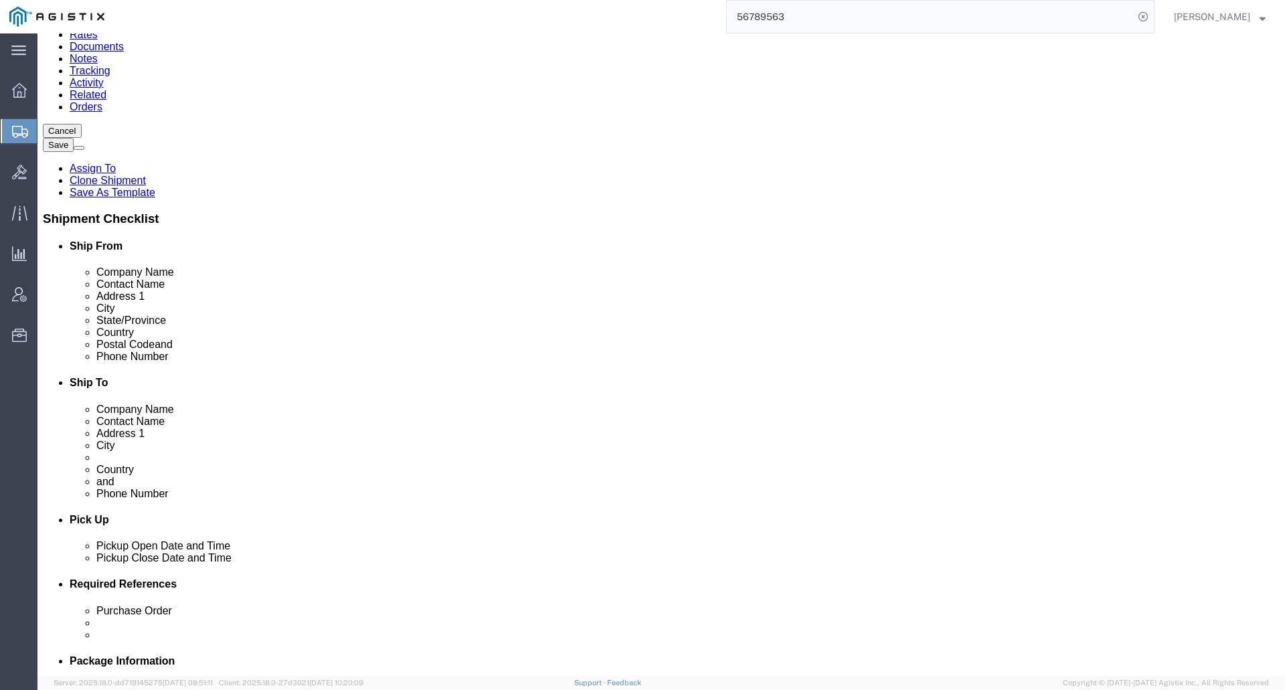
scroll to position [268, 0]
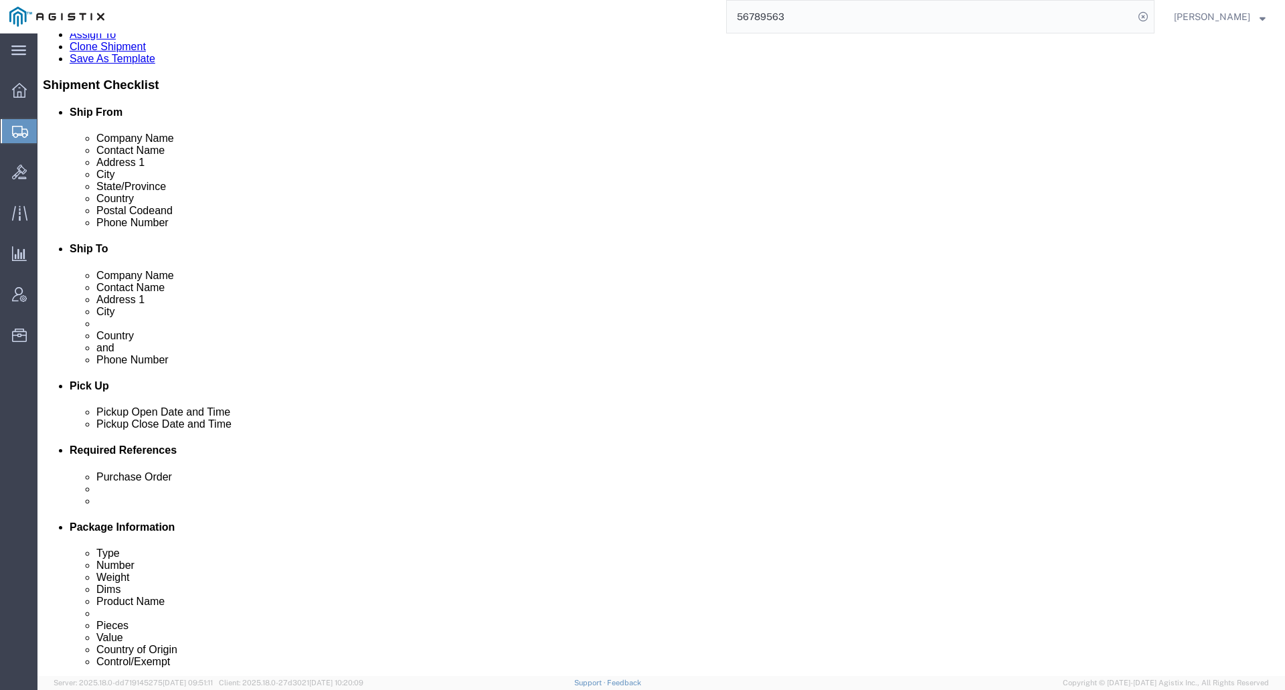
click dd "480.00 USD"
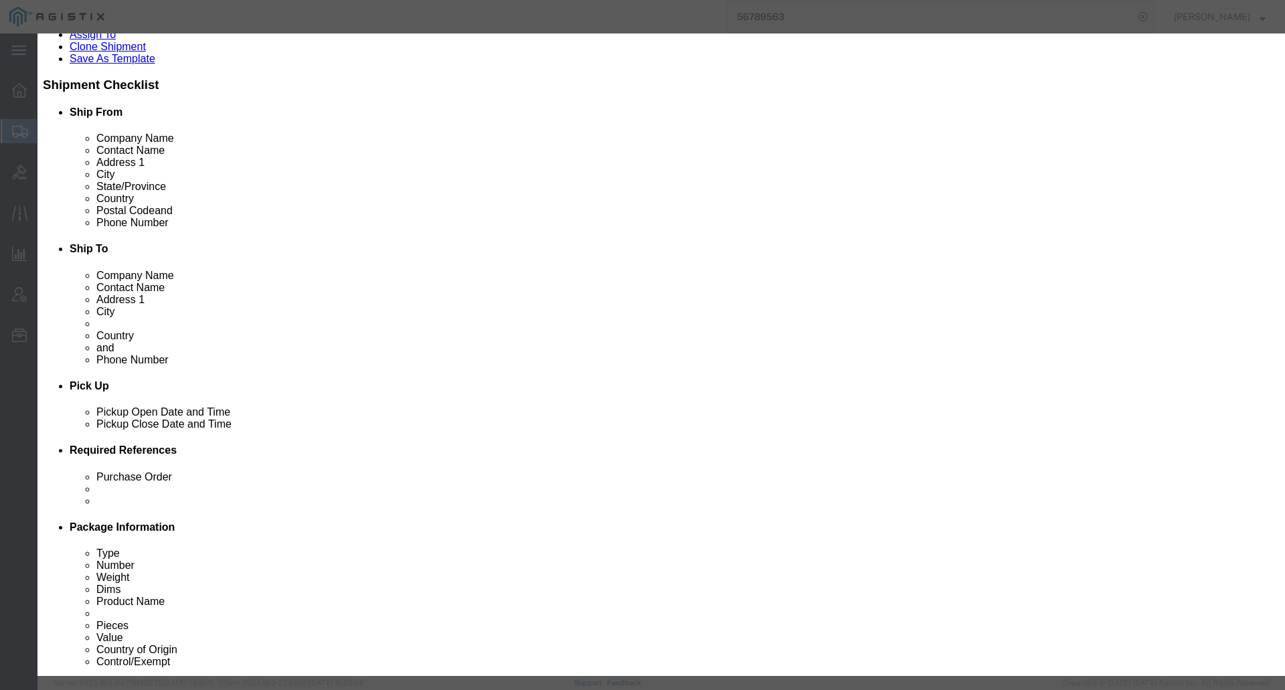
drag, startPoint x: 436, startPoint y: 157, endPoint x: 404, endPoint y: 145, distance: 34.3
click input "480.00"
click input "1.00"
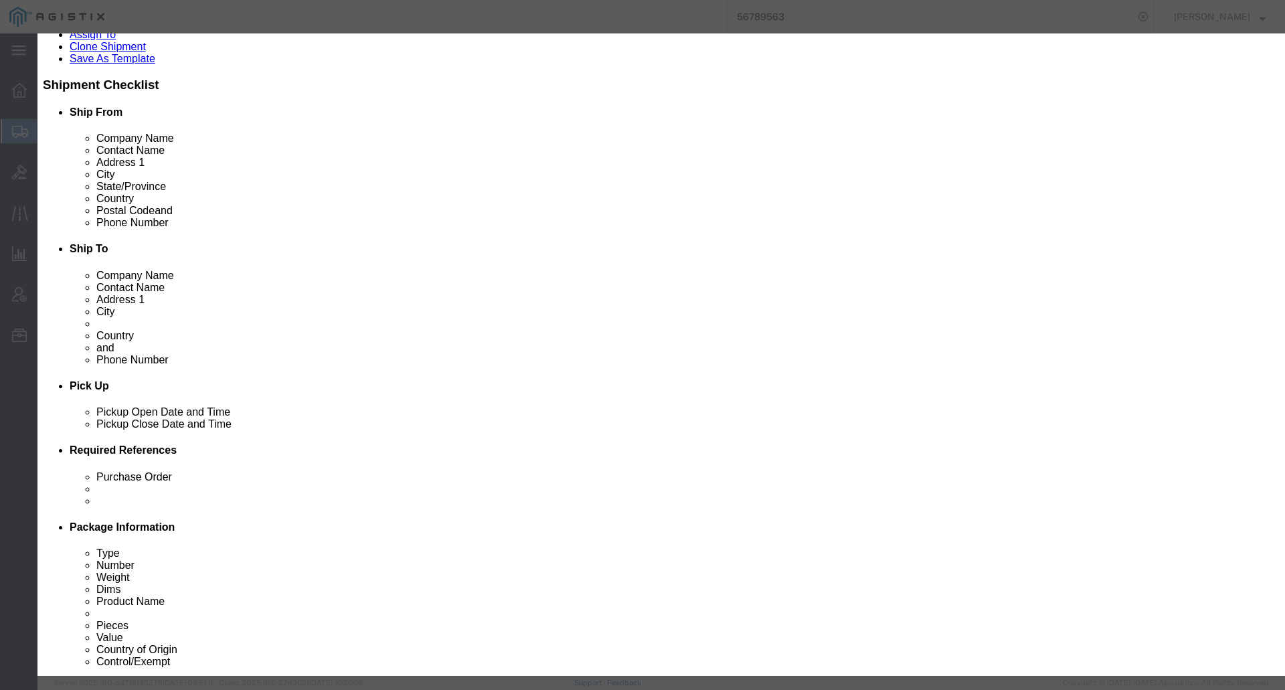
type input "10"
type input "4800"
type input "480"
click div "Description Commodity Category Select Country Of Origin Select [GEOGRAPHIC_DATA…"
click button "Save & Close"
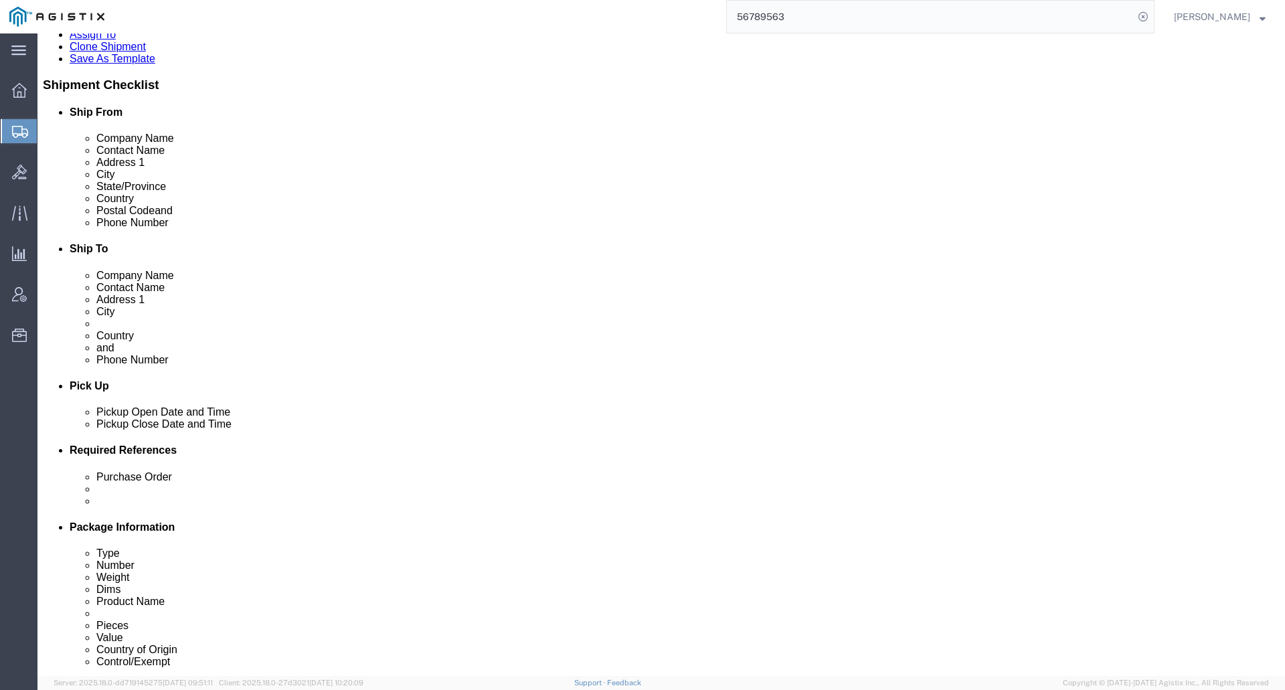
click at [818, 15] on input "56789563" at bounding box center [930, 17] width 407 height 32
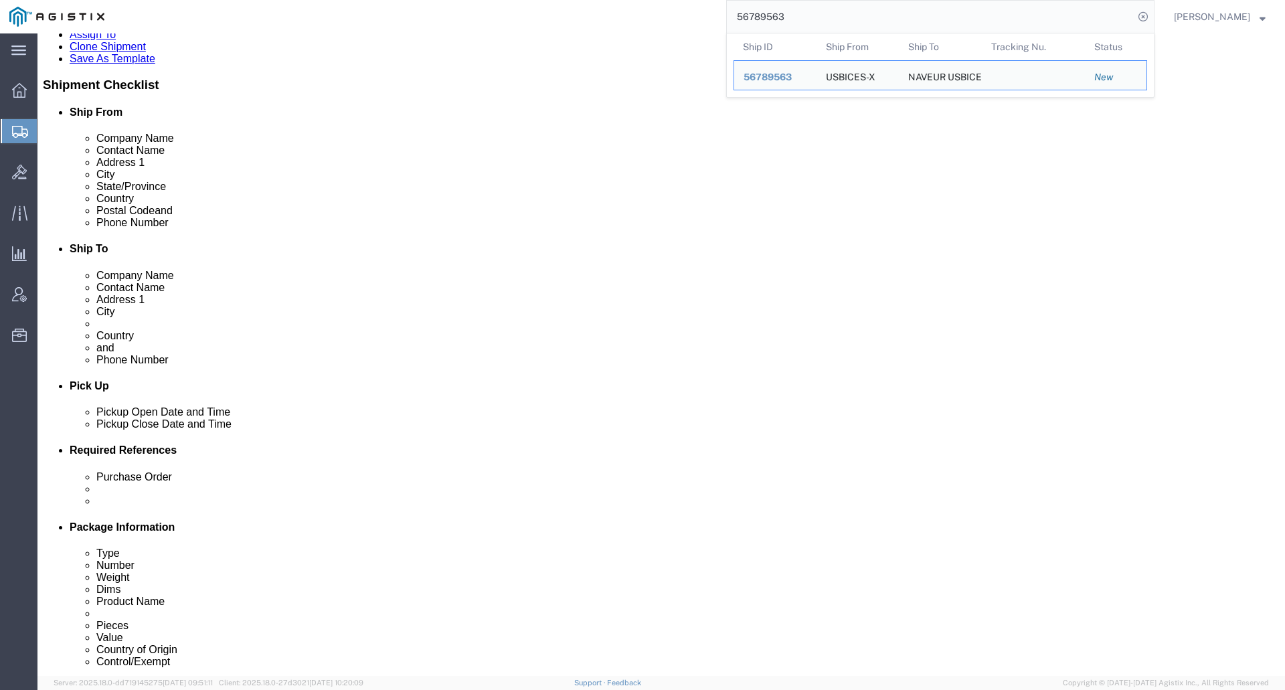
click at [818, 15] on input "56789563" at bounding box center [930, 17] width 407 height 32
paste input "668"
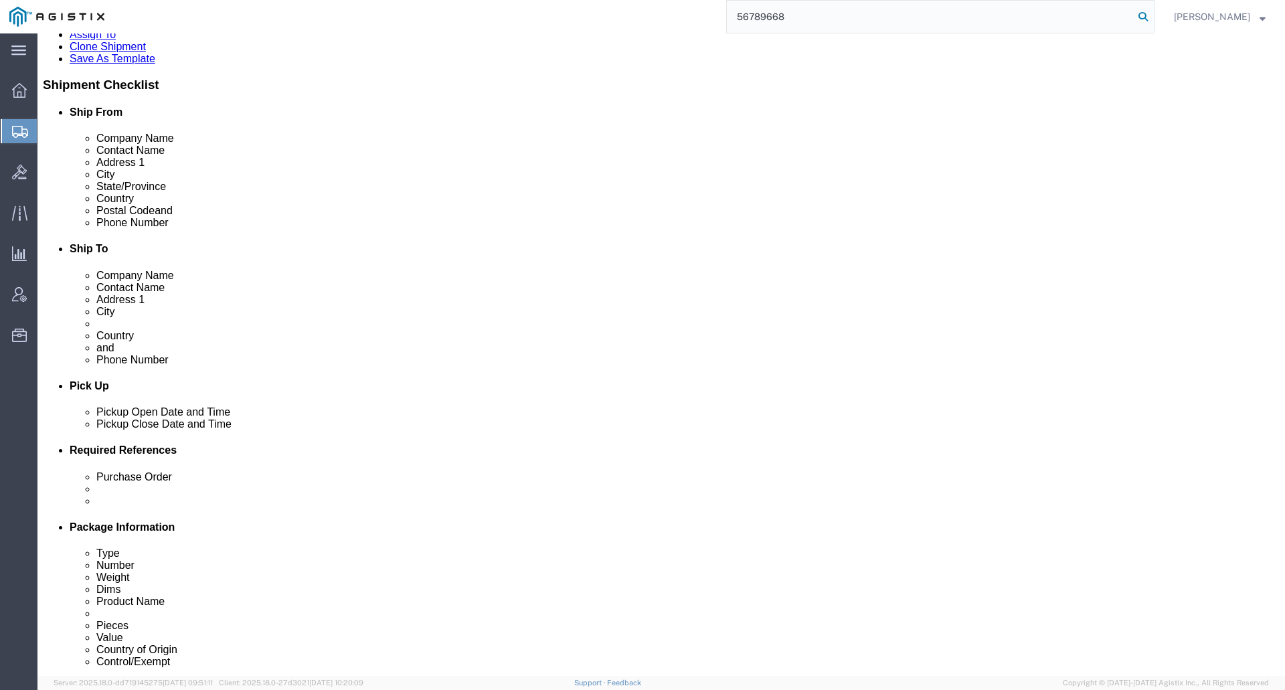
type input "56789668"
click at [1149, 16] on icon at bounding box center [1143, 16] width 19 height 19
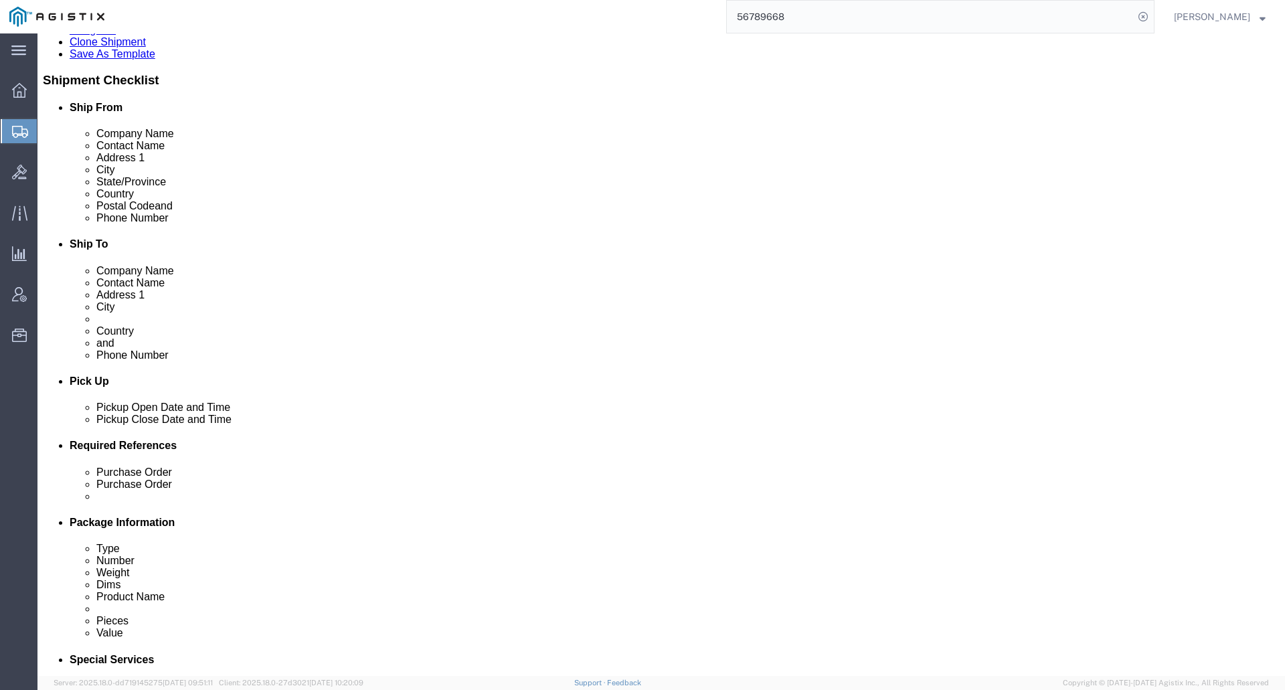
select select "69651"
select select "34240"
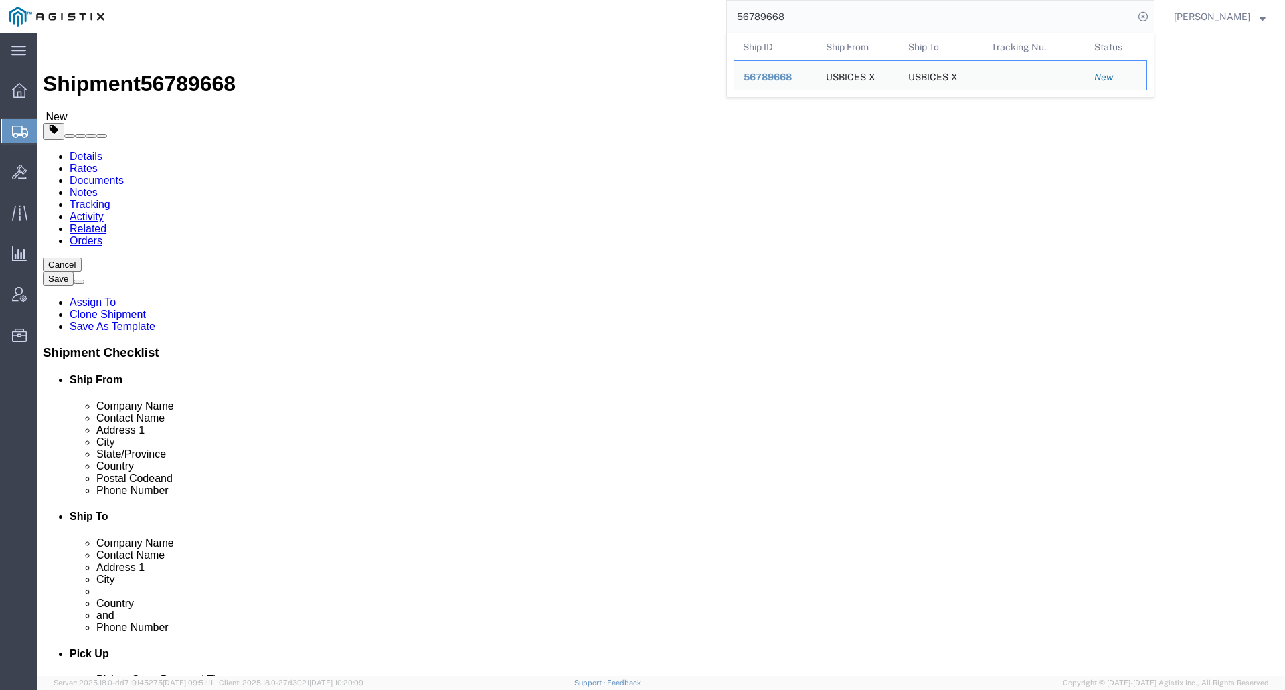
click link "Package Information"
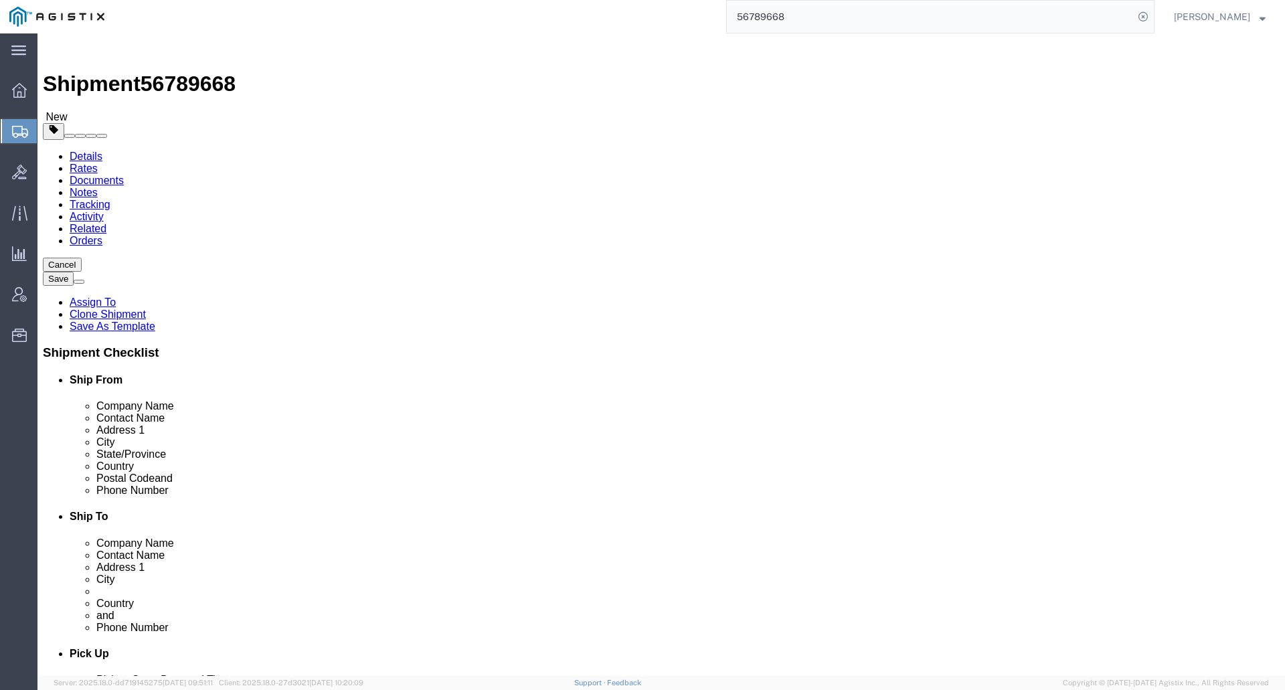
scroll to position [67, 0]
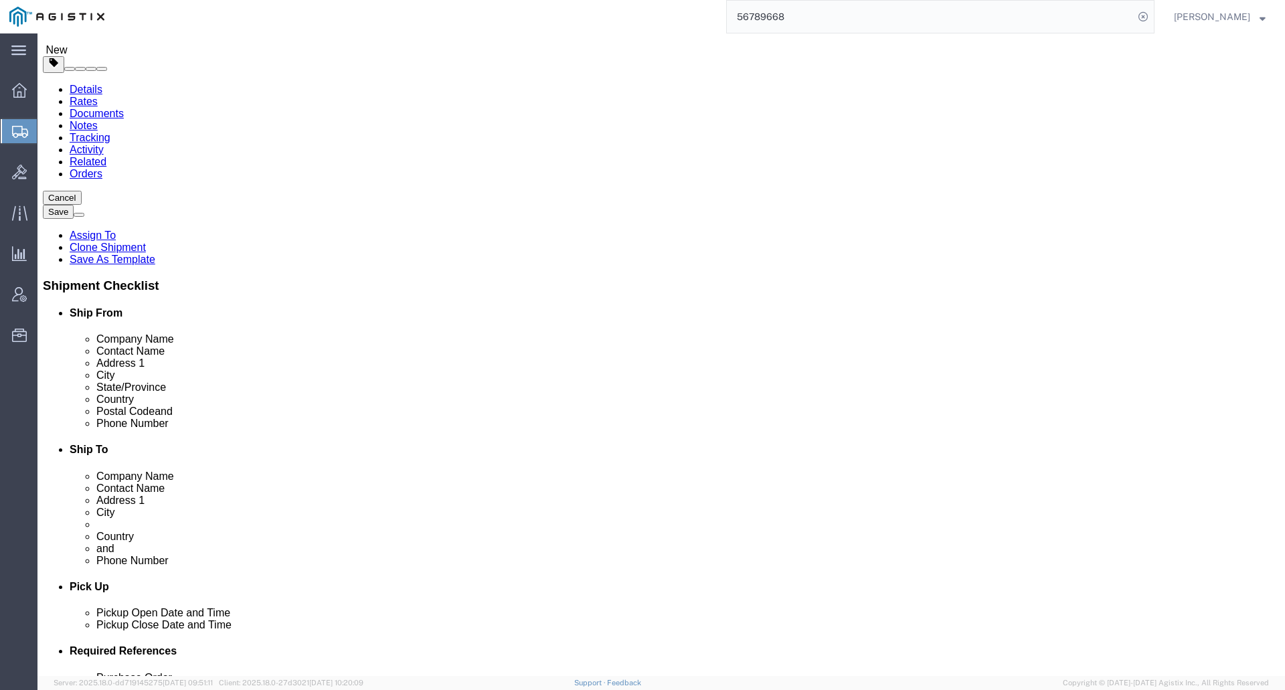
click dd "5615.08 USD"
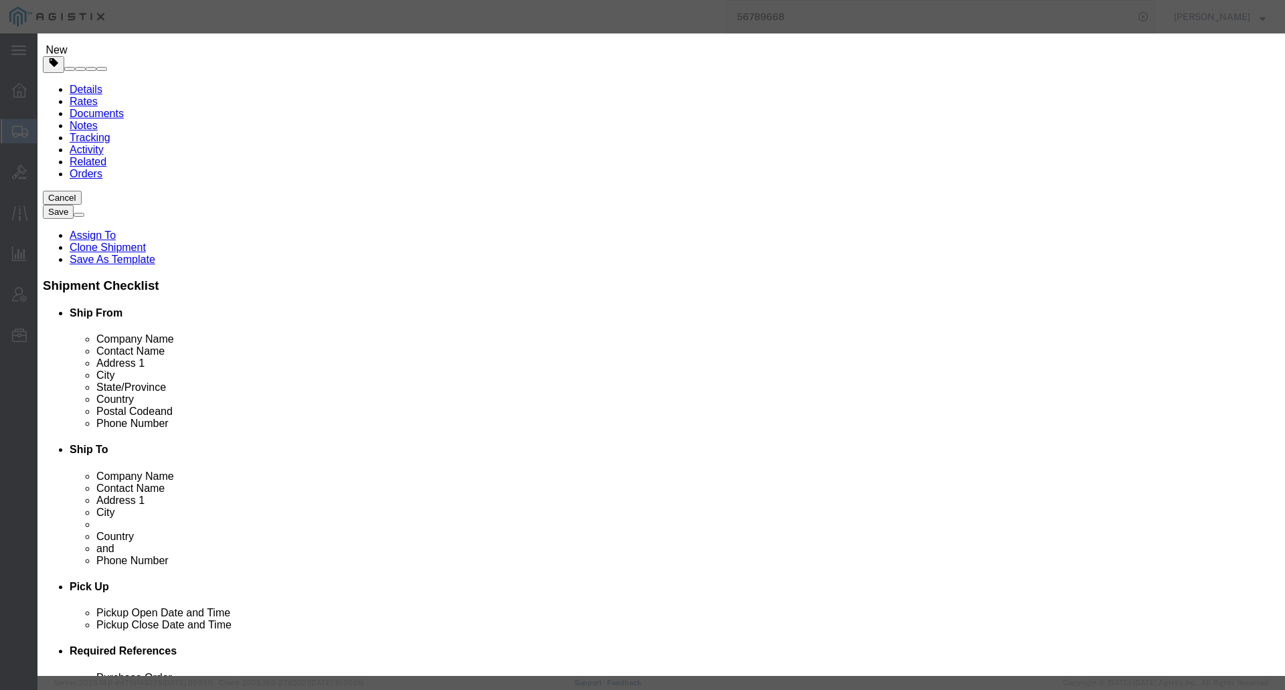
click input ""Catalyst 9300 48-port PoE+, Network Adva""
type input "Cisco Catalyst 9300, 48 Port"
click div "Commodity library"
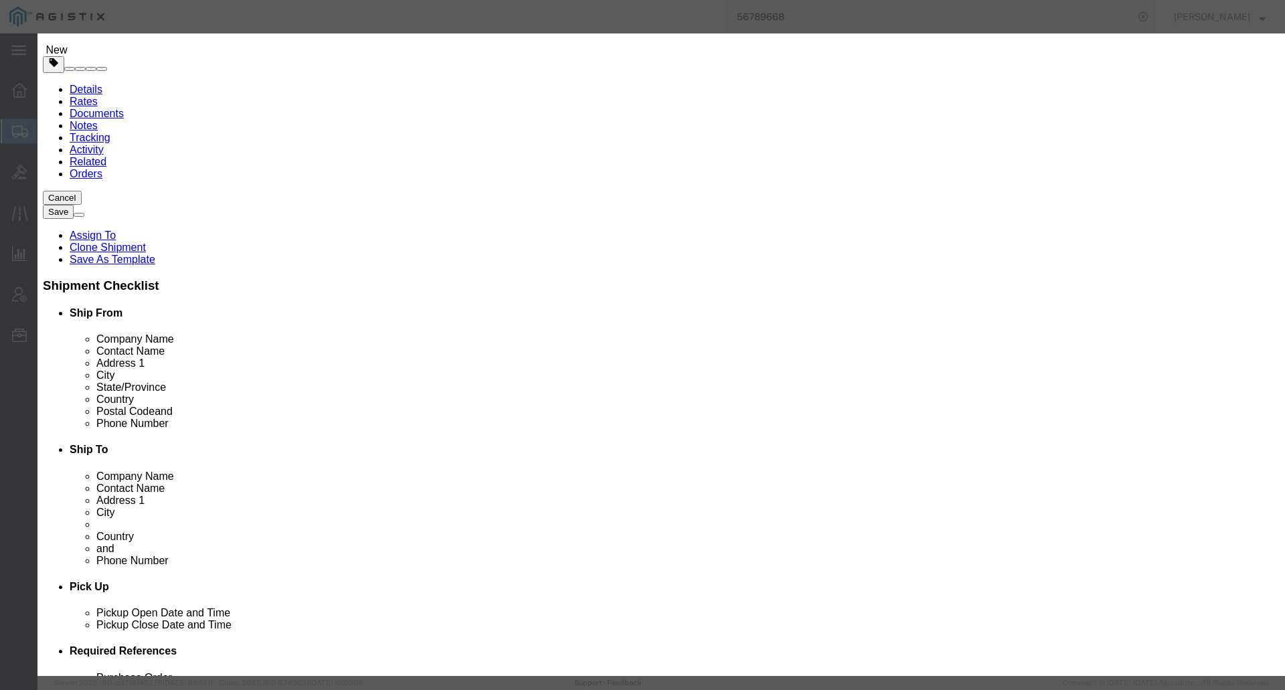
click input "Cisco Catalyst 9300, 48 Port"
click button "Save & Close"
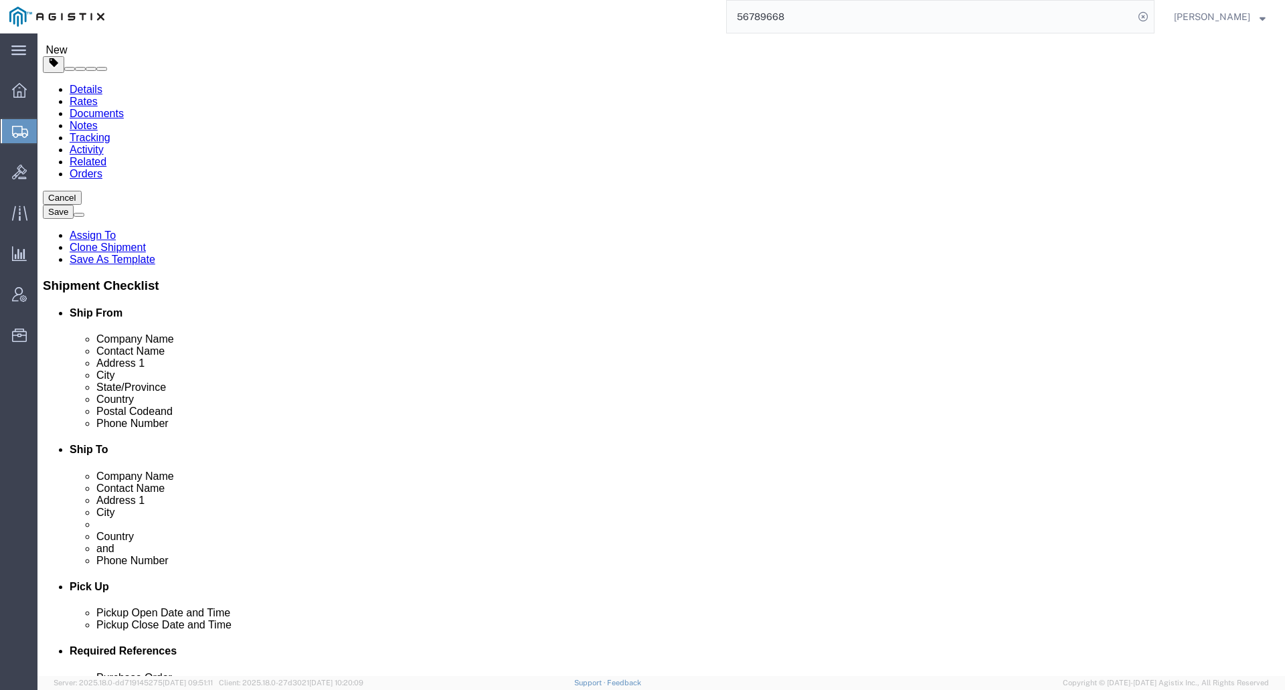
click dd "1.00 Each"
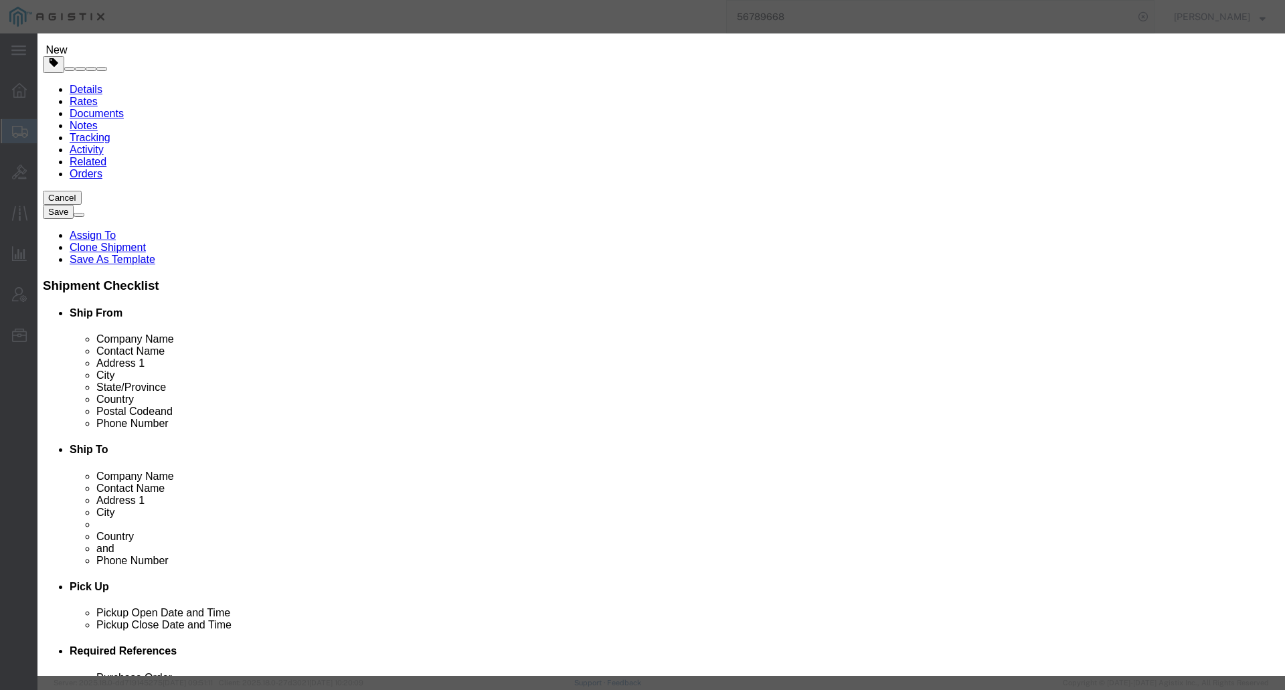
click input ""Catalyst 9300 48-port PoE+, Network Adva""
paste input "Cisco Catalyst 9300, 48 Port"
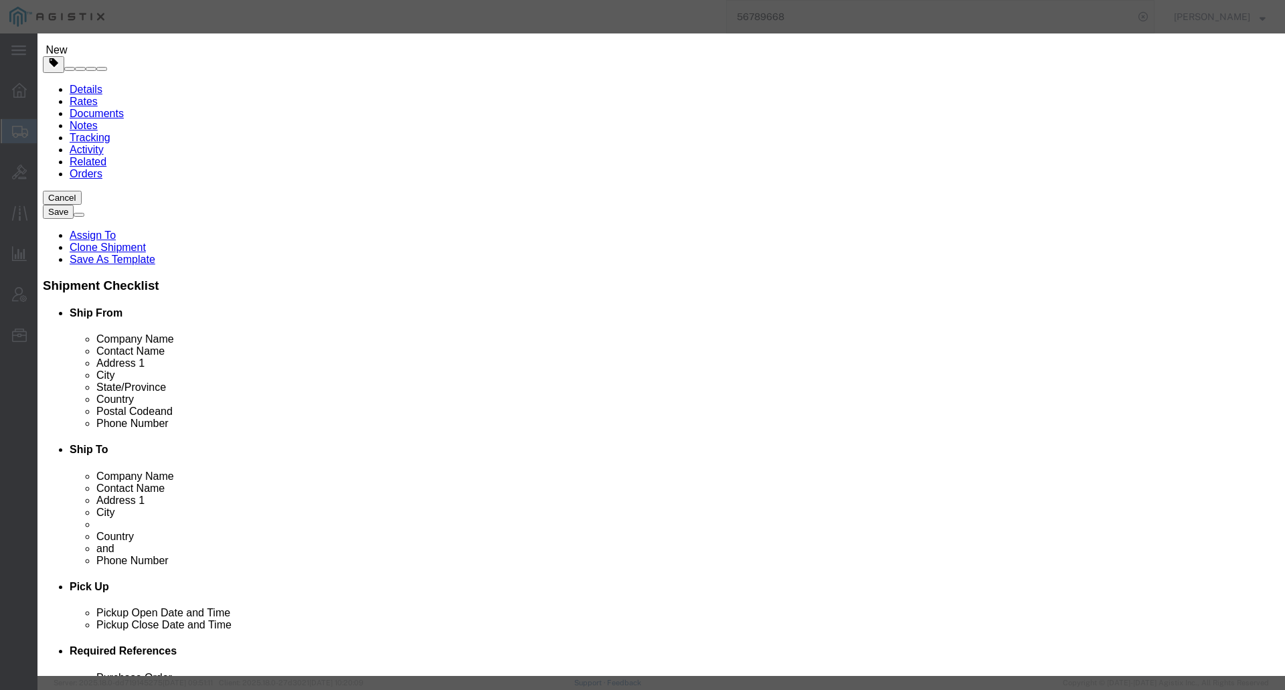
type input "Cisco Catalyst 9300, 48 Port"
click div "Commodity library"
click button "Save & Close"
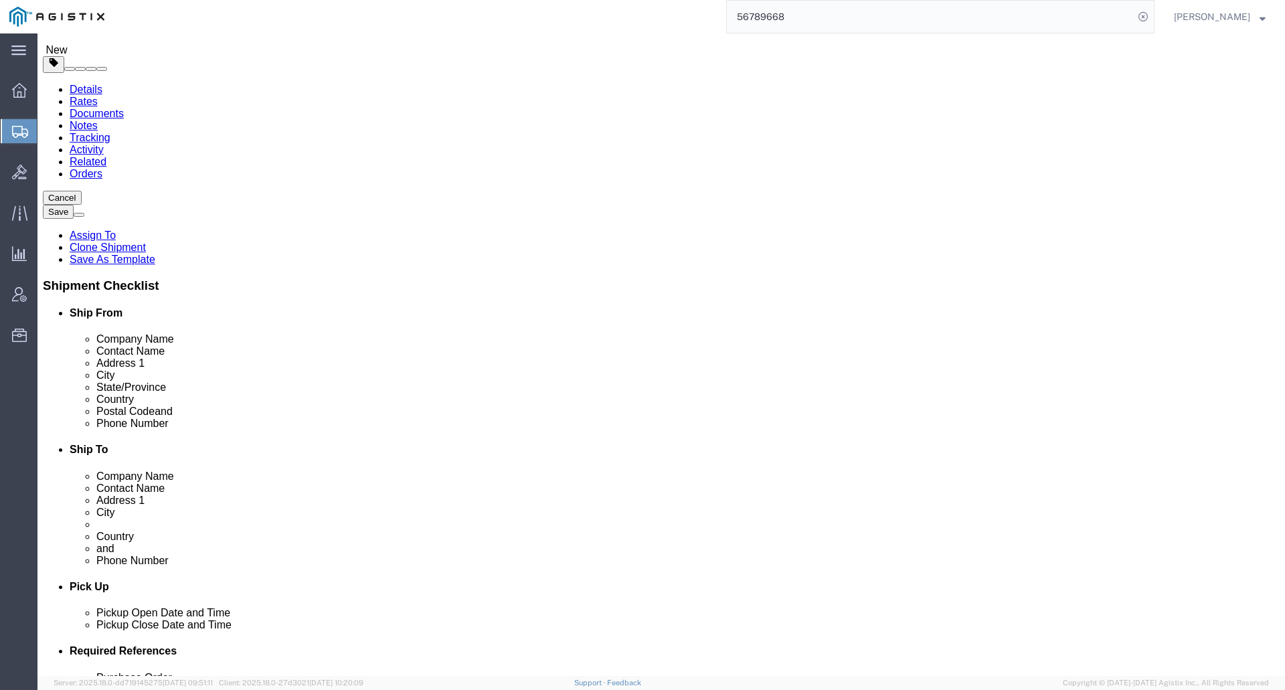
click dd "1.00 Each"
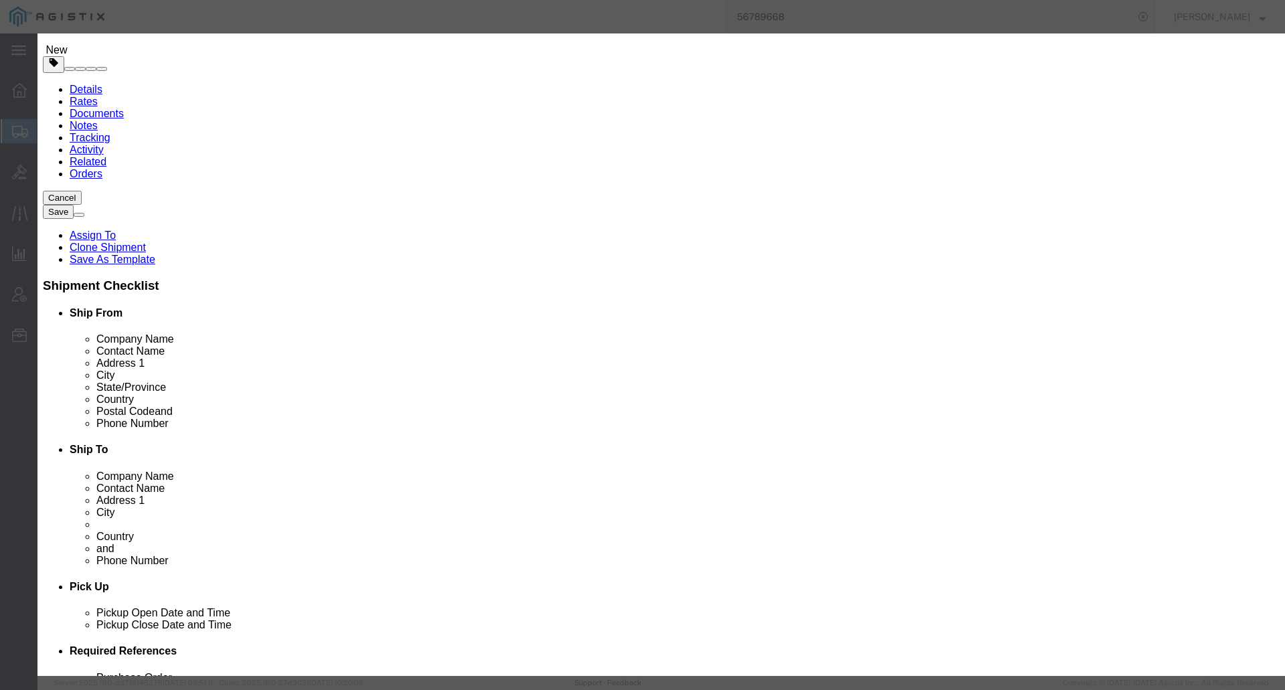
click input ""Catalyst 9300 48-port PoE+, Network Adva""
paste input "Cisco Catalyst 9300, 48 Port"
type input "Cisco Catalyst 9300, 48 Port"
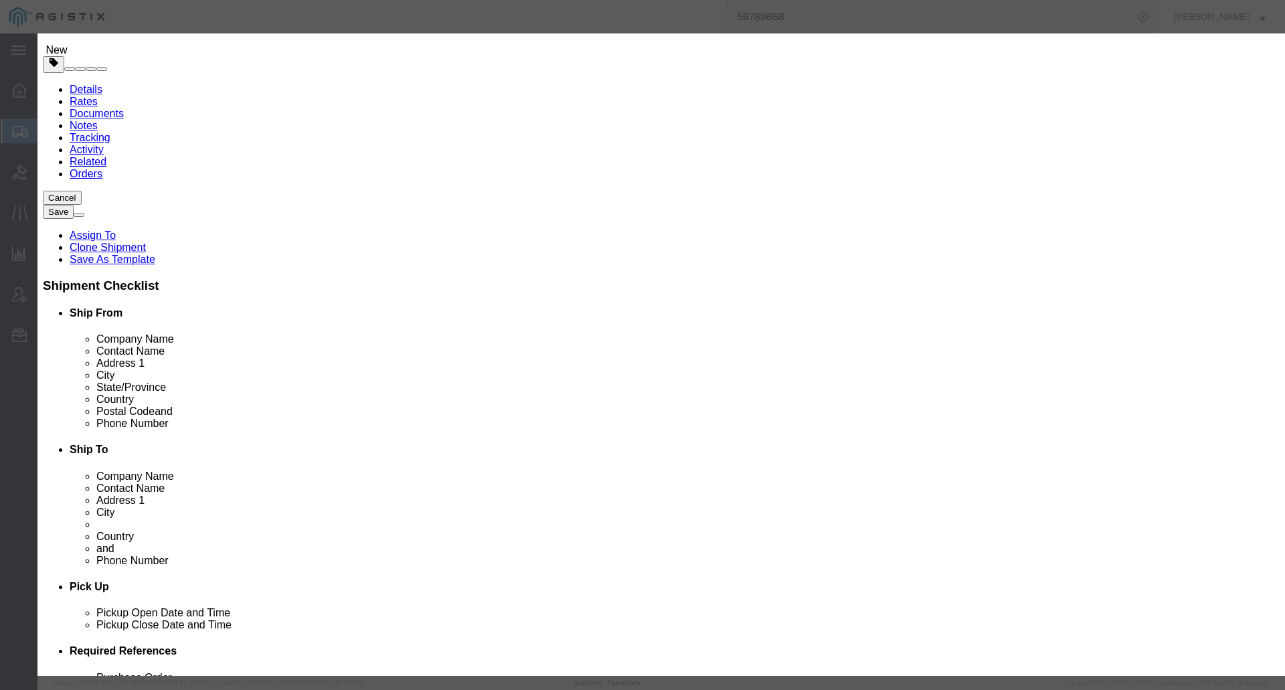
click button "Save & Close"
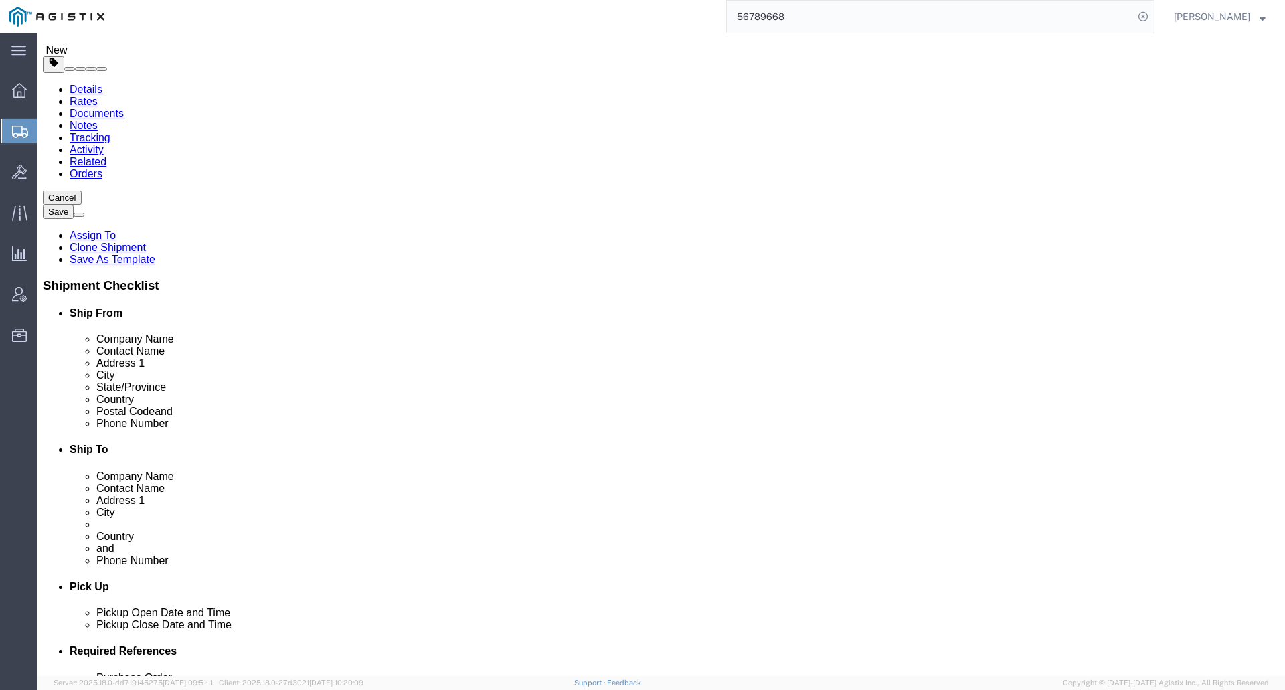
click div "Previous Continue"
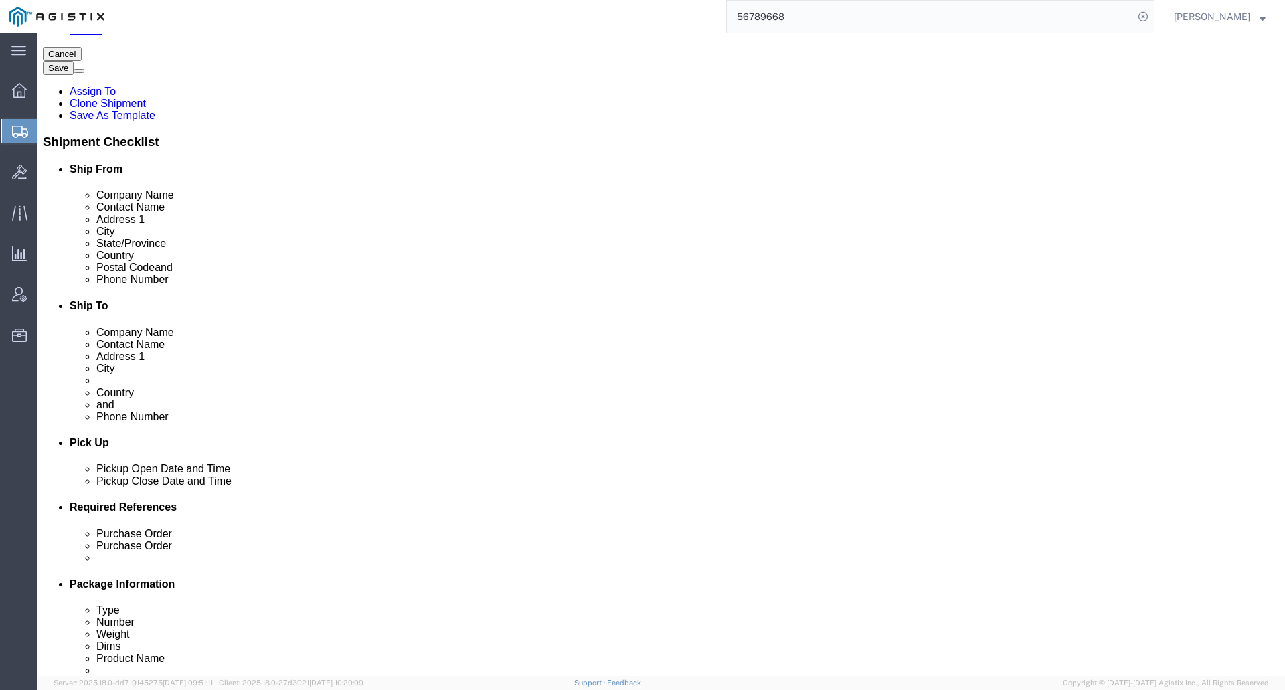
click dd "5564.42 USD"
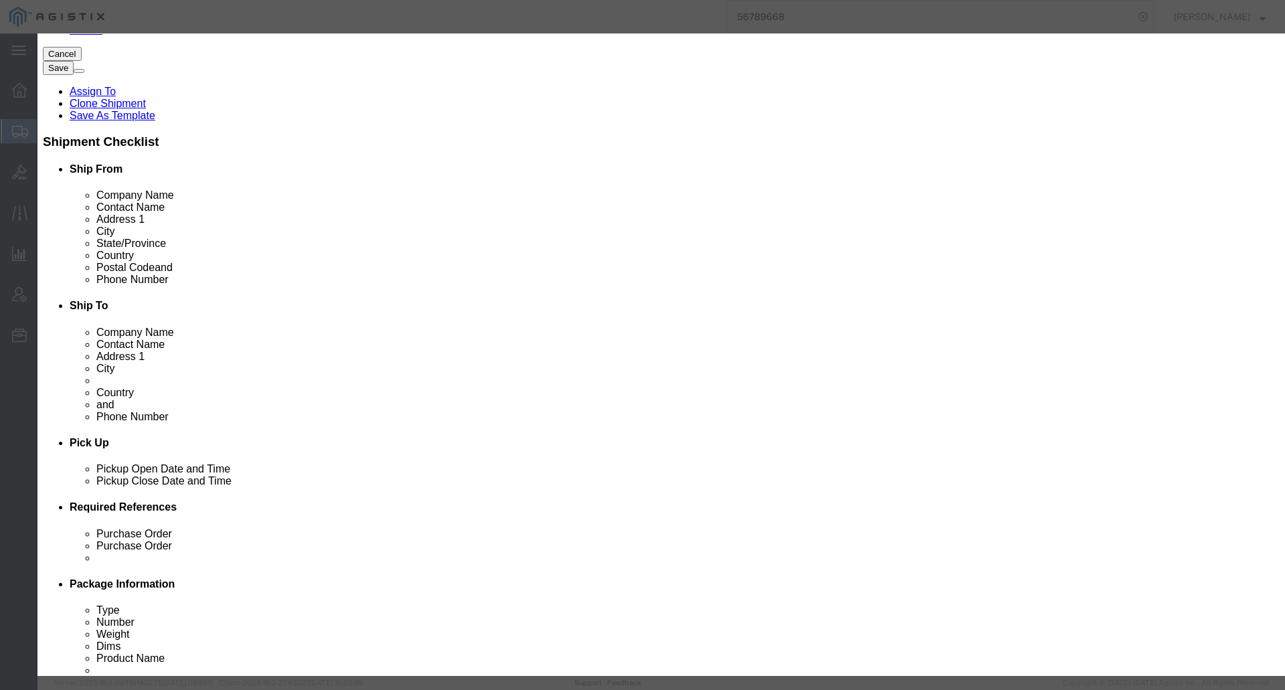
click input ""Catalyst 9300 48-port PoE+, Network Advantage""
paste input "text"
type input "Cisco Catalyst 9300, 48 Port"
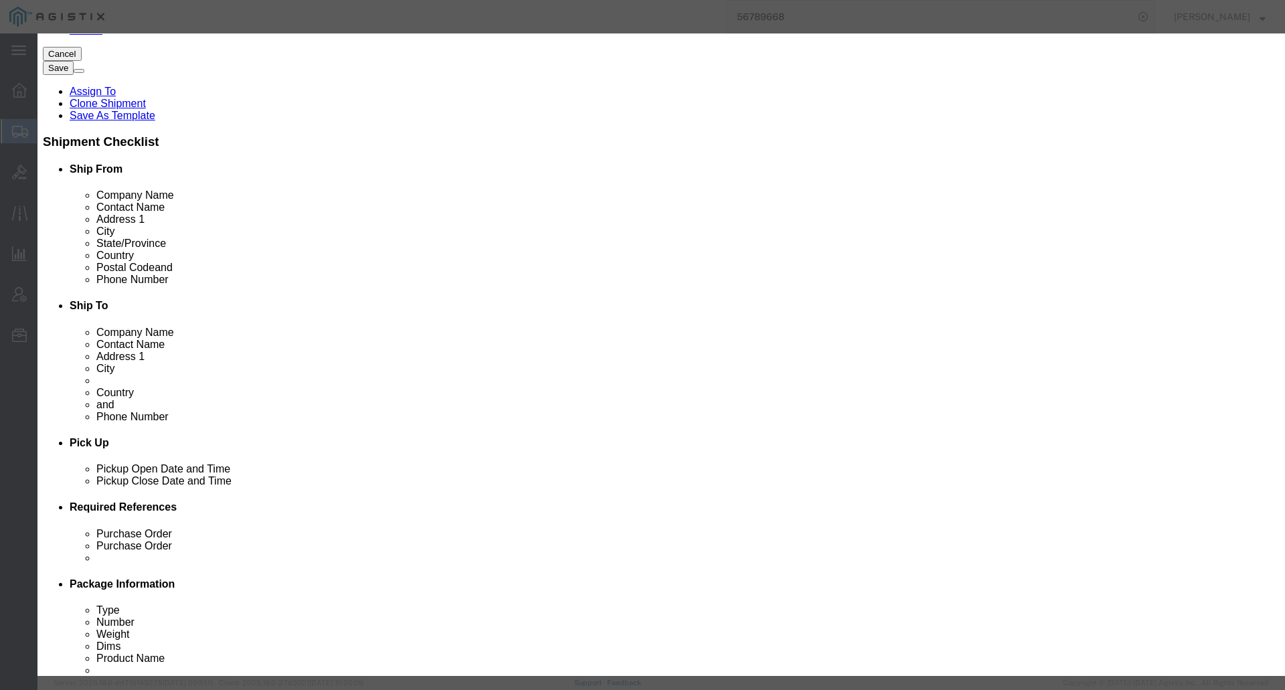
click button "Save & Close"
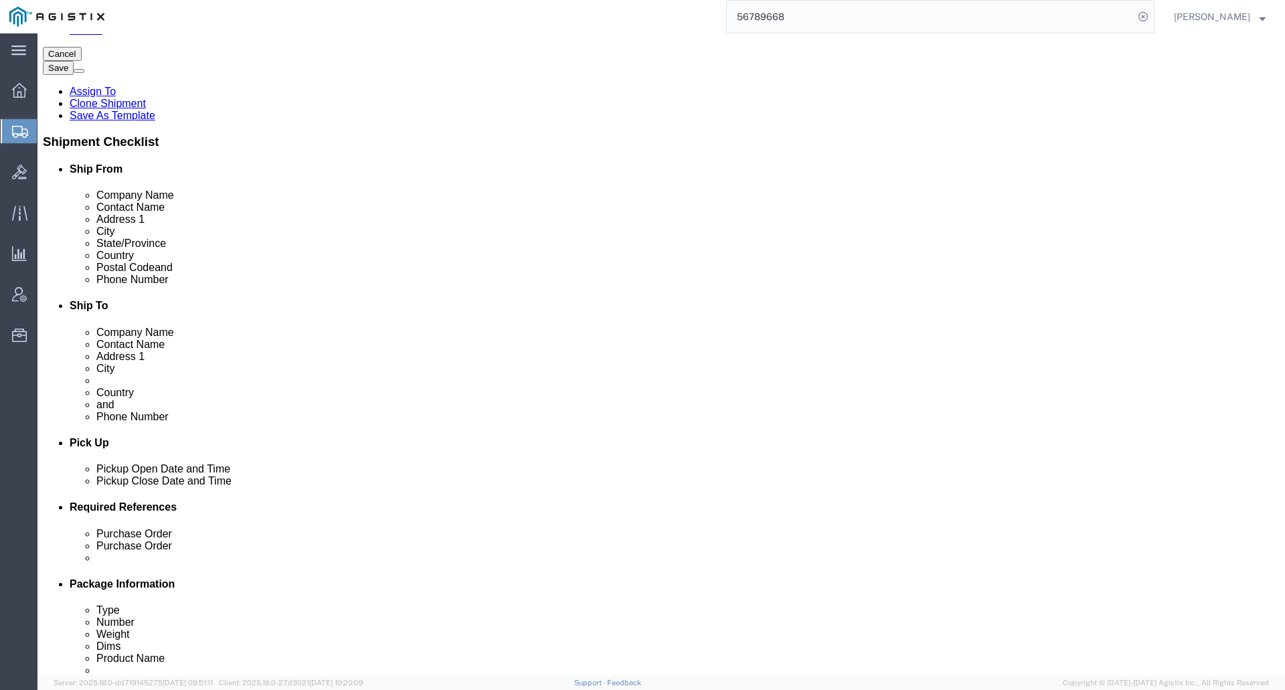
scroll to position [0, 0]
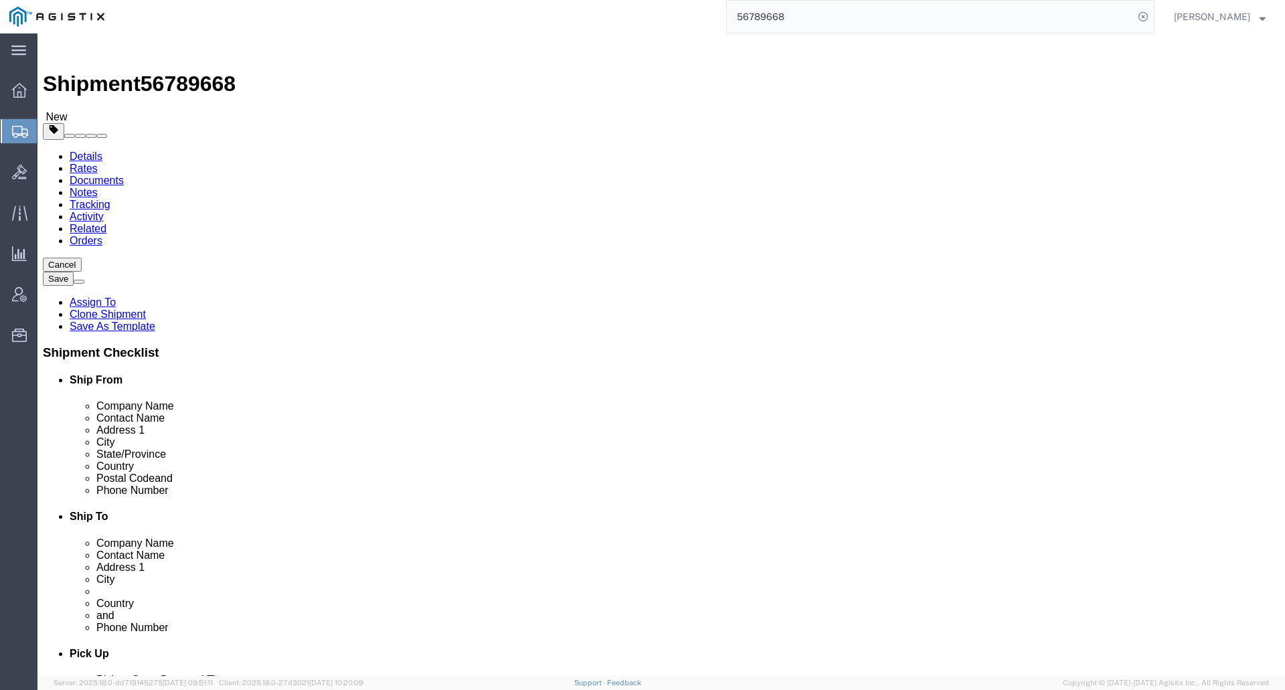
click link "Special Services"
click icon
click at [803, 19] on input "56789668" at bounding box center [930, 17] width 407 height 32
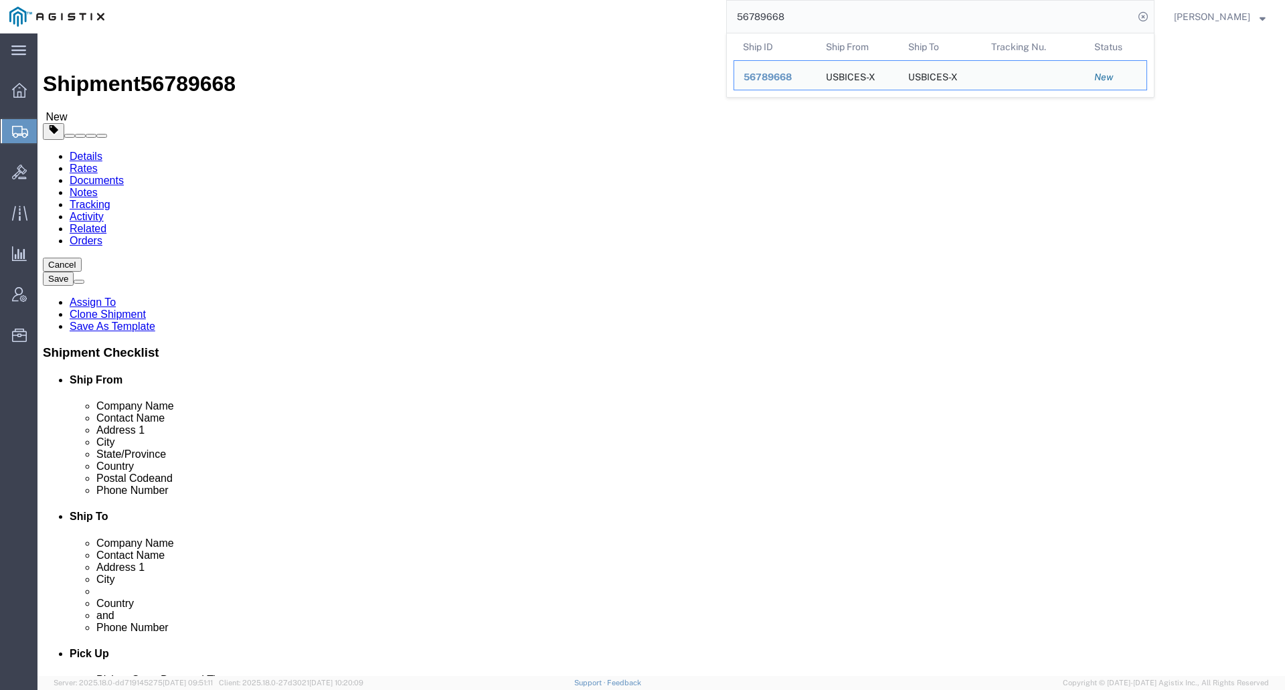
click at [803, 19] on input "56789668" at bounding box center [930, 17] width 407 height 32
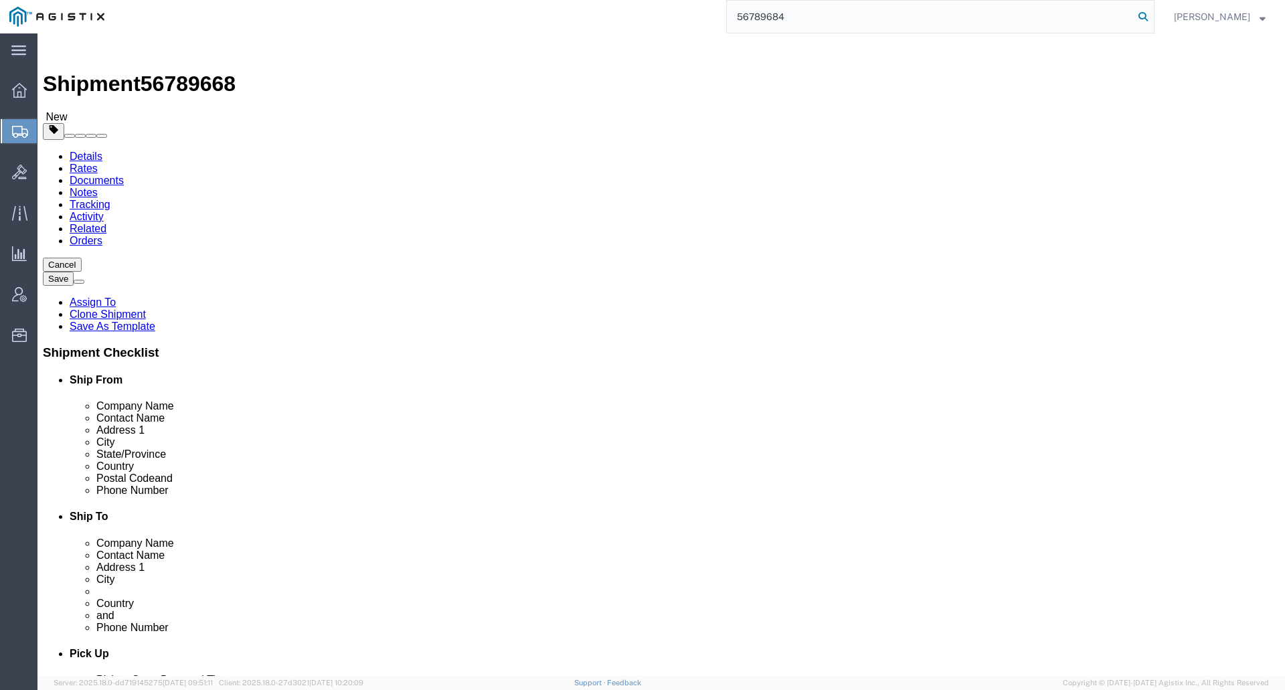
type input "56789684"
click at [1153, 17] on icon at bounding box center [1143, 16] width 19 height 19
select select "69651"
select select "34239"
click icon
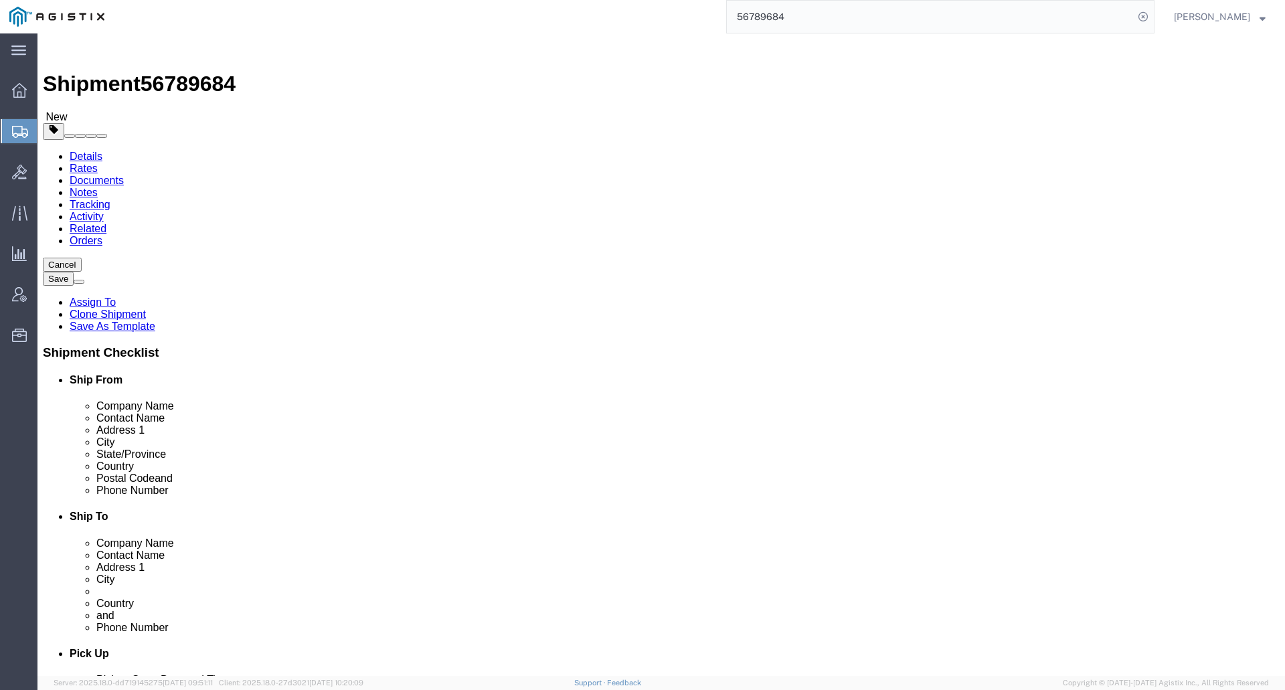
scroll to position [201, 0]
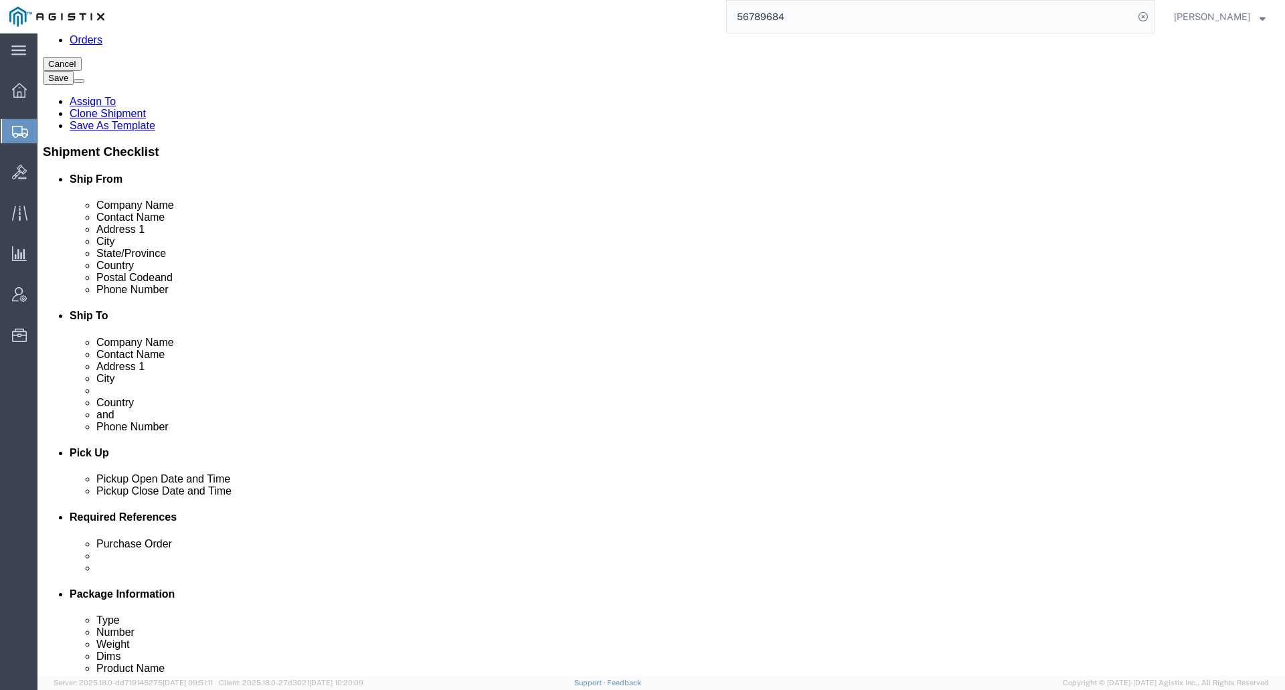
click dd "14460.00 USD"
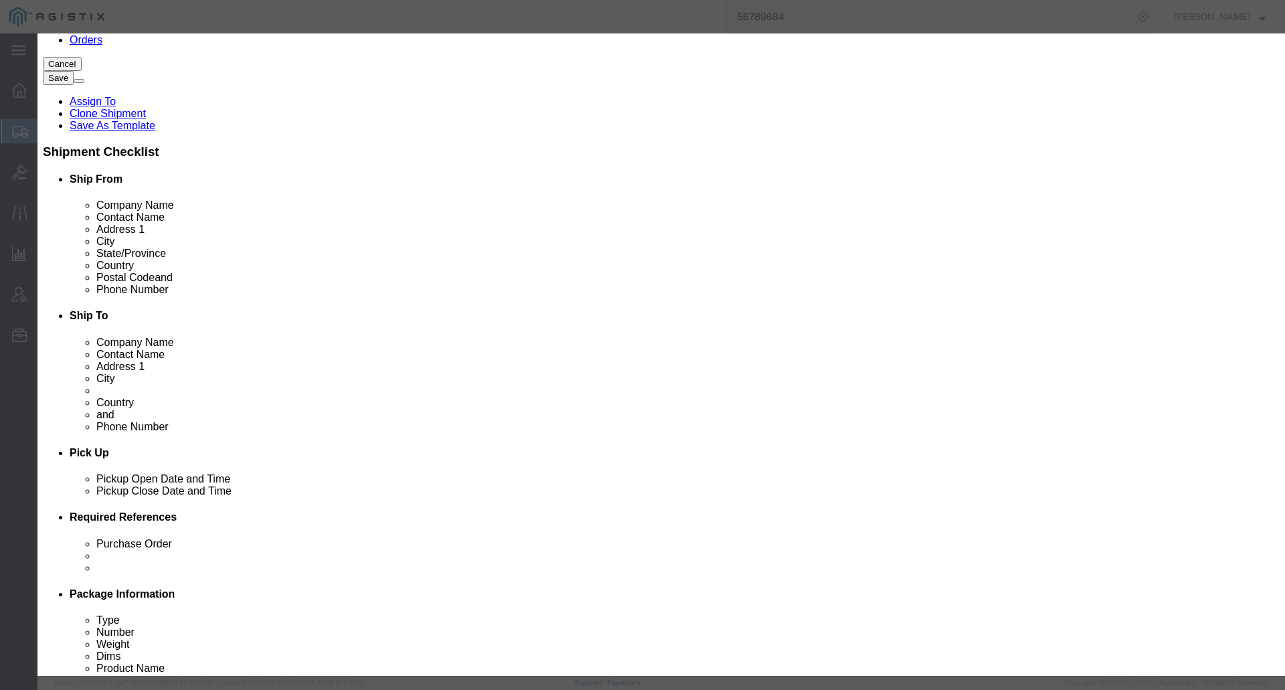
click button
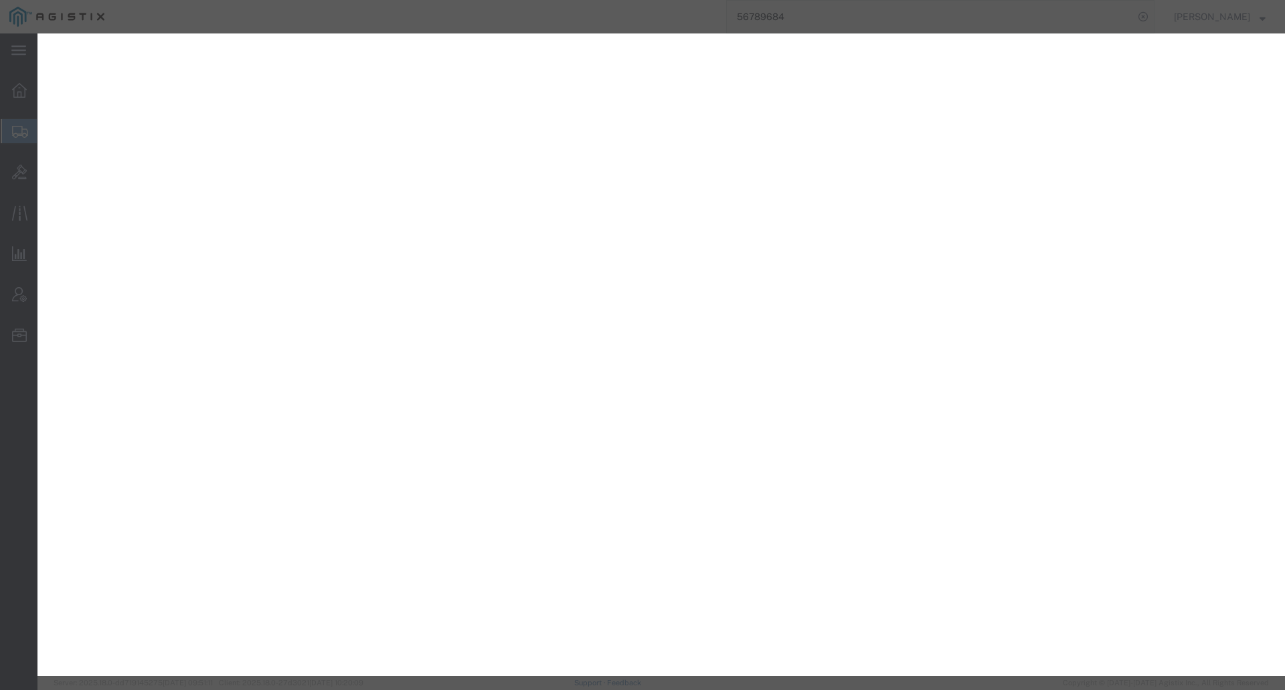
select select "PSNS"
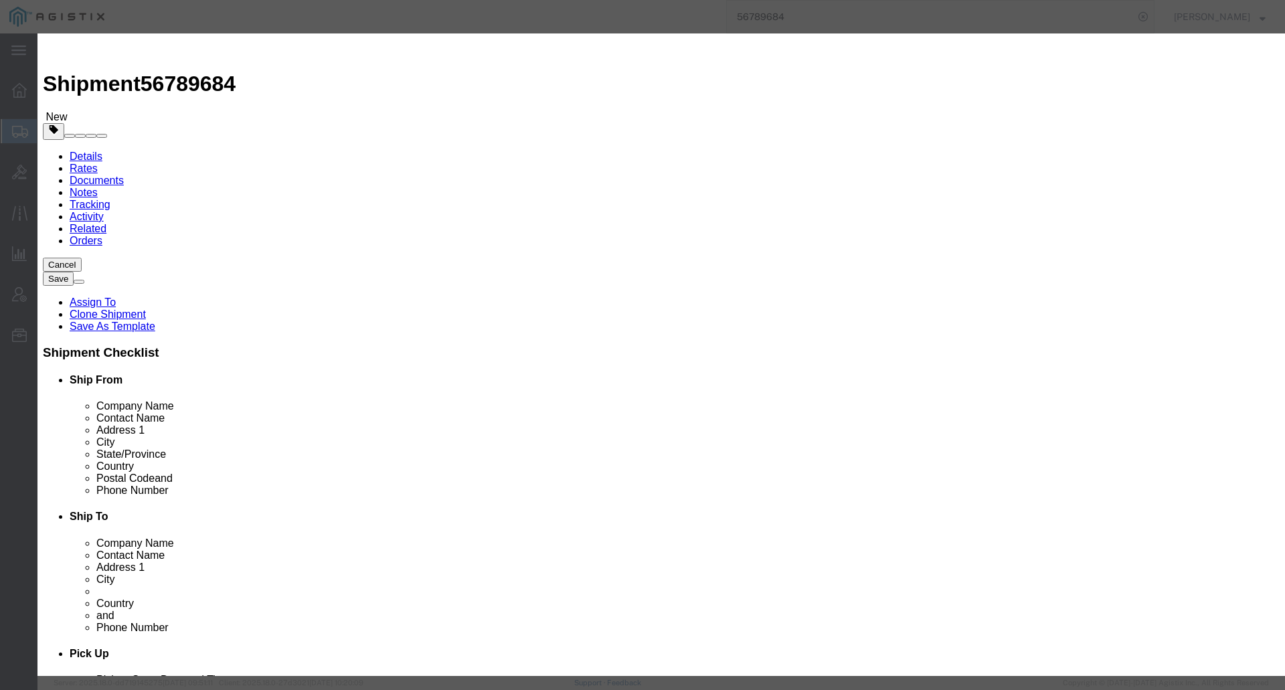
scroll to position [201, 0]
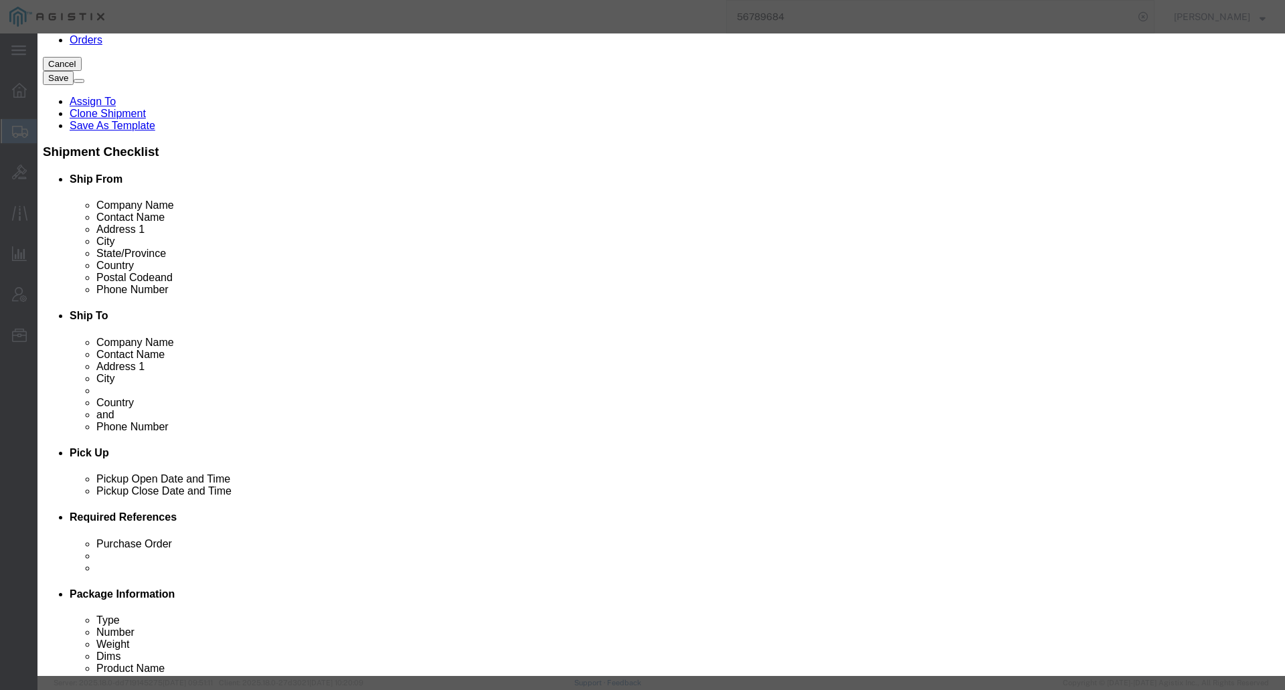
drag, startPoint x: 0, startPoint y: 0, endPoint x: 633, endPoint y: 572, distance: 853.7
click button
click button "Close"
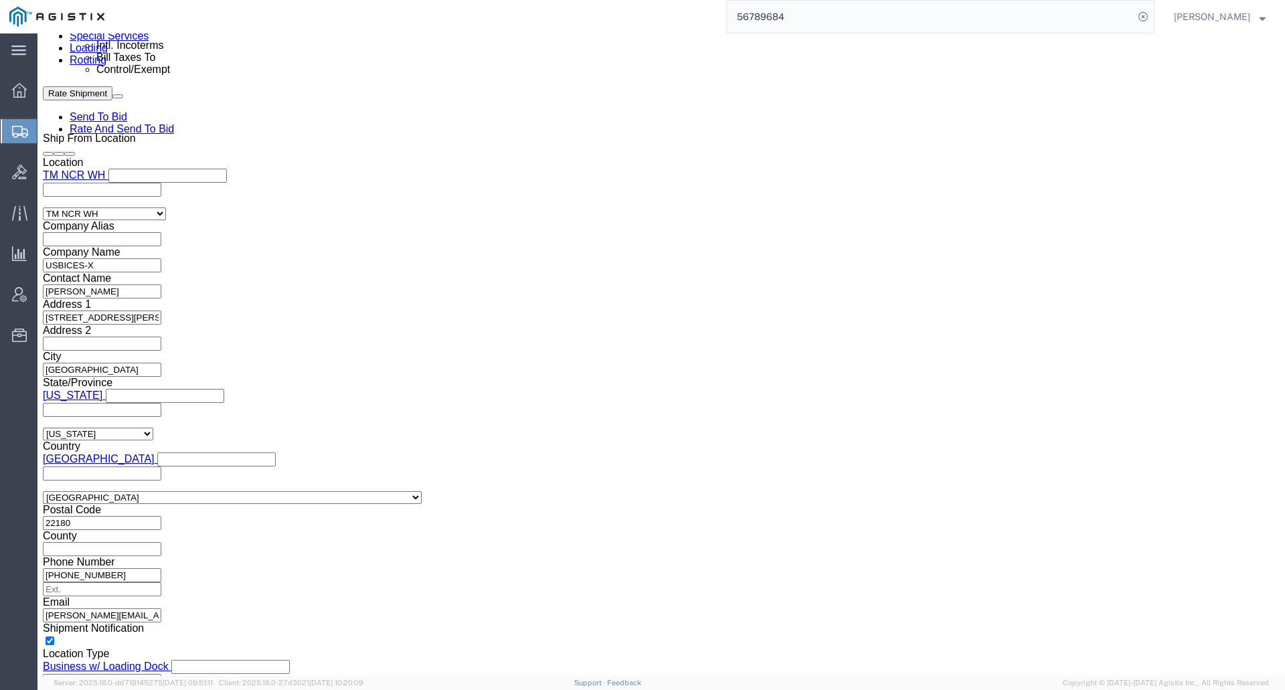
scroll to position [1004, 0]
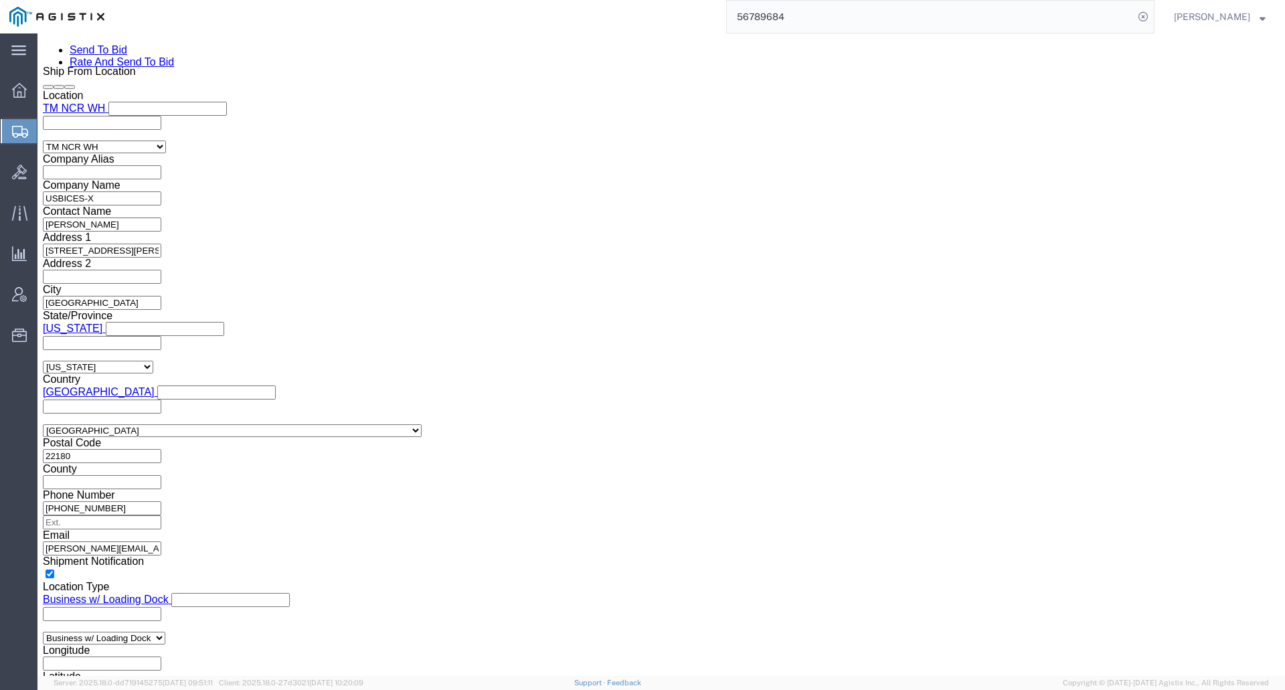
click dd "1.00 Each"
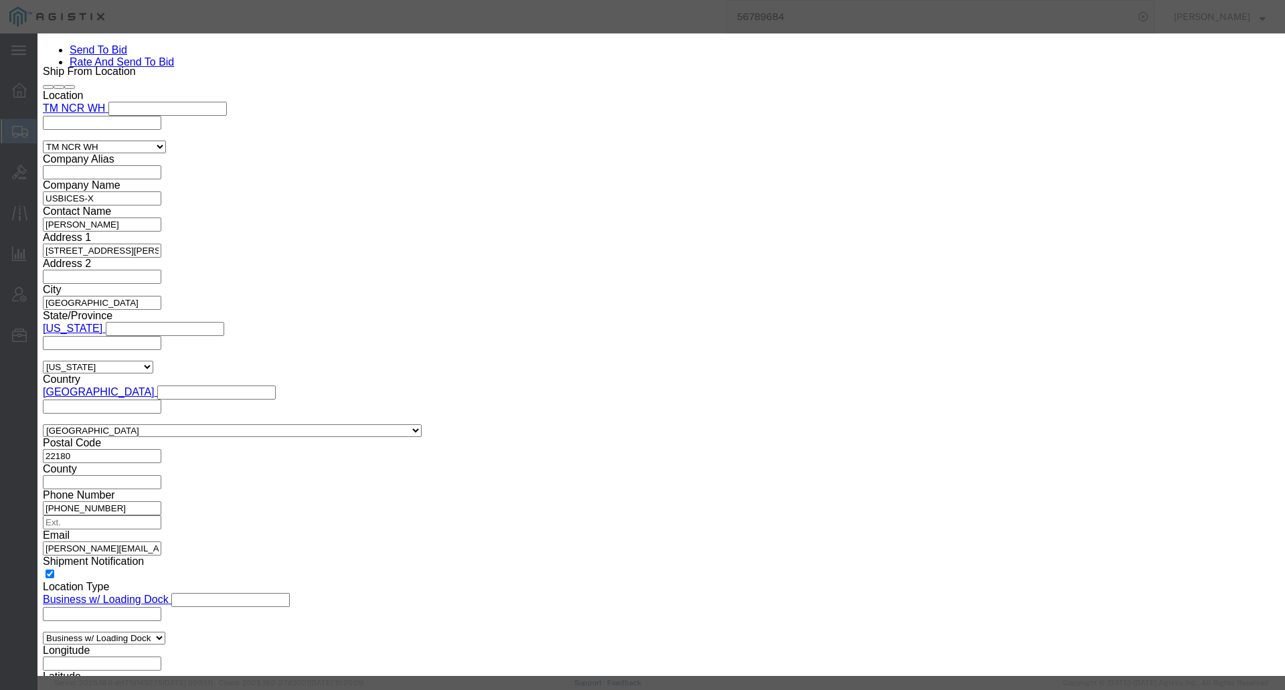
click button
click icon "button"
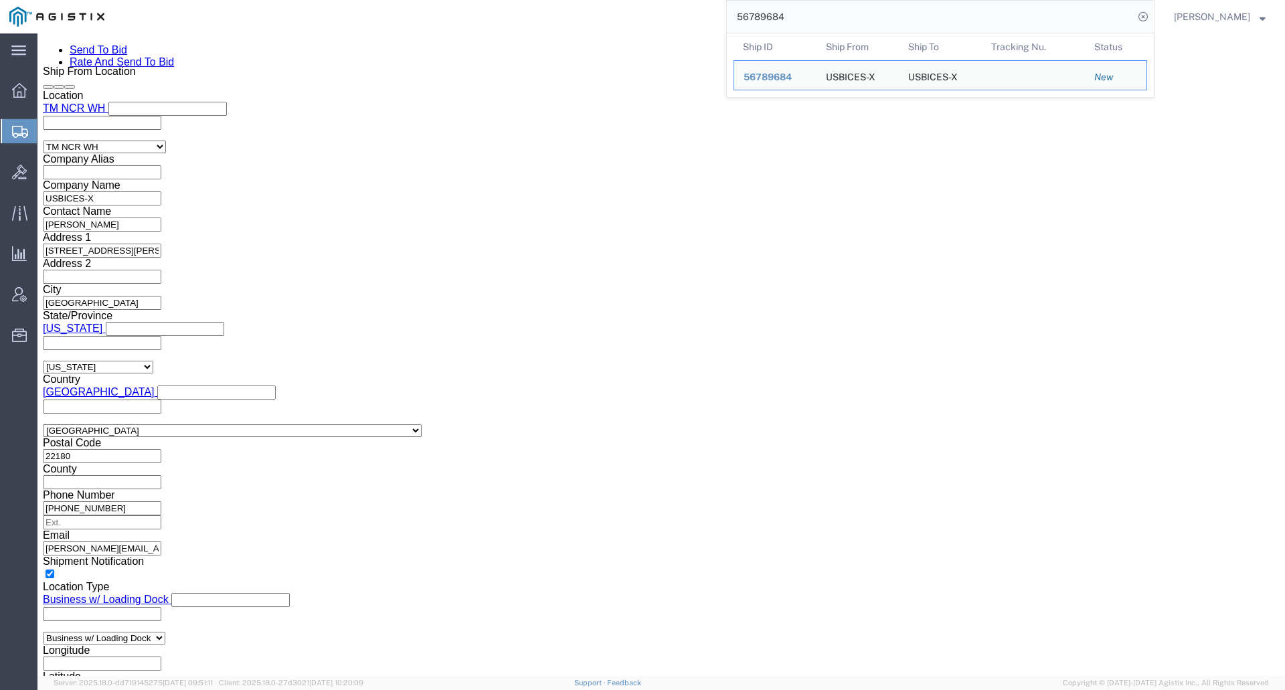
click at [846, 21] on input "56789684" at bounding box center [930, 17] width 407 height 32
paste input "705"
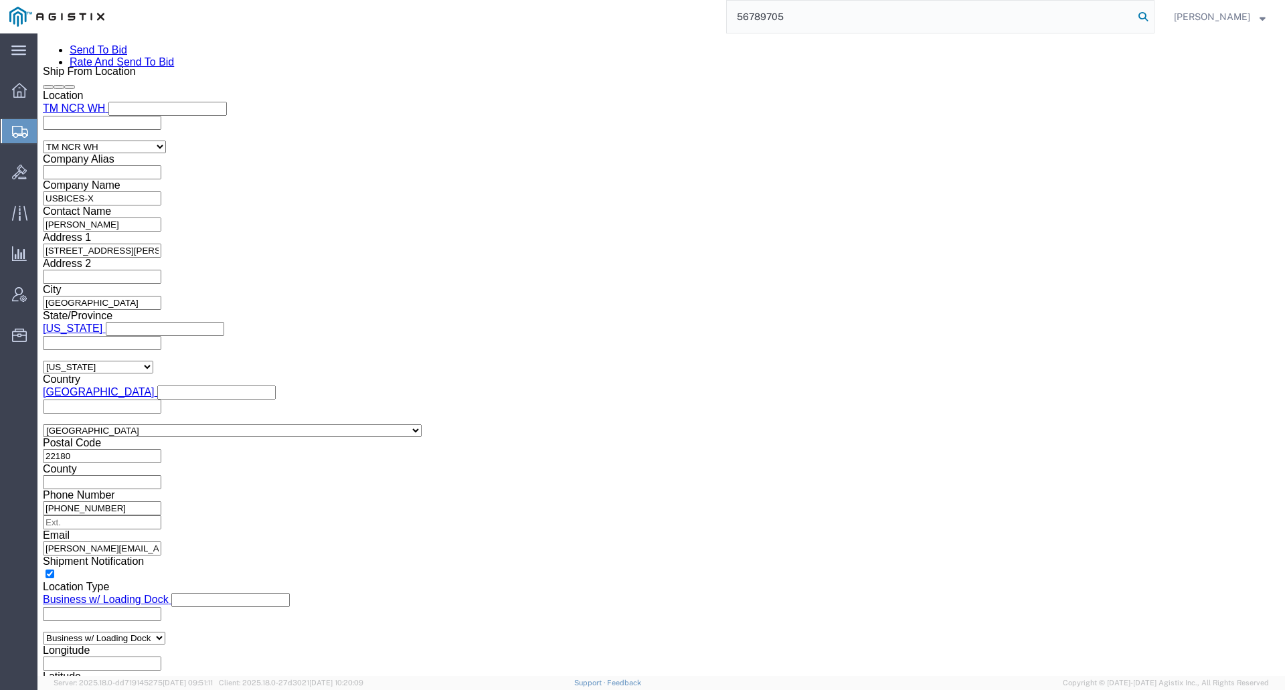
type input "56789705"
click at [1153, 18] on icon at bounding box center [1143, 16] width 19 height 19
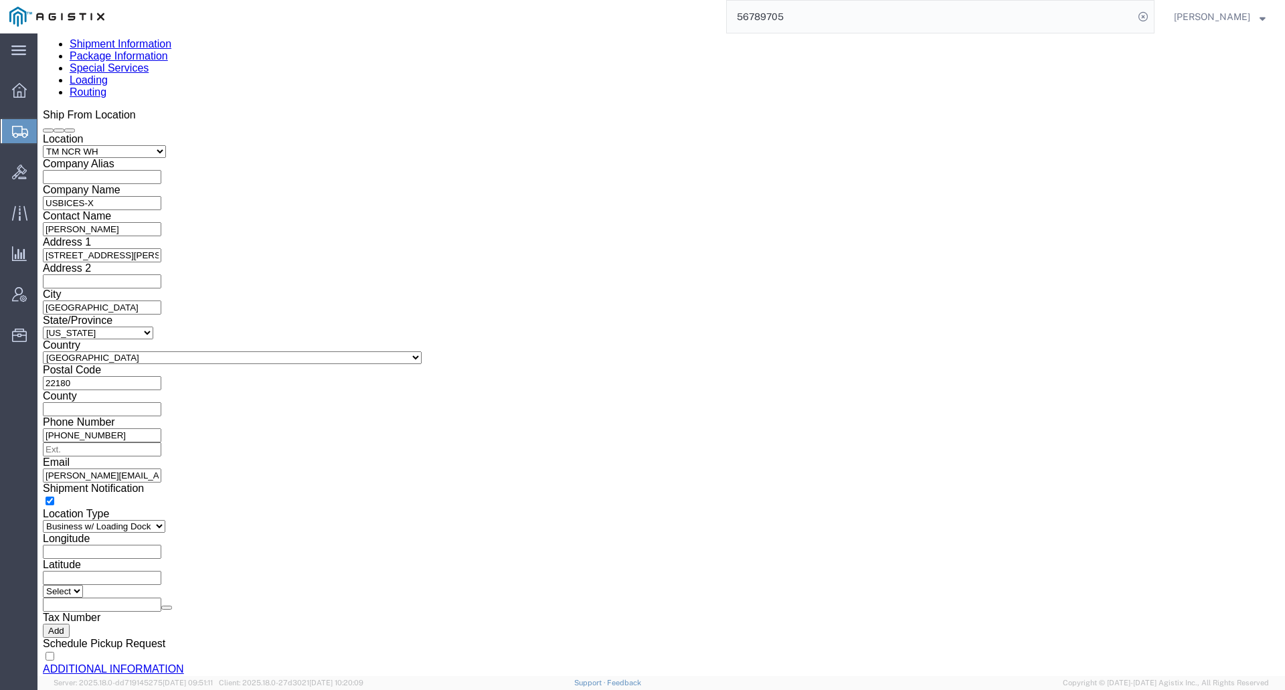
scroll to position [598, 0]
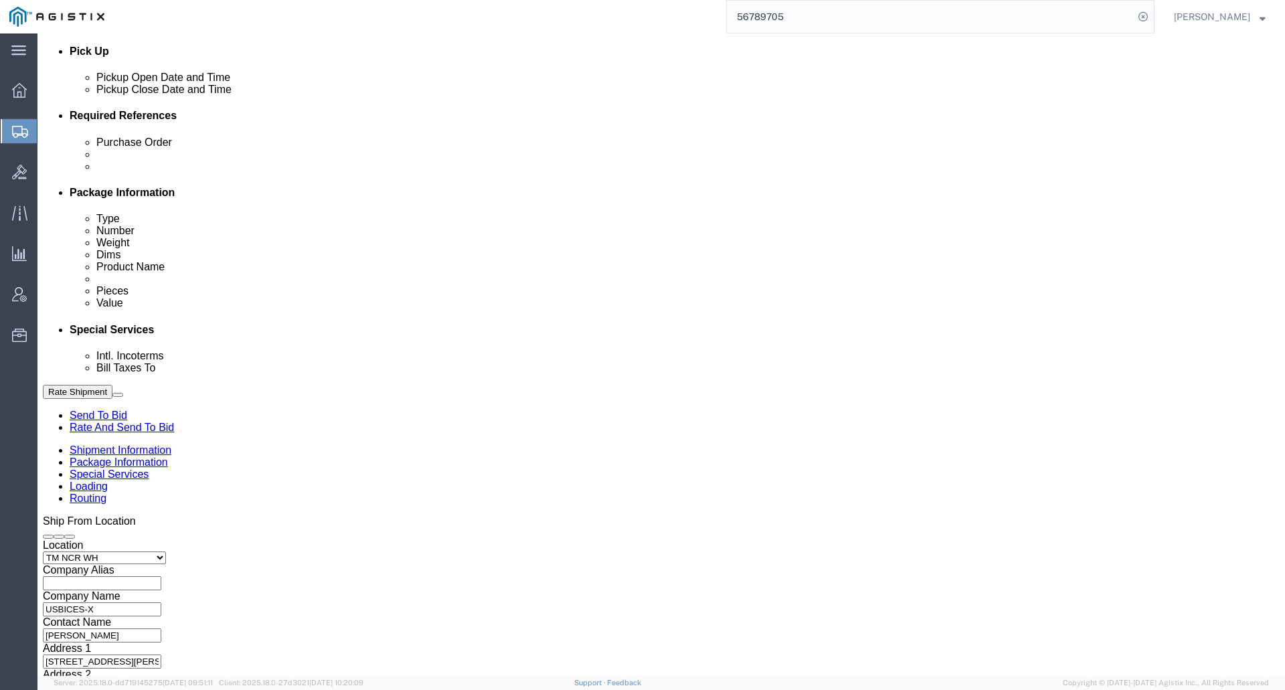
select select "69651"
select select "34240"
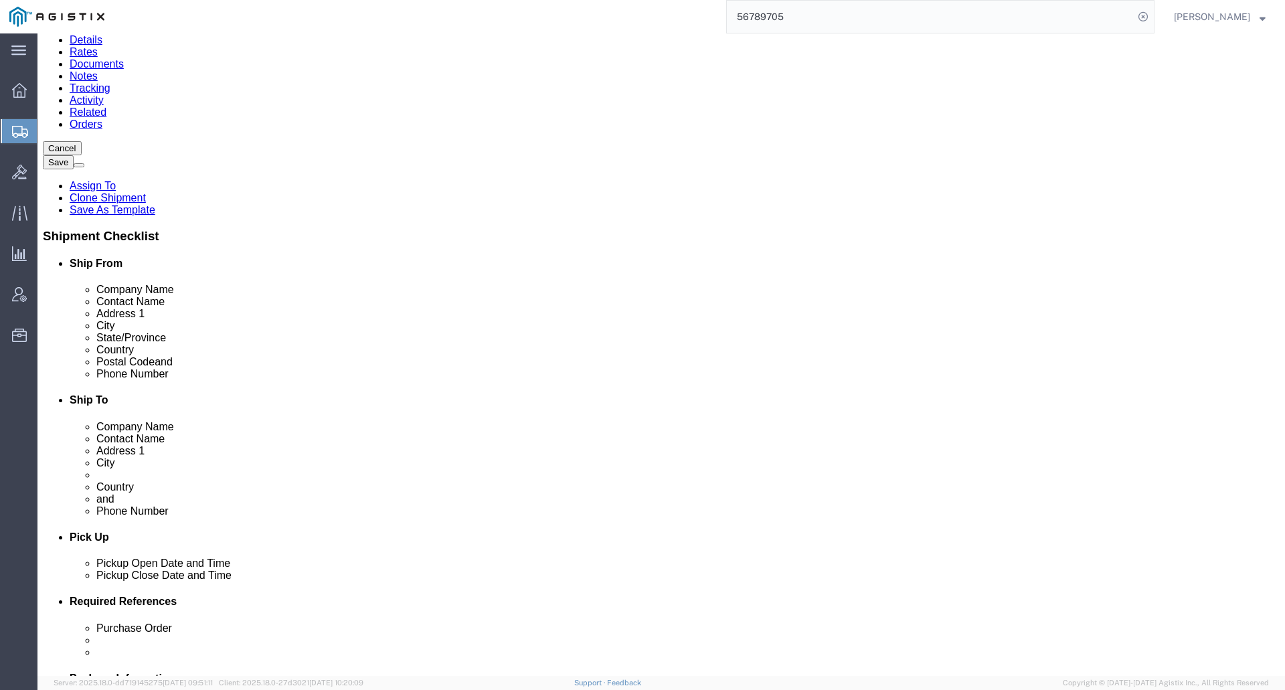
scroll to position [0, 0]
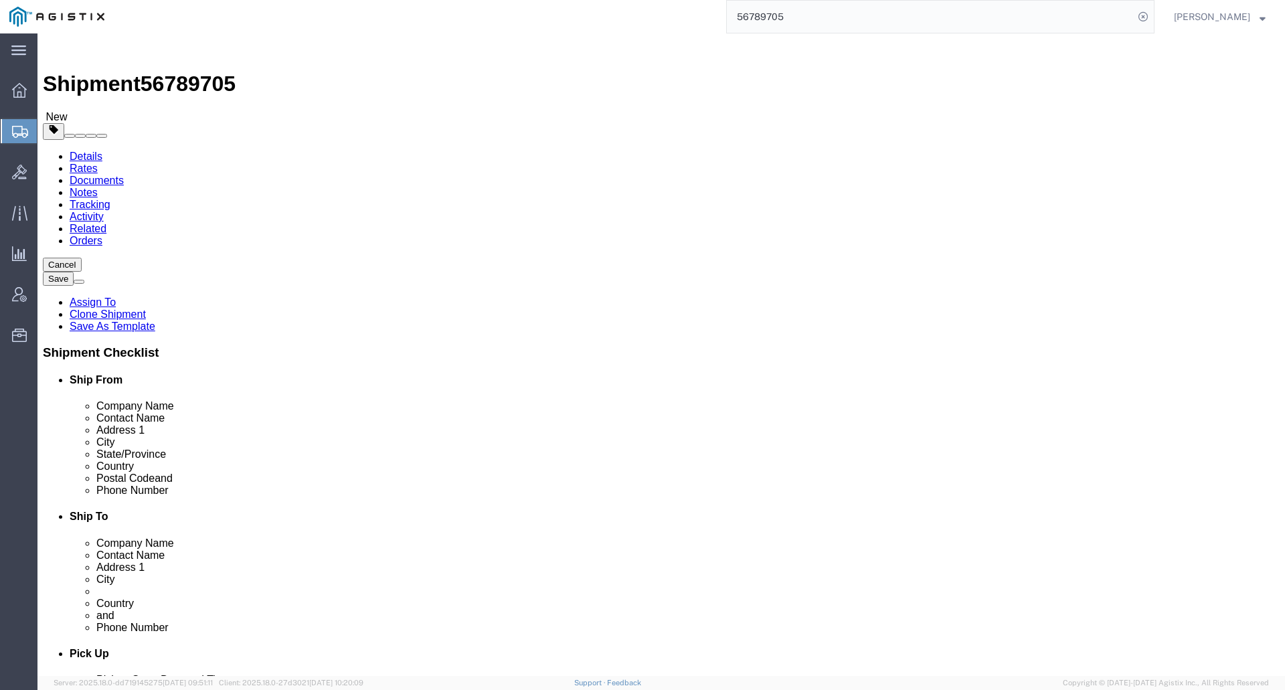
click icon
